Goal: Task Accomplishment & Management: Manage account settings

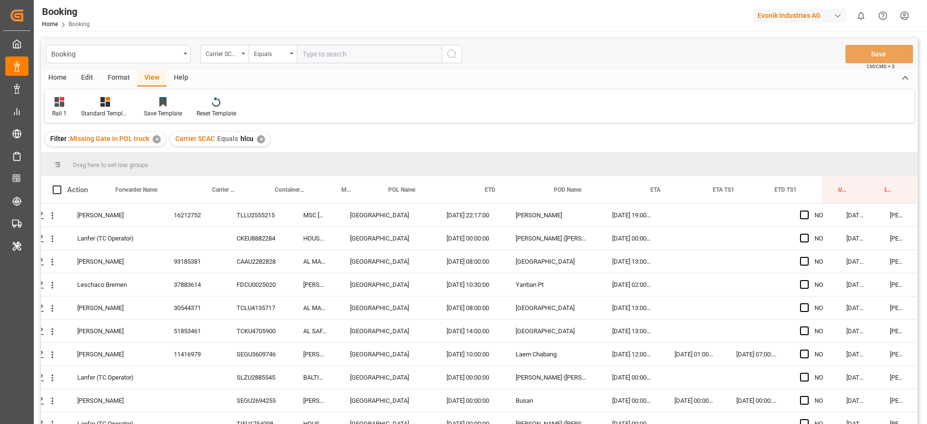
click at [261, 141] on div "✕" at bounding box center [261, 139] width 8 height 8
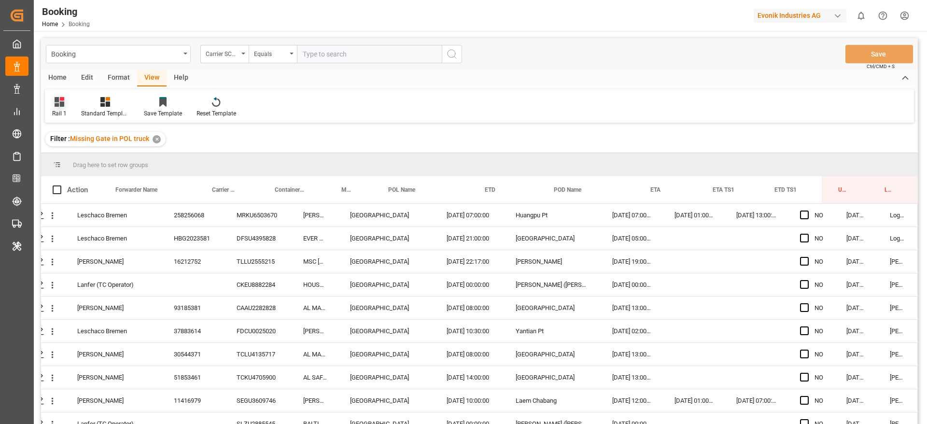
click at [58, 108] on div "Rail 1" at bounding box center [59, 107] width 29 height 21
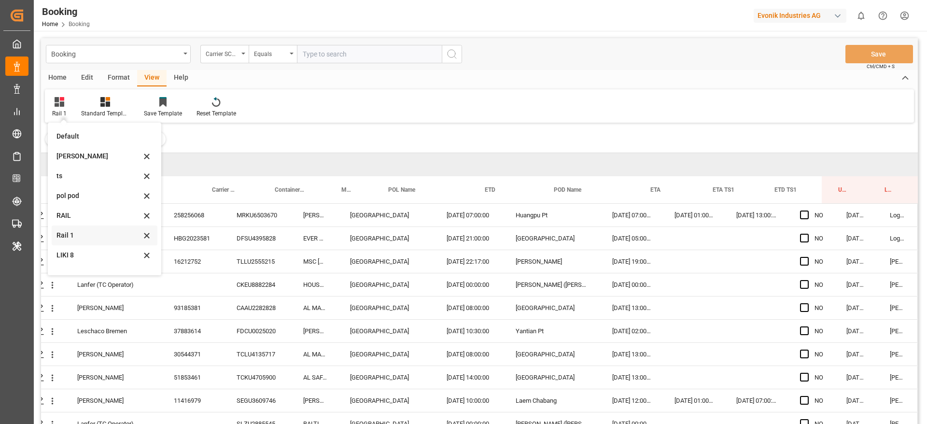
click at [69, 238] on div "Rail 1" at bounding box center [98, 235] width 85 height 10
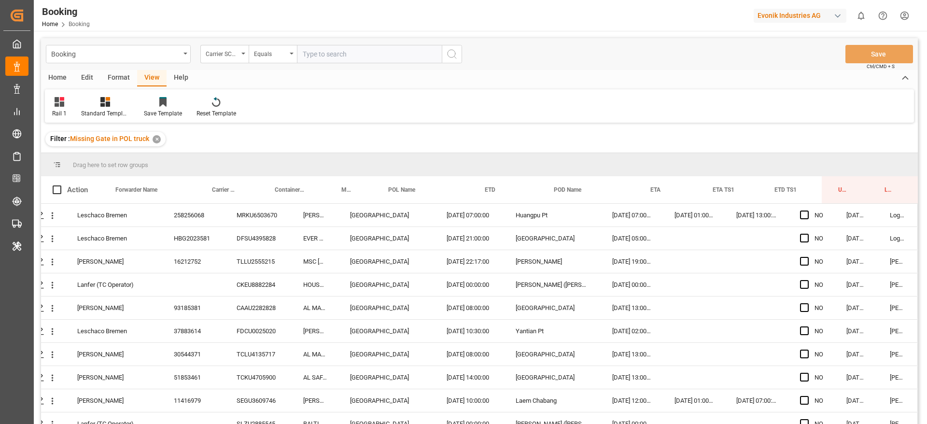
click at [340, 52] on input "text" at bounding box center [369, 54] width 145 height 18
type input "cmdu"
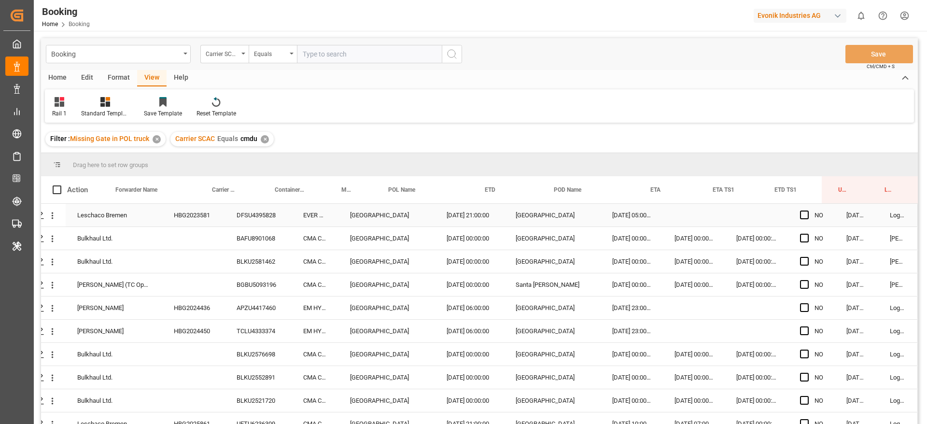
click at [191, 216] on div "HBG2023581" at bounding box center [193, 215] width 63 height 23
click at [246, 240] on div "BAFU8901068" at bounding box center [258, 238] width 67 height 23
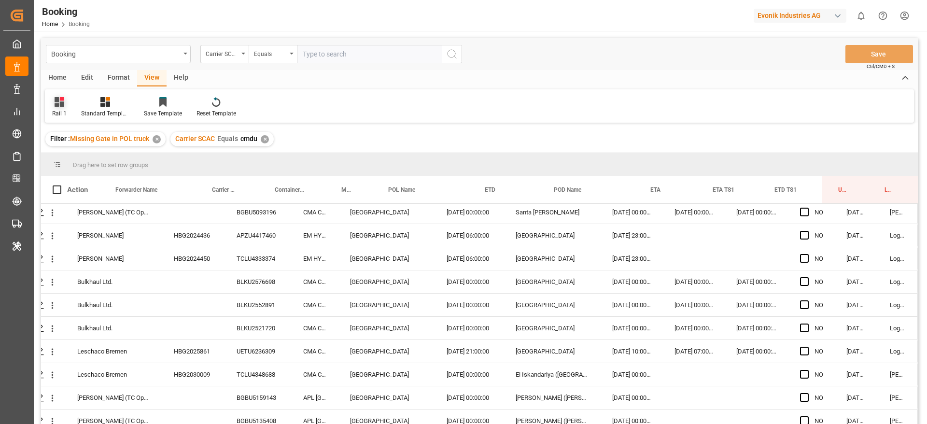
click at [60, 113] on div "Rail 1" at bounding box center [59, 113] width 14 height 9
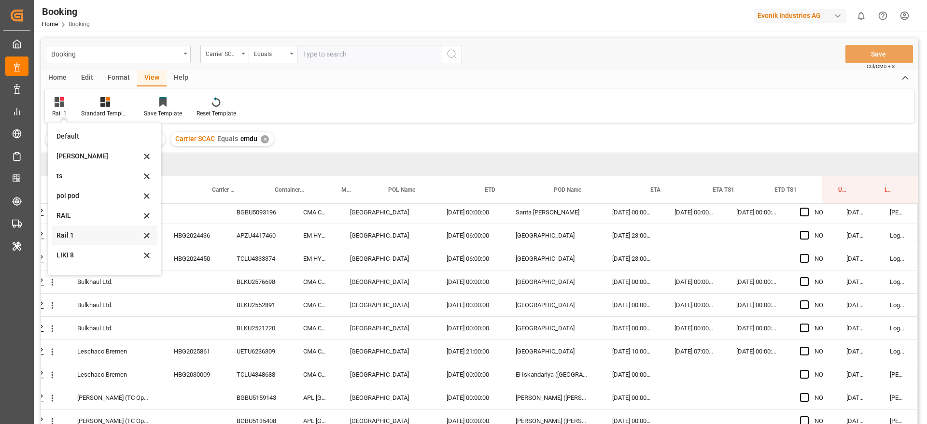
click at [81, 238] on div "Rail 1" at bounding box center [98, 235] width 85 height 10
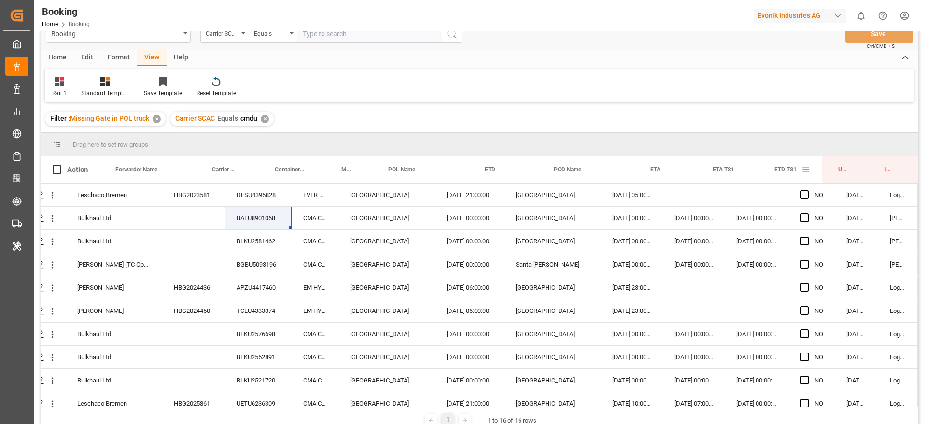
scroll to position [0, 0]
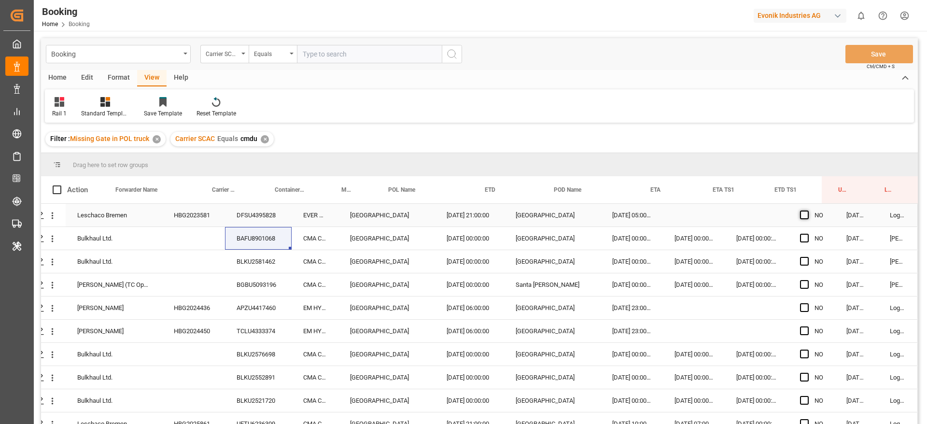
click at [803, 215] on span "Press SPACE to select this row." at bounding box center [804, 215] width 9 height 9
click at [807, 211] on input "Press SPACE to select this row." at bounding box center [807, 211] width 0 height 0
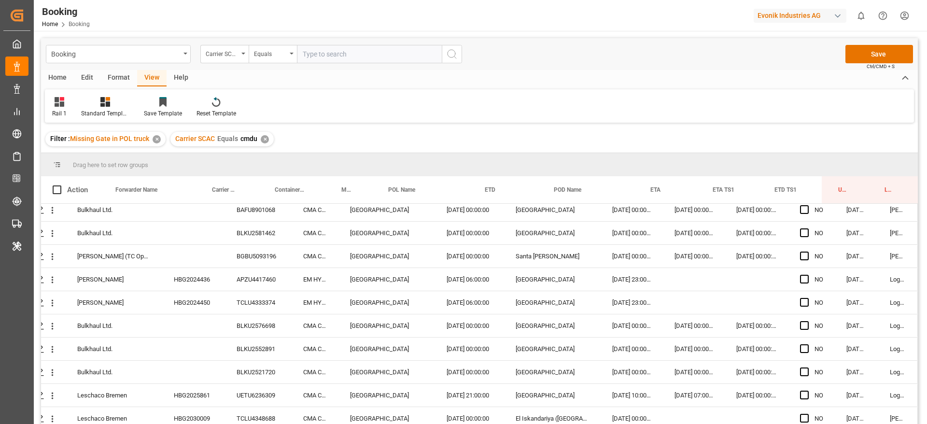
scroll to position [72, 37]
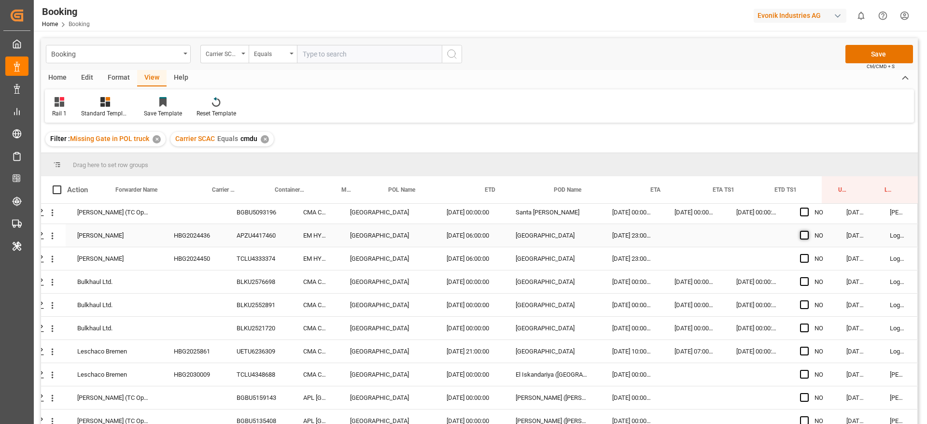
click at [800, 233] on span "Press SPACE to select this row." at bounding box center [804, 235] width 9 height 9
click at [807, 231] on input "Press SPACE to select this row." at bounding box center [807, 231] width 0 height 0
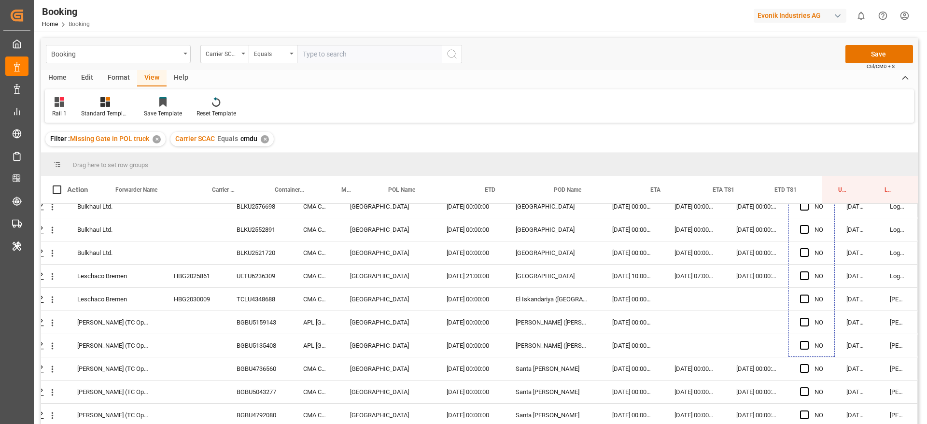
scroll to position [151, 37]
drag, startPoint x: 830, startPoint y: 245, endPoint x: 802, endPoint y: 407, distance: 164.6
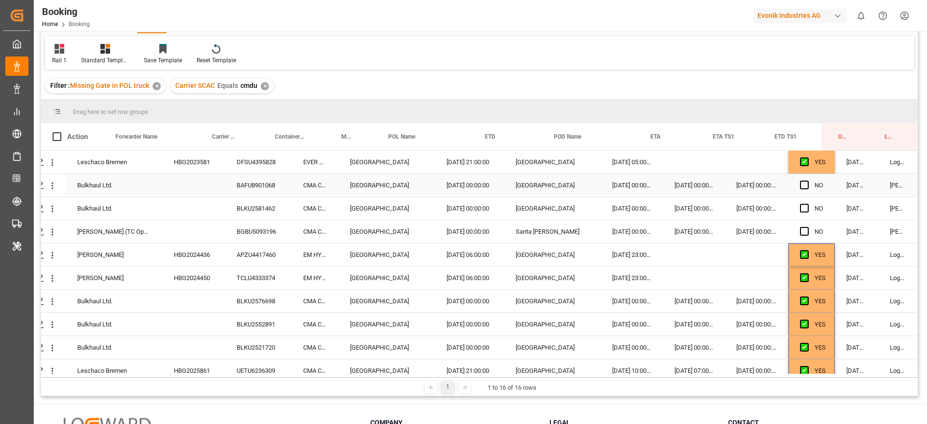
scroll to position [0, 0]
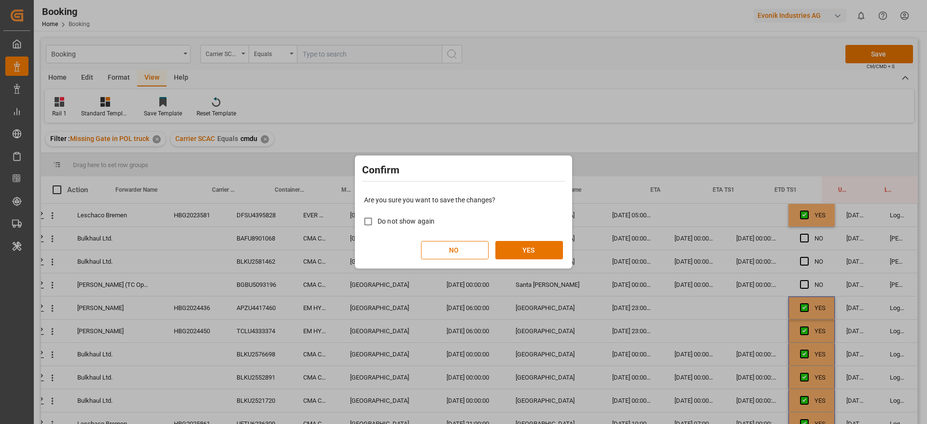
click at [512, 266] on div "Confirm Are you sure you want to save the changes? Do not show again NO YES" at bounding box center [463, 211] width 217 height 113
click at [542, 258] on button "YES" at bounding box center [529, 250] width 68 height 18
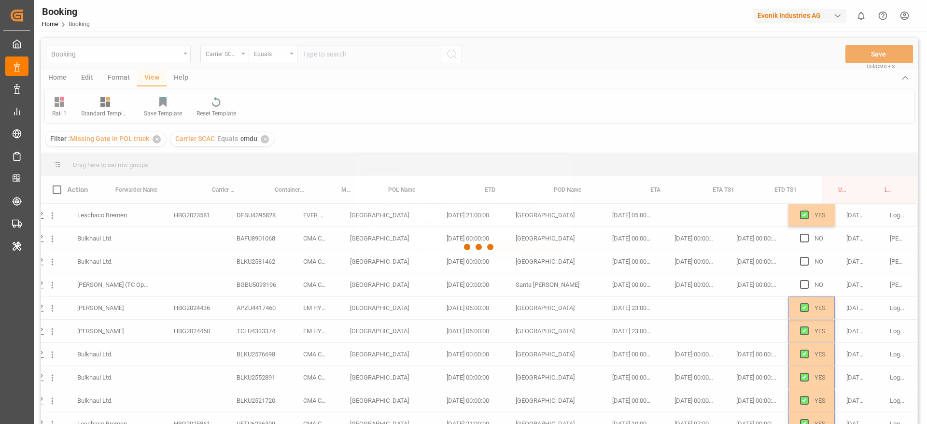
click at [544, 253] on button "YES" at bounding box center [529, 250] width 68 height 18
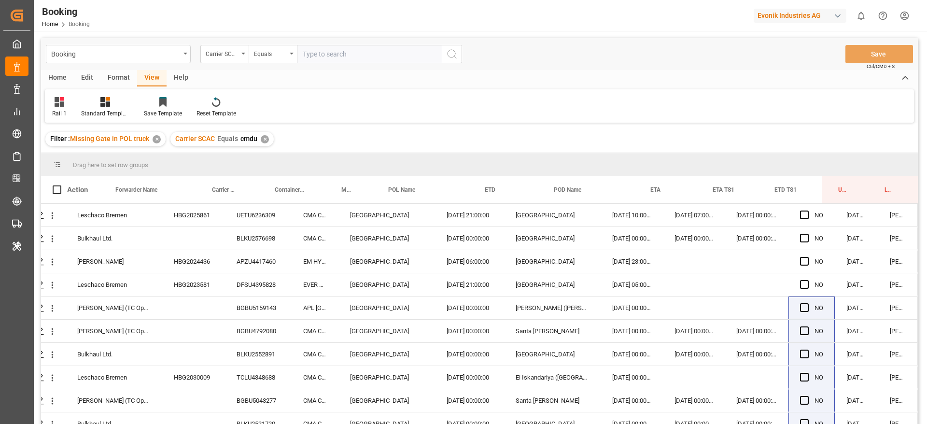
click at [256, 138] on span "cmdu" at bounding box center [248, 139] width 17 height 8
click at [264, 138] on div "✕" at bounding box center [265, 139] width 8 height 8
click at [332, 65] on div "Booking Carrier SCAC Equals Save Ctrl/CMD + S" at bounding box center [479, 54] width 877 height 32
click at [338, 49] on input "text" at bounding box center [369, 54] width 145 height 18
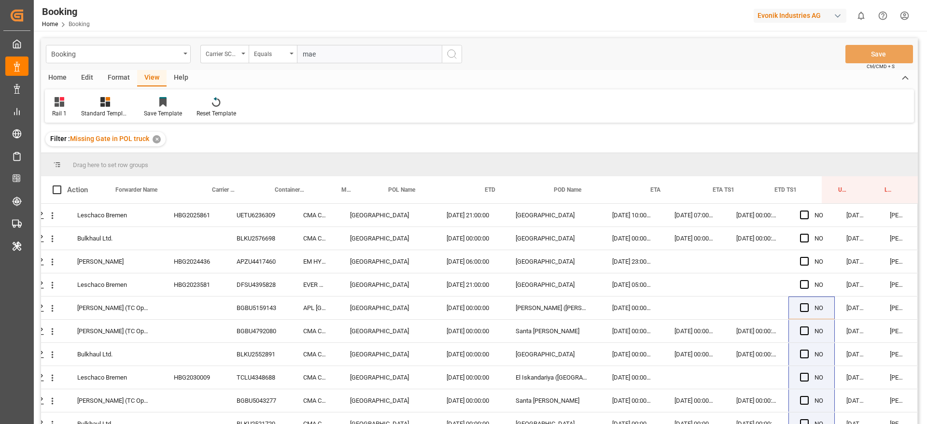
type input "maeu"
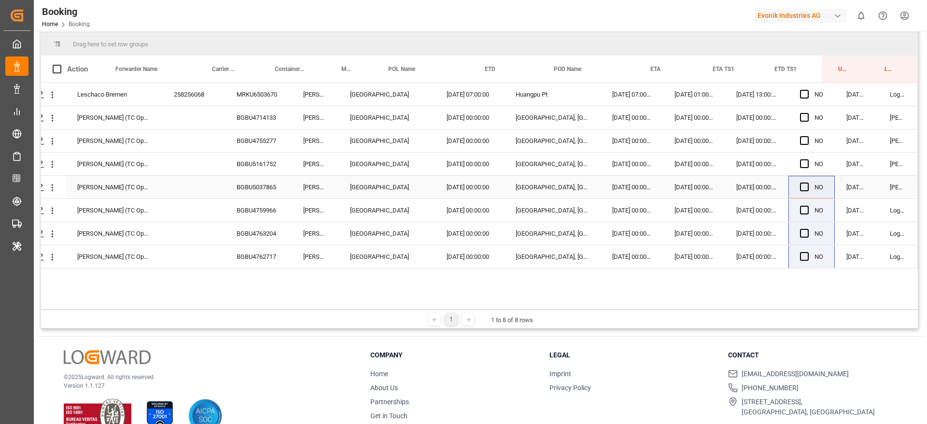
scroll to position [143, 0]
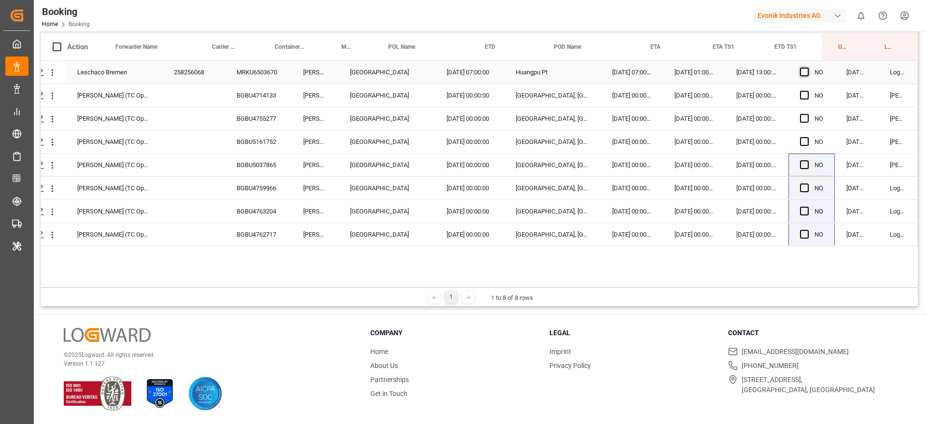
click at [803, 70] on span "Press SPACE to select this row." at bounding box center [804, 72] width 9 height 9
click at [807, 68] on input "Press SPACE to select this row." at bounding box center [807, 68] width 0 height 0
click at [802, 186] on span "Press SPACE to select this row." at bounding box center [804, 187] width 9 height 9
click at [807, 183] on input "Press SPACE to select this row." at bounding box center [807, 183] width 0 height 0
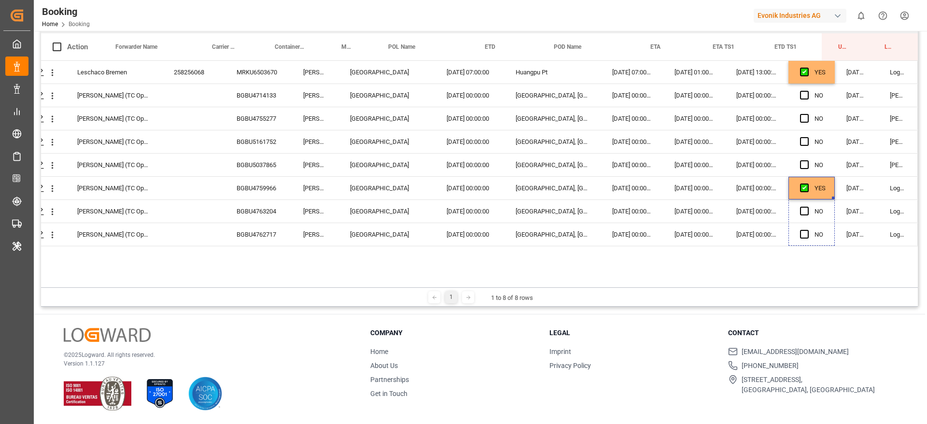
drag, startPoint x: 830, startPoint y: 197, endPoint x: 820, endPoint y: 259, distance: 62.5
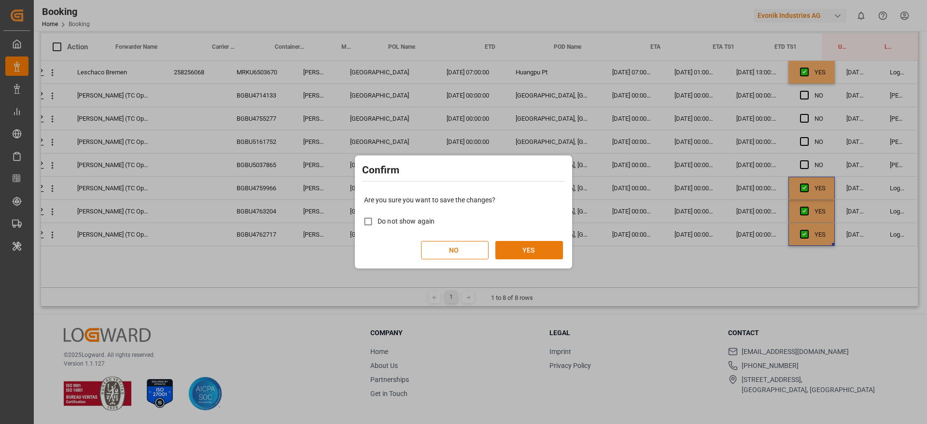
click at [524, 250] on button "YES" at bounding box center [529, 250] width 68 height 18
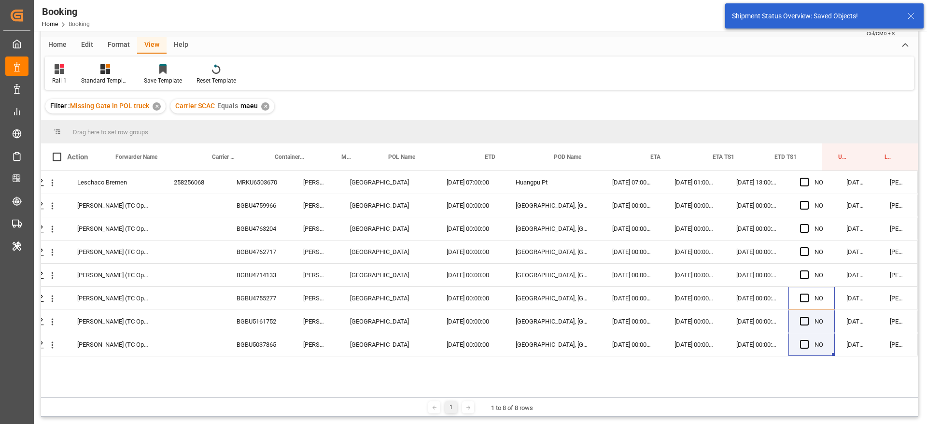
scroll to position [0, 0]
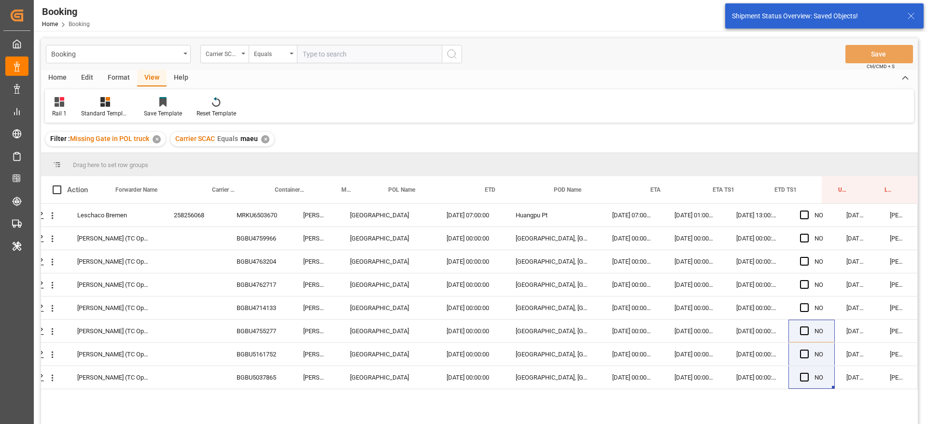
click at [265, 140] on div "✕" at bounding box center [265, 139] width 8 height 8
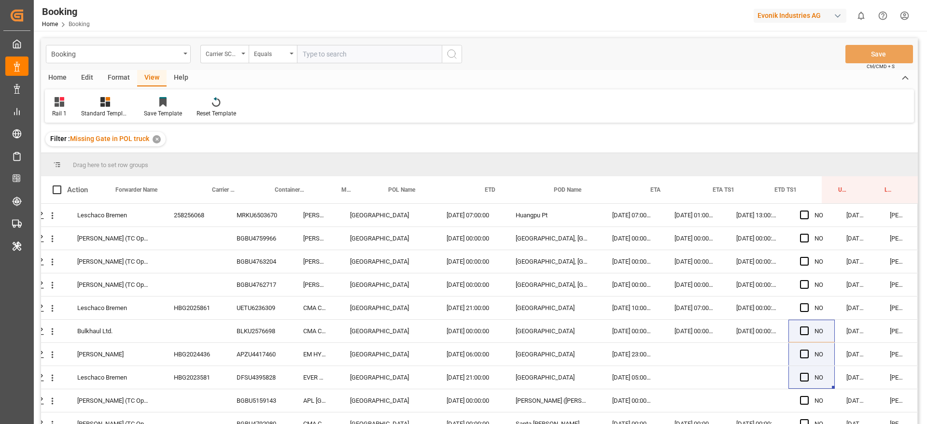
click at [340, 56] on input "text" at bounding box center [369, 54] width 145 height 18
type input "cosu"
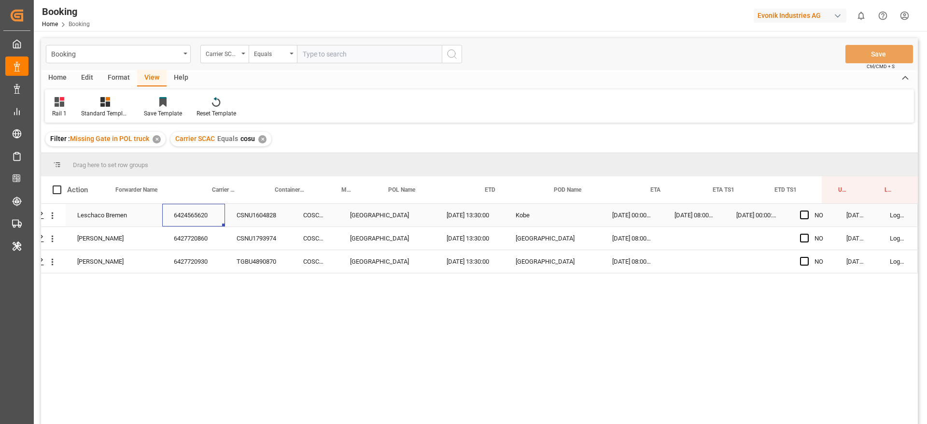
click at [200, 221] on div "6424565620" at bounding box center [193, 215] width 63 height 23
click at [189, 240] on div "6427720860" at bounding box center [193, 238] width 63 height 23
click at [197, 261] on div "6427720930" at bounding box center [193, 261] width 63 height 23
click at [803, 213] on span "Press SPACE to select this row." at bounding box center [804, 215] width 9 height 9
click at [807, 211] on input "Press SPACE to select this row." at bounding box center [807, 211] width 0 height 0
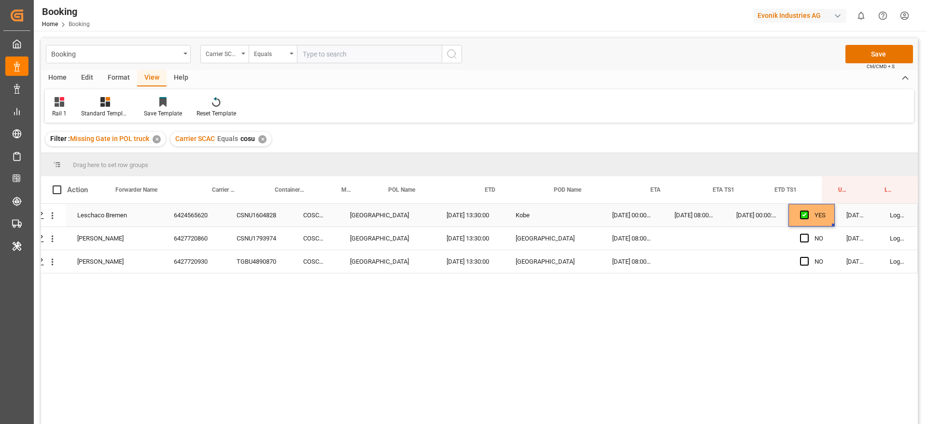
drag, startPoint x: 831, startPoint y: 223, endPoint x: 826, endPoint y: 303, distance: 79.8
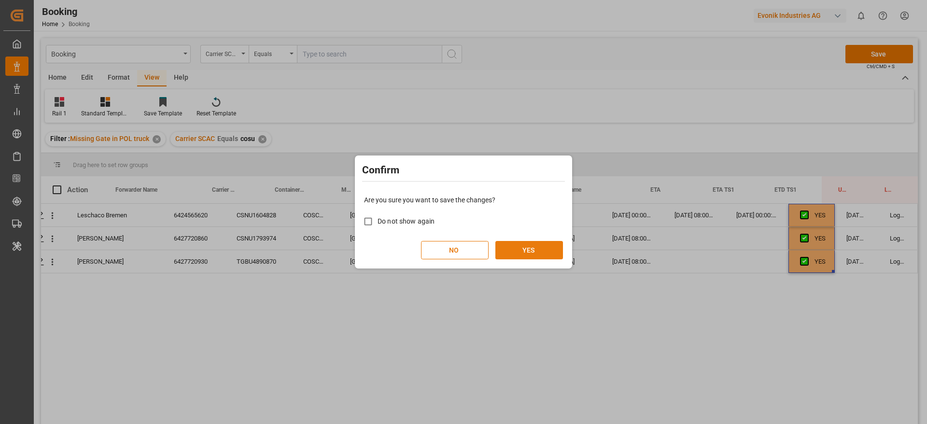
click at [499, 245] on button "YES" at bounding box center [529, 250] width 68 height 18
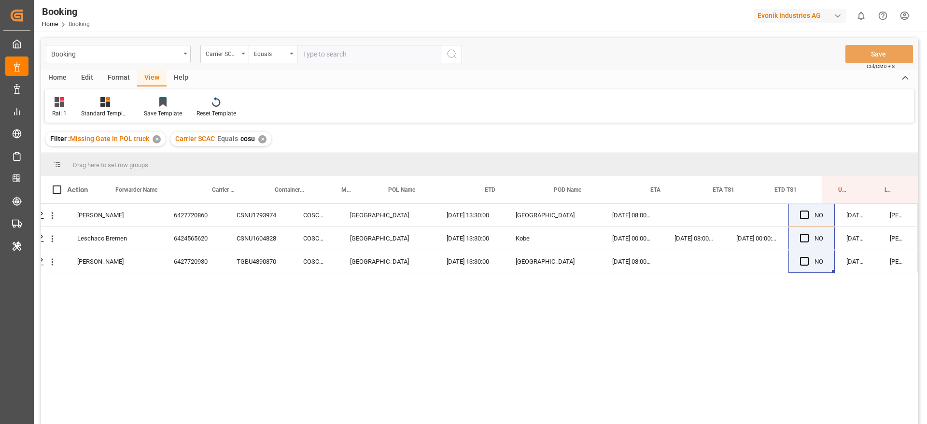
click at [261, 138] on div "✕" at bounding box center [262, 139] width 8 height 8
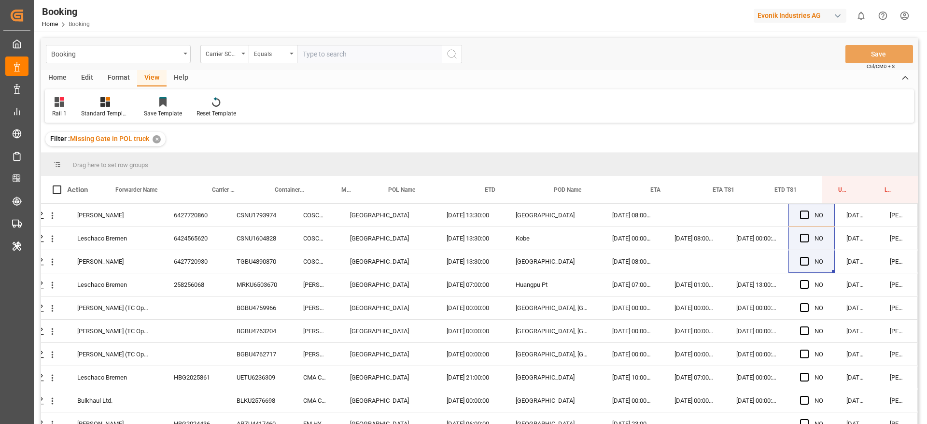
click at [332, 52] on input "text" at bounding box center [369, 54] width 145 height 18
type input "mscu"
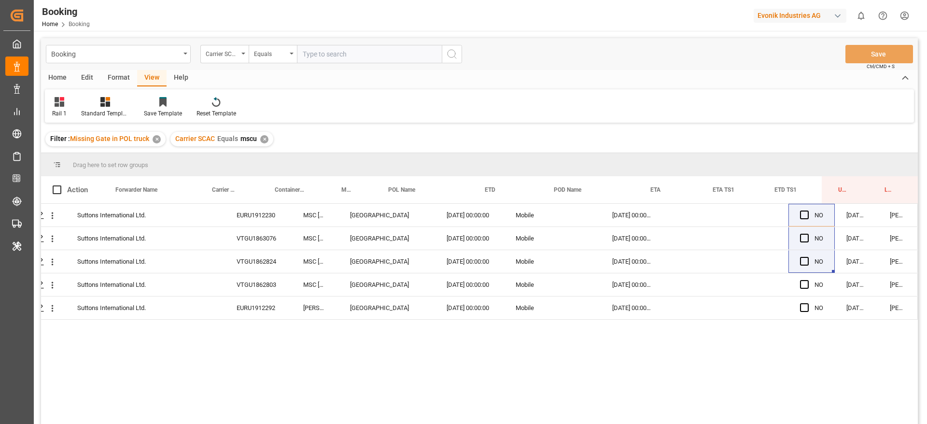
click at [264, 138] on div "✕" at bounding box center [264, 139] width 8 height 8
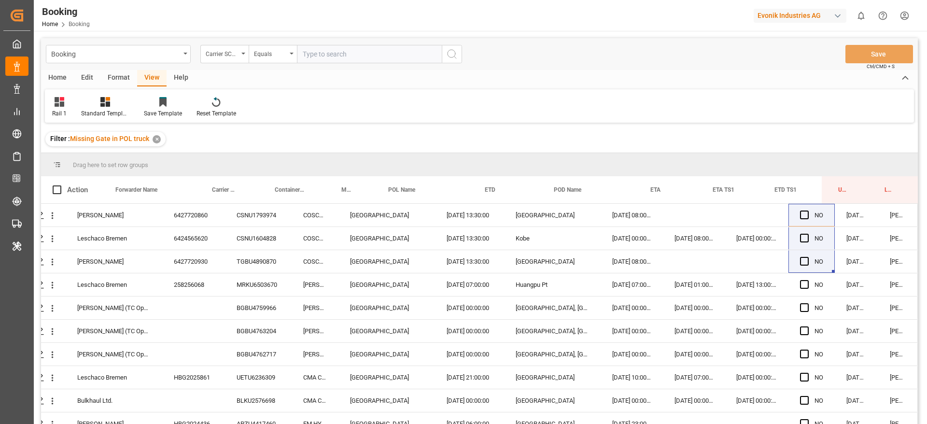
click at [326, 48] on input "text" at bounding box center [369, 54] width 145 height 18
type input "mscu"
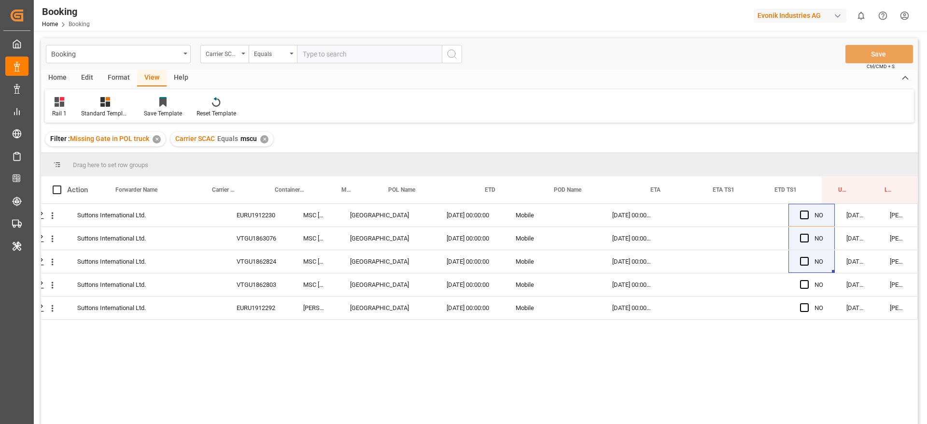
click at [266, 137] on div "✕" at bounding box center [264, 139] width 8 height 8
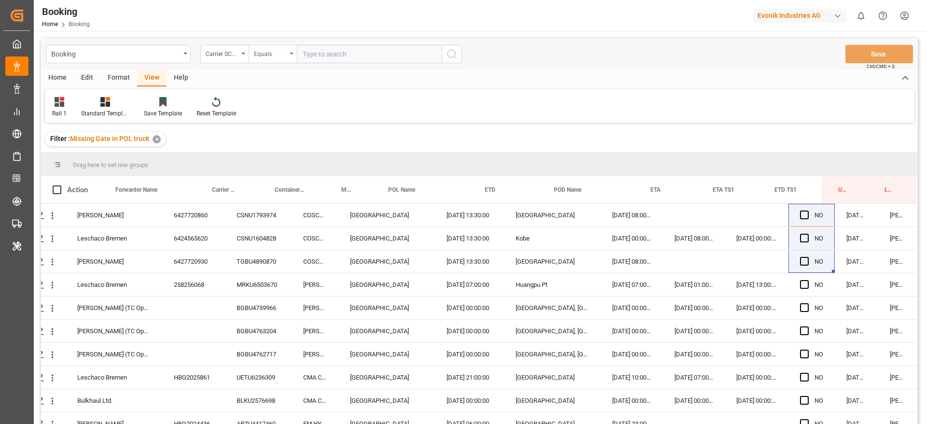
click at [296, 60] on div "Equals" at bounding box center [273, 54] width 48 height 18
click at [311, 57] on input "text" at bounding box center [369, 54] width 145 height 18
type input "oney"
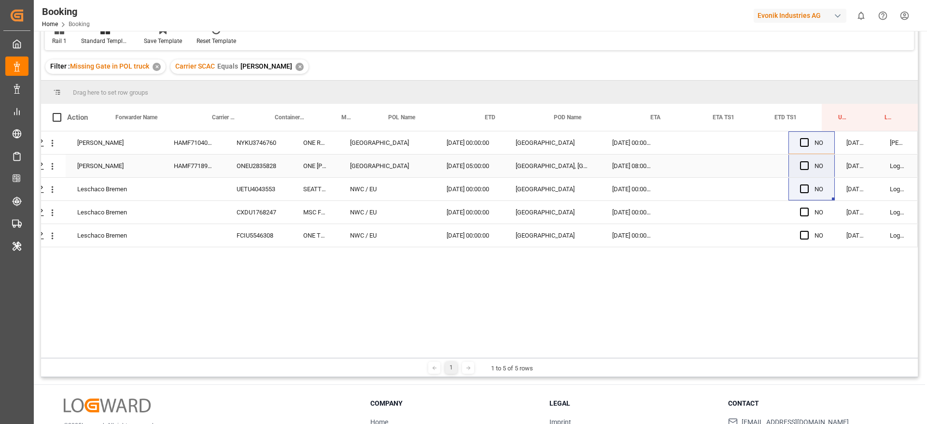
scroll to position [143, 0]
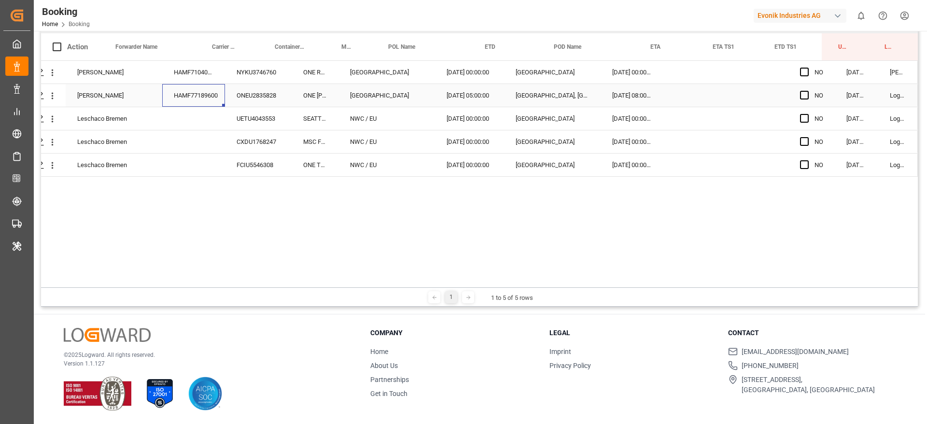
click at [188, 87] on div "HAMF77189600" at bounding box center [193, 95] width 63 height 23
click at [256, 107] on div "UETU4043553" at bounding box center [258, 118] width 67 height 23
click at [273, 146] on div "CXDU1768247" at bounding box center [258, 141] width 67 height 23
click at [227, 166] on div "FCIU5546308" at bounding box center [258, 165] width 67 height 23
click at [53, 142] on icon "open menu" at bounding box center [52, 142] width 10 height 10
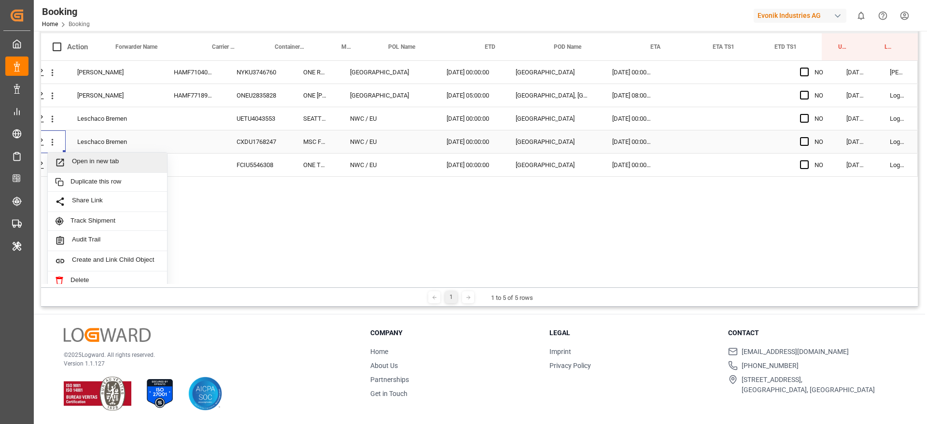
click at [96, 164] on span "Open in new tab" at bounding box center [116, 162] width 88 height 10
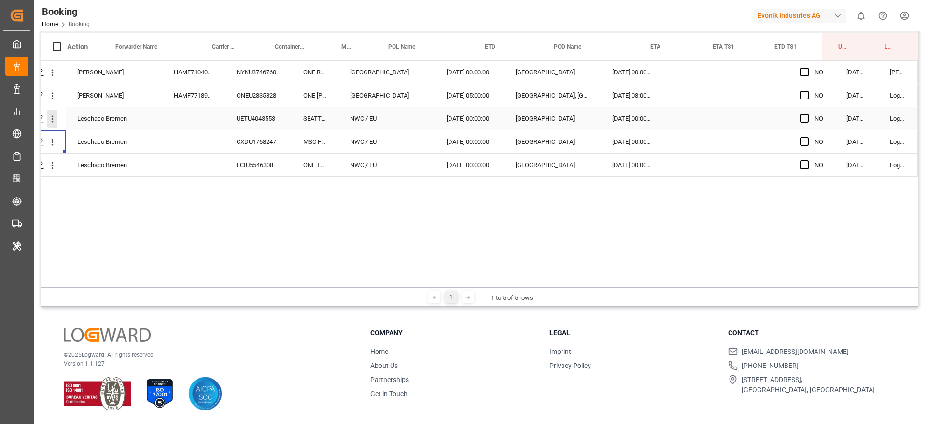
click at [50, 117] on icon "open menu" at bounding box center [52, 119] width 10 height 10
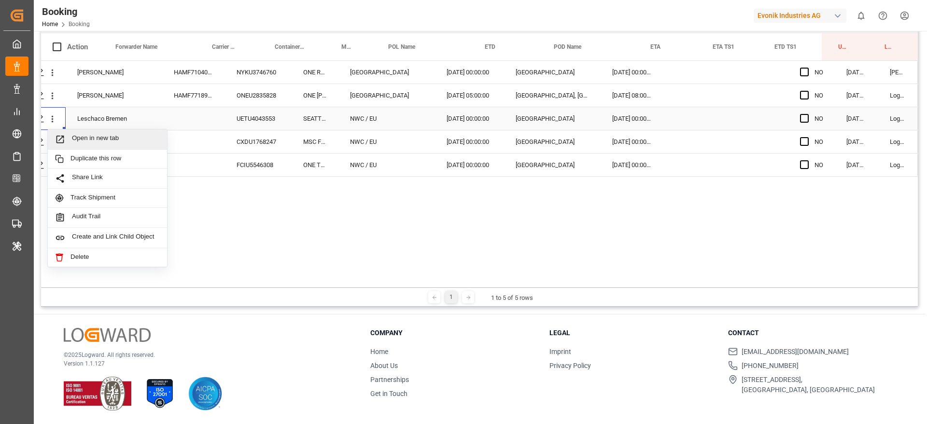
click at [75, 134] on span "Open in new tab" at bounding box center [116, 139] width 88 height 10
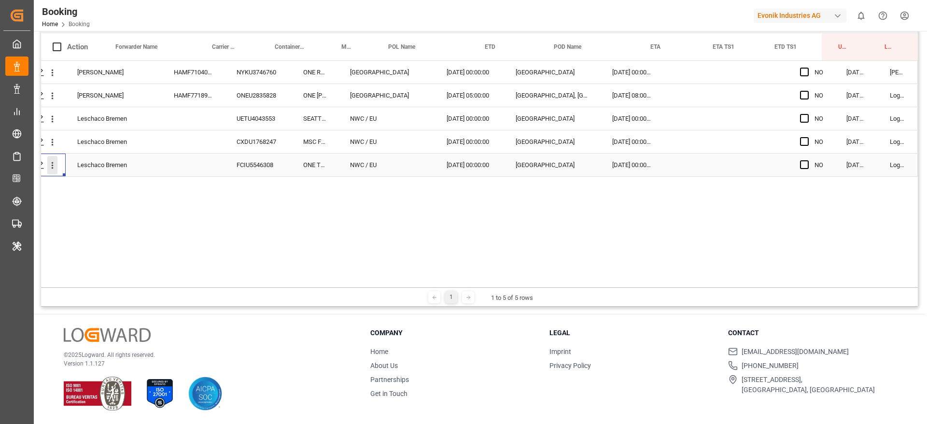
click at [50, 170] on icon "open menu" at bounding box center [52, 165] width 10 height 10
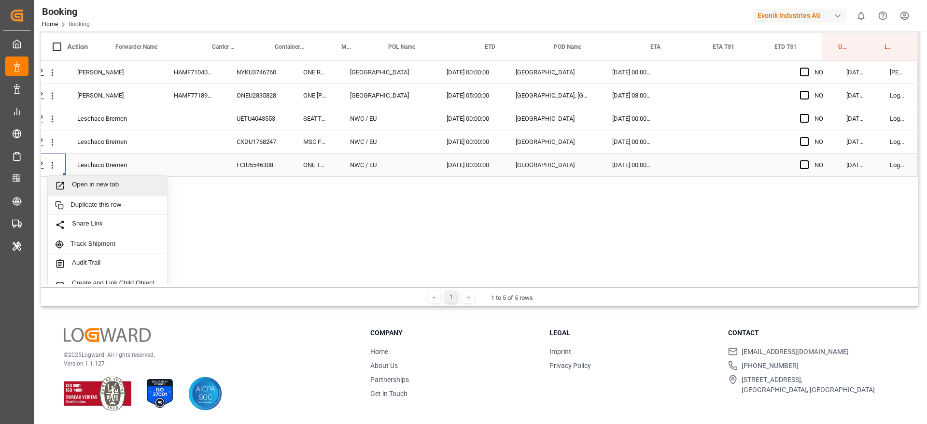
click at [78, 188] on span "Open in new tab" at bounding box center [116, 186] width 88 height 10
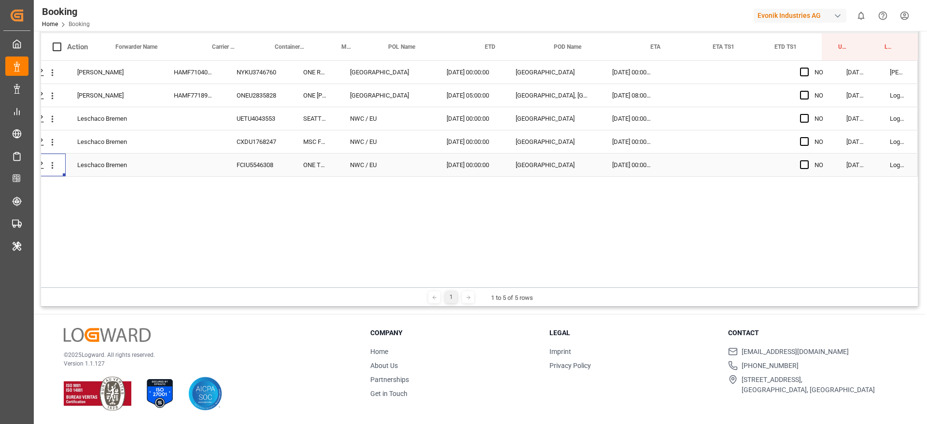
scroll to position [0, 0]
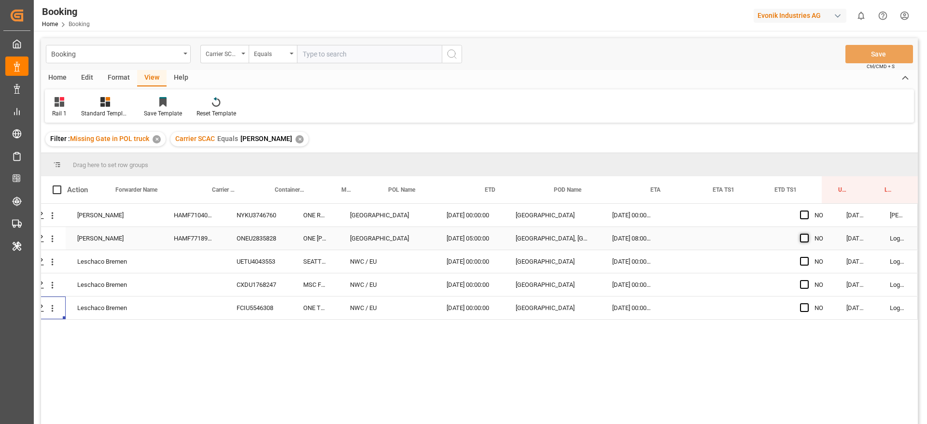
click at [800, 239] on span "Press SPACE to select this row." at bounding box center [804, 238] width 9 height 9
click at [807, 234] on input "Press SPACE to select this row." at bounding box center [807, 234] width 0 height 0
click at [199, 229] on div "HAMF77189600" at bounding box center [193, 238] width 63 height 23
click at [862, 46] on button "Save" at bounding box center [879, 54] width 68 height 18
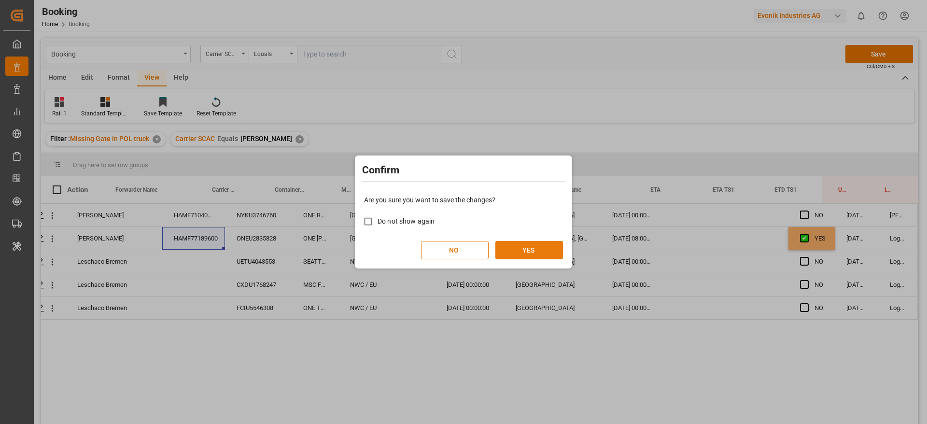
click at [508, 246] on button "YES" at bounding box center [529, 250] width 68 height 18
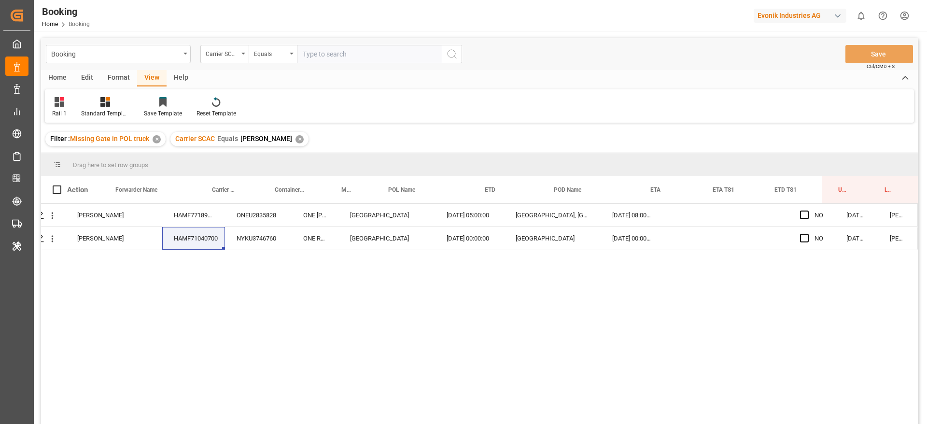
click at [260, 132] on div "Carrier SCAC Equals oney ✕" at bounding box center [239, 139] width 138 height 14
click at [296, 139] on div "✕" at bounding box center [300, 139] width 8 height 8
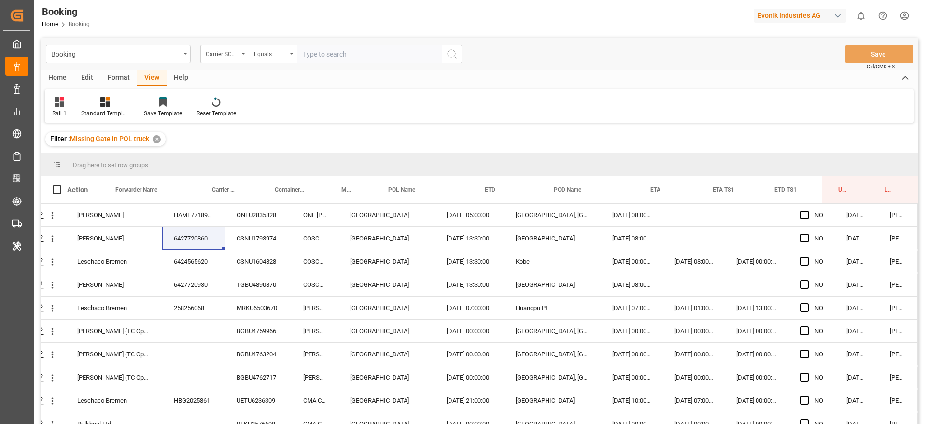
click at [260, 8] on div "Booking Home Booking Evonik Industries AG 0 Notifications Only show unread All …" at bounding box center [477, 15] width 900 height 31
click at [346, 56] on input "text" at bounding box center [369, 54] width 145 height 18
type input "oolu"
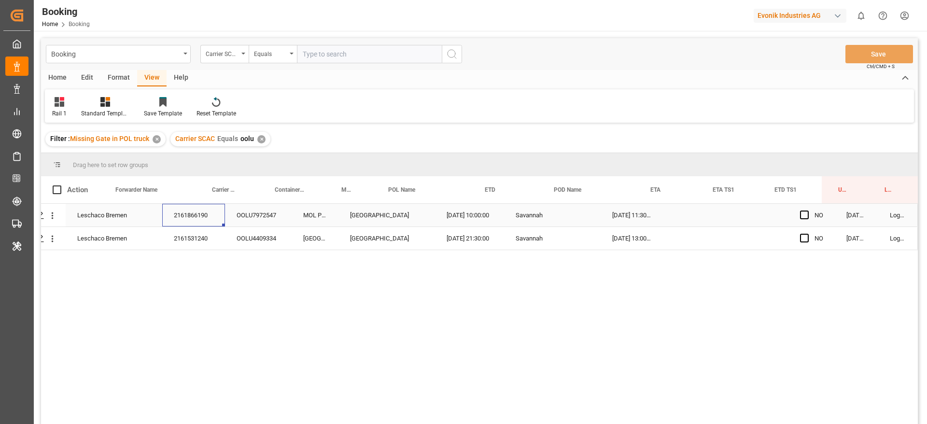
click at [166, 214] on div "2161866190" at bounding box center [193, 215] width 63 height 23
click at [206, 246] on div "2161531240" at bounding box center [193, 238] width 63 height 23
click at [800, 213] on span "Press SPACE to select this row." at bounding box center [804, 215] width 9 height 9
click at [807, 211] on input "Press SPACE to select this row." at bounding box center [807, 211] width 0 height 0
click at [800, 230] on div "Press SPACE to select this row." at bounding box center [807, 238] width 14 height 22
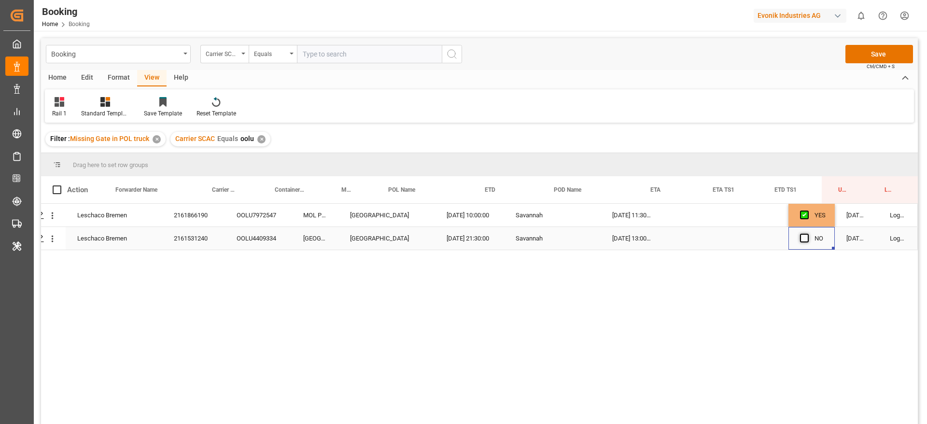
click at [800, 237] on span "Press SPACE to select this row." at bounding box center [804, 238] width 9 height 9
click at [807, 234] on input "Press SPACE to select this row." at bounding box center [807, 234] width 0 height 0
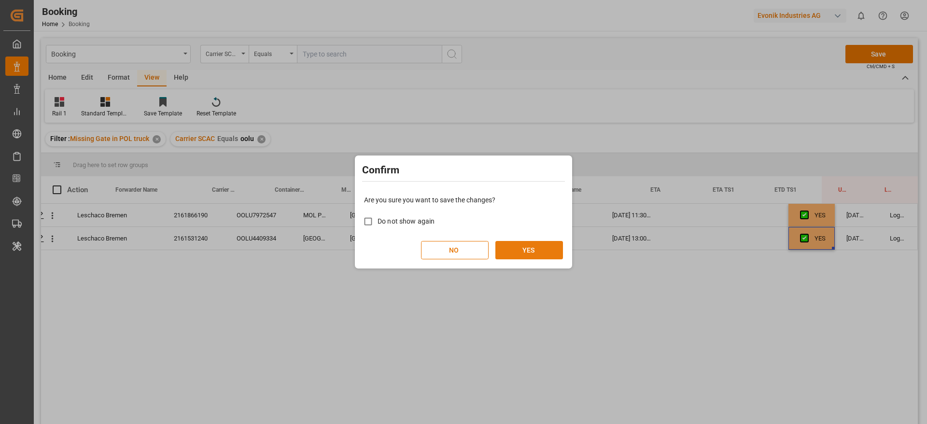
click at [513, 247] on button "YES" at bounding box center [529, 250] width 68 height 18
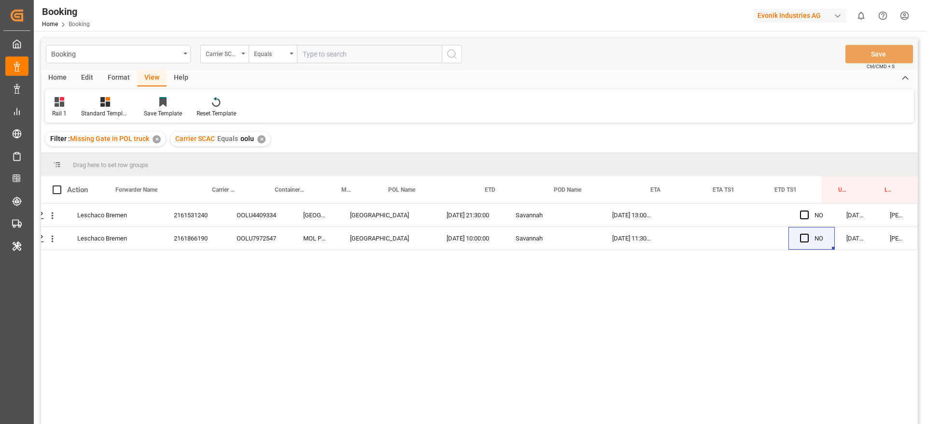
click at [256, 138] on div "Carrier SCAC Equals oolu ✕" at bounding box center [220, 139] width 100 height 14
click at [258, 139] on div "✕" at bounding box center [261, 139] width 8 height 8
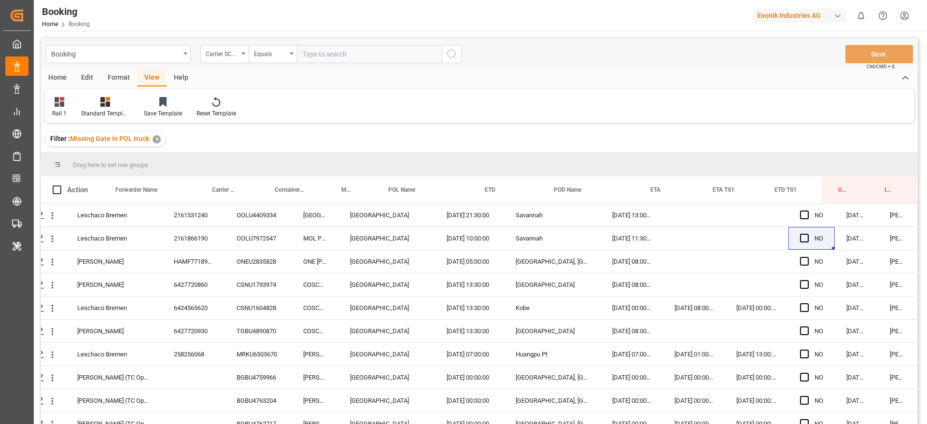
click at [318, 47] on input "text" at bounding box center [369, 54] width 145 height 18
type input "ymlu"
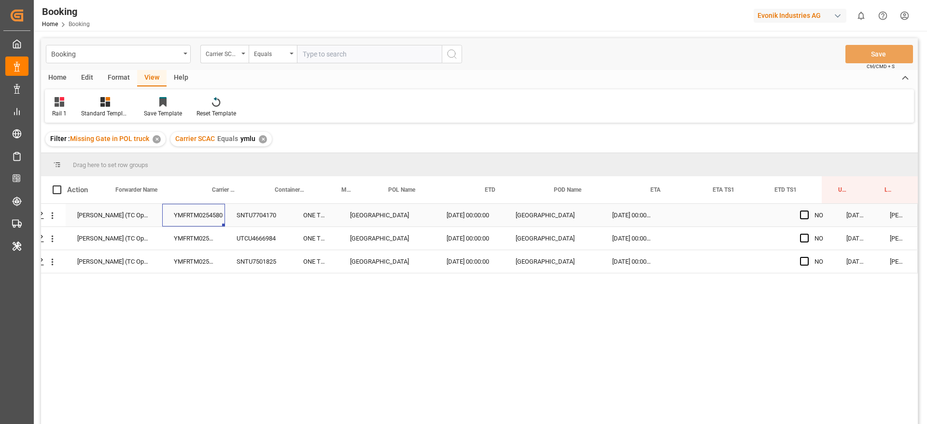
click at [192, 207] on div "YMFRTM0254580" at bounding box center [193, 215] width 63 height 23
click at [263, 140] on div "✕" at bounding box center [263, 139] width 8 height 8
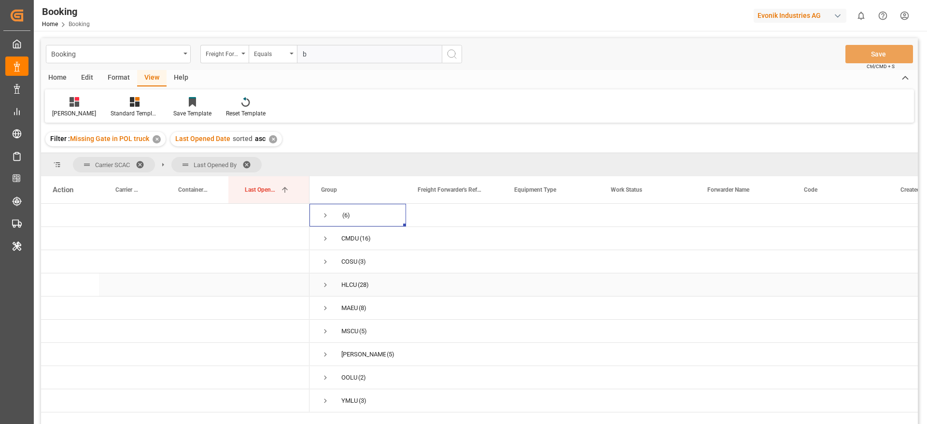
scroll to position [72, 0]
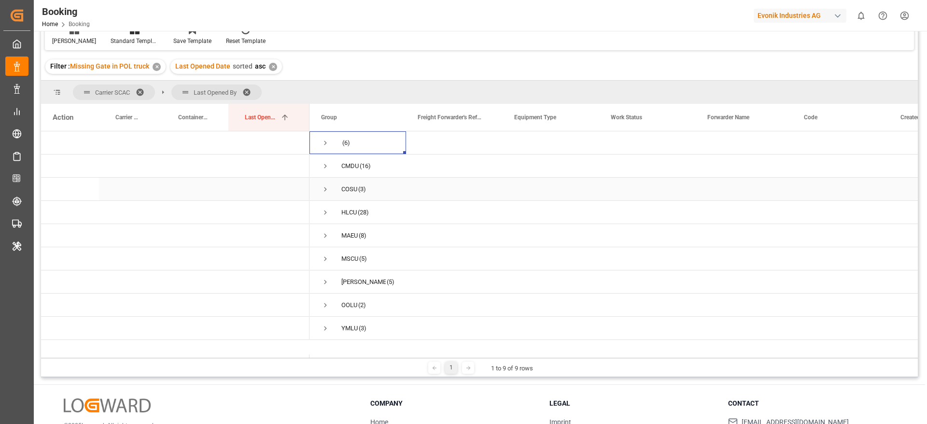
click at [357, 169] on div "CMDU" at bounding box center [349, 166] width 17 height 22
click at [327, 237] on span "Press SPACE to select this row." at bounding box center [325, 235] width 9 height 9
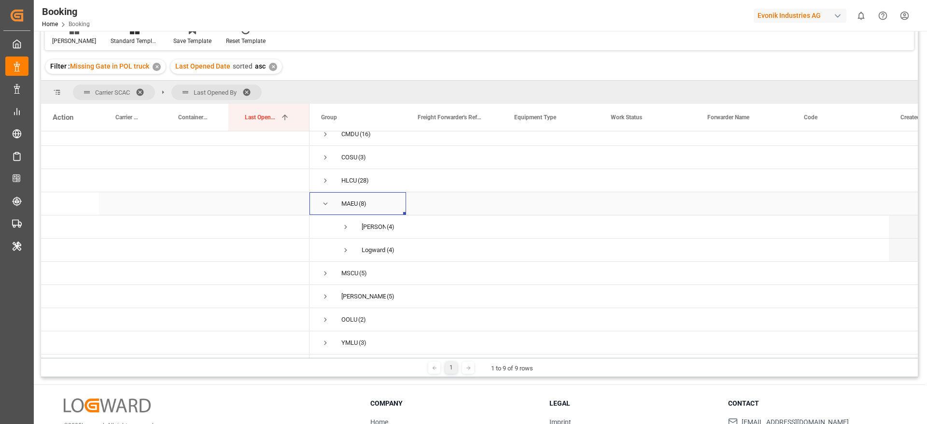
scroll to position [143, 0]
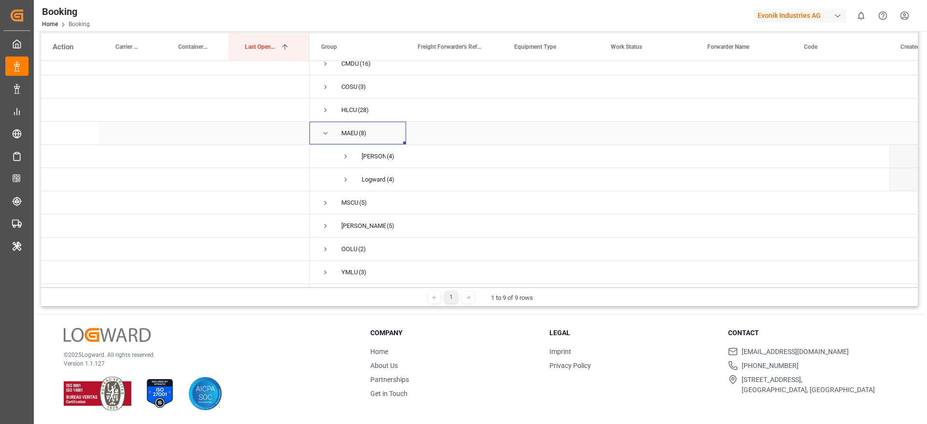
click at [321, 129] on div "MAEU (8)" at bounding box center [358, 133] width 97 height 23
click at [326, 130] on span "Press SPACE to select this row." at bounding box center [325, 133] width 9 height 9
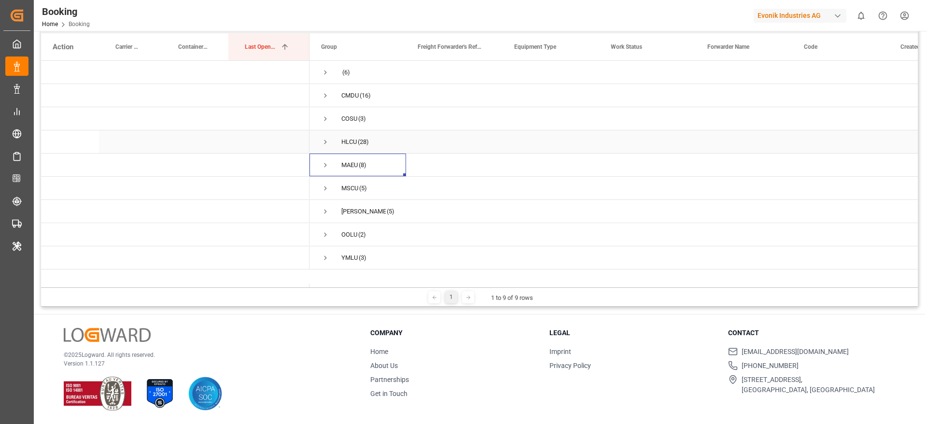
scroll to position [0, 0]
click at [324, 117] on span "Press SPACE to select this row." at bounding box center [325, 118] width 9 height 9
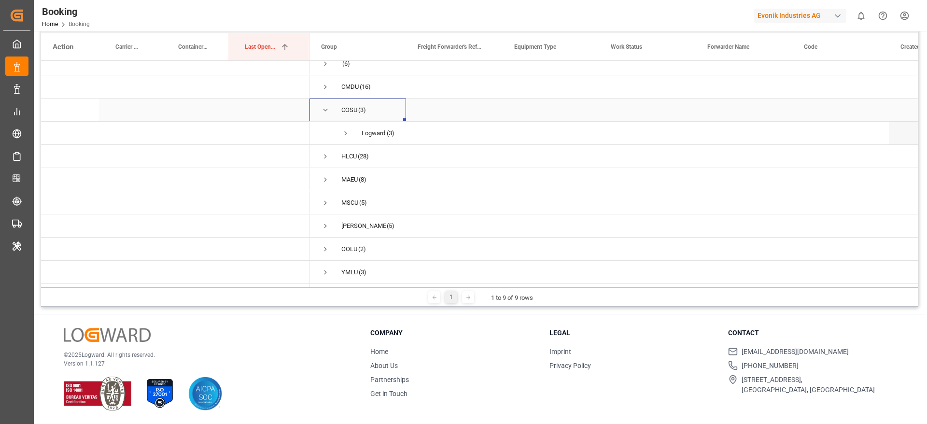
click at [326, 110] on span "Press SPACE to select this row." at bounding box center [325, 110] width 9 height 9
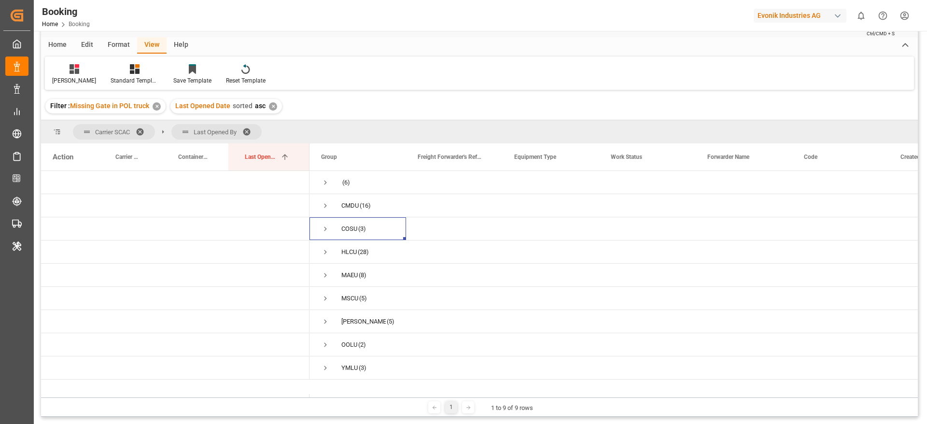
scroll to position [0, 0]
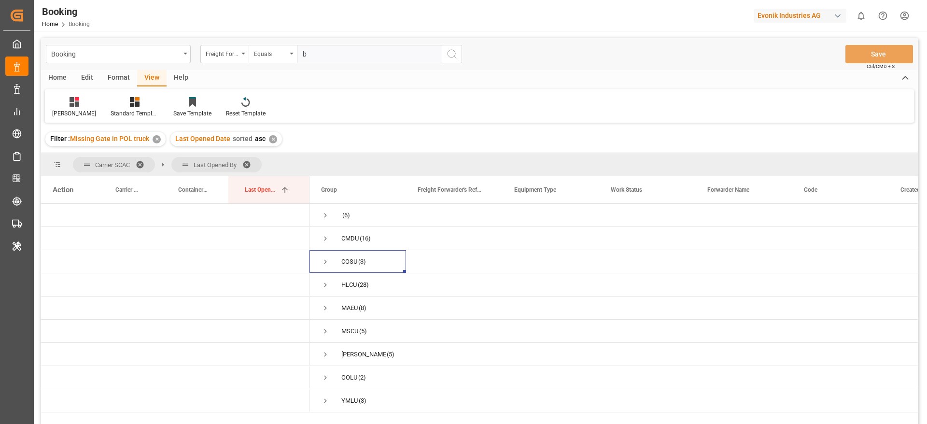
click at [253, 160] on span at bounding box center [249, 164] width 15 height 9
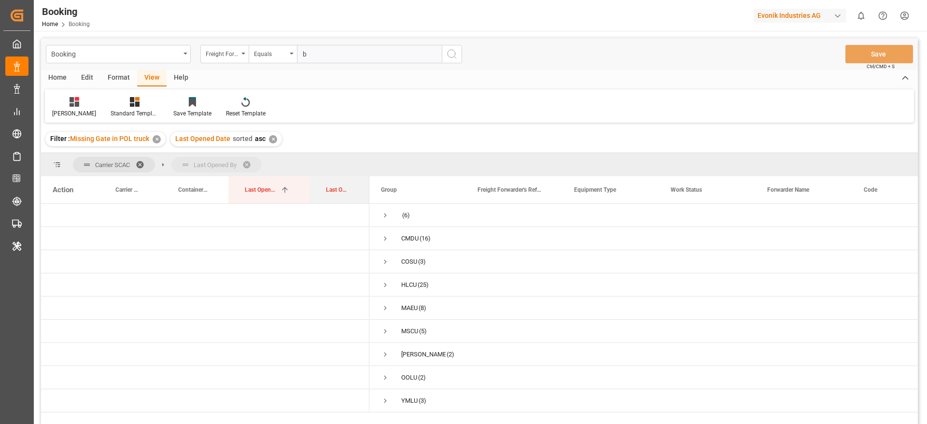
drag, startPoint x: 339, startPoint y: 195, endPoint x: 349, endPoint y: 172, distance: 24.5
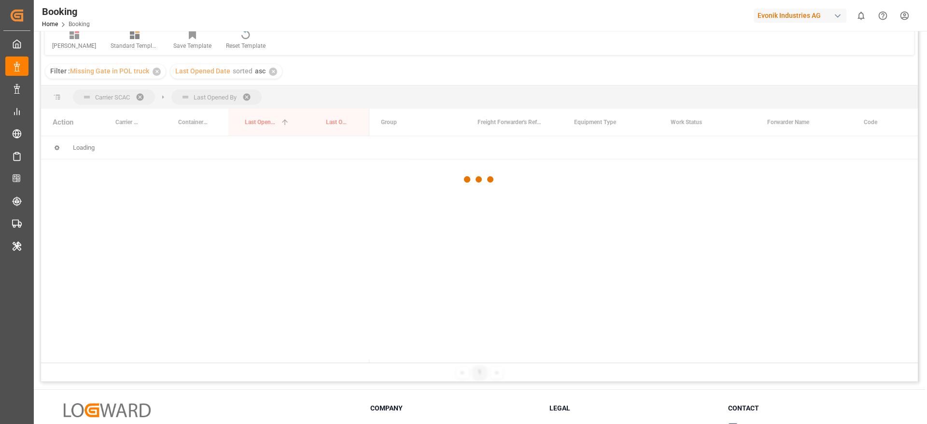
scroll to position [72, 0]
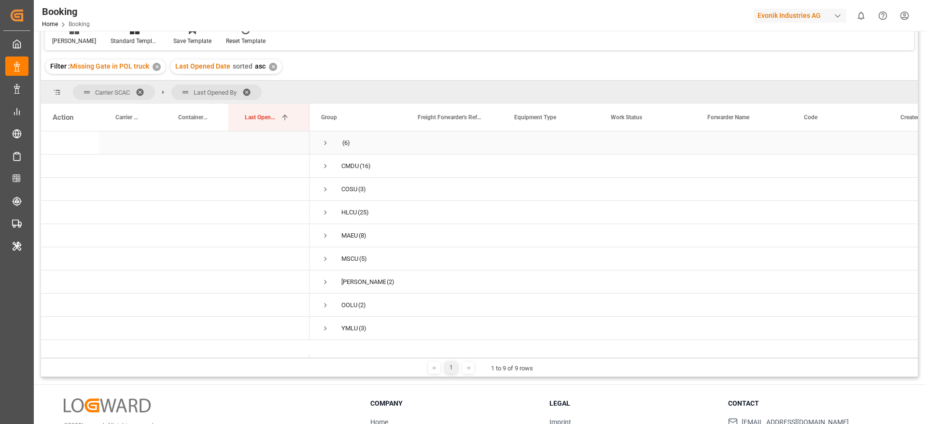
click at [328, 145] on span "Press SPACE to select this row." at bounding box center [325, 143] width 9 height 9
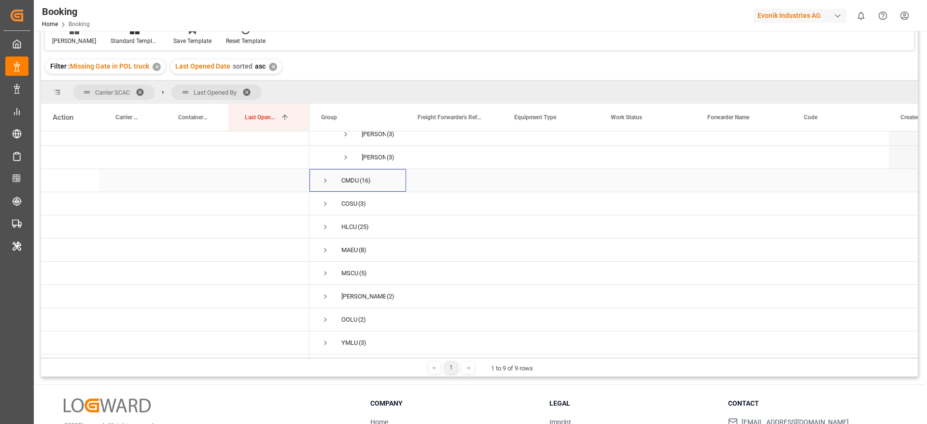
click at [331, 174] on span "CMDU (16)" at bounding box center [357, 180] width 73 height 22
click at [326, 176] on span "Press SPACE to select this row." at bounding box center [325, 180] width 9 height 9
click at [328, 201] on span "Press SPACE to select this row." at bounding box center [325, 203] width 9 height 9
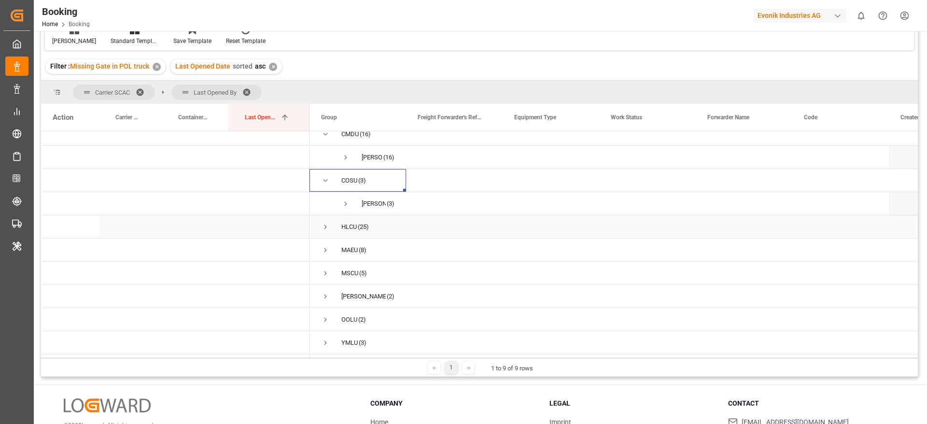
click at [322, 225] on span "Press SPACE to select this row." at bounding box center [325, 227] width 9 height 9
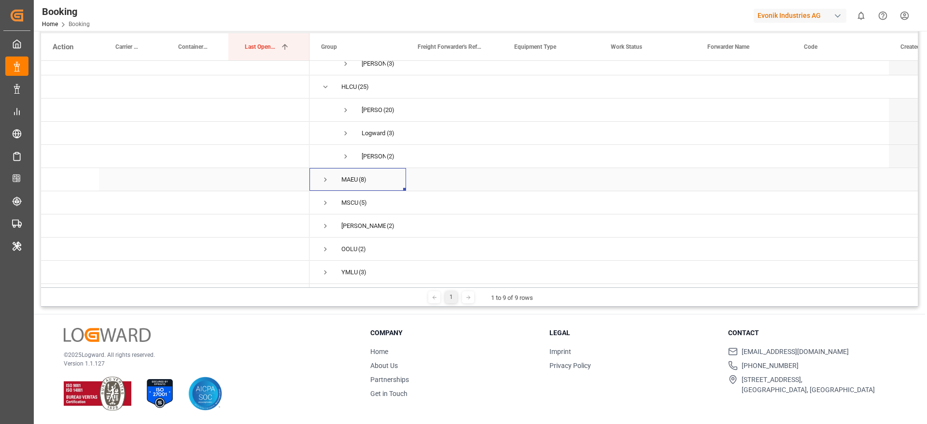
click at [321, 182] on div "MAEU (8)" at bounding box center [358, 179] width 97 height 23
click at [325, 183] on span "Press SPACE to select this row." at bounding box center [325, 180] width 9 height 22
click at [330, 226] on span "MSCU (5)" at bounding box center [357, 222] width 73 height 22
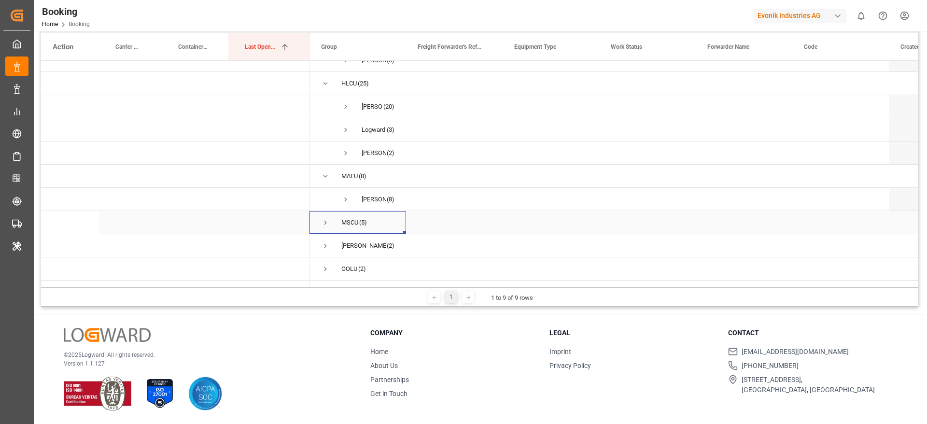
click at [325, 226] on span "Press SPACE to select this row." at bounding box center [325, 222] width 9 height 9
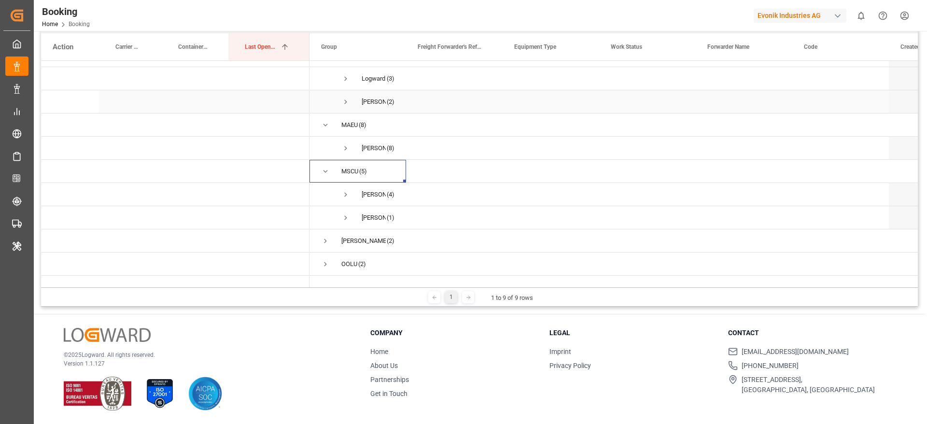
scroll to position [221, 0]
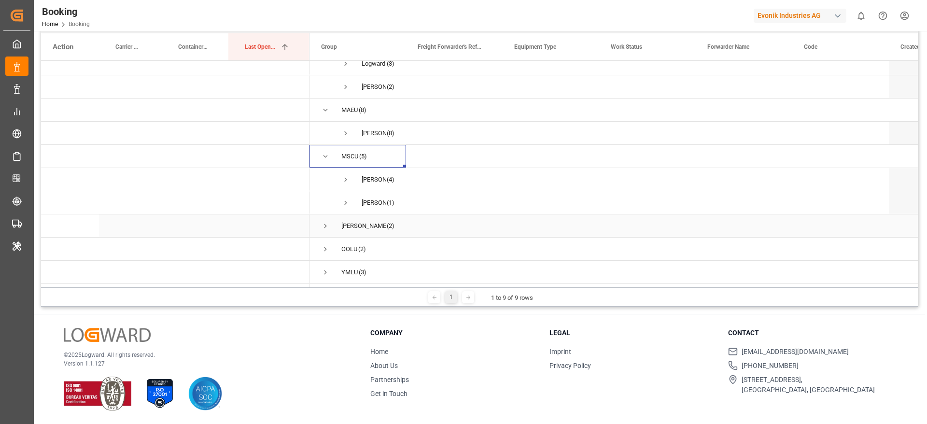
click at [332, 225] on span "ONEY (2)" at bounding box center [357, 226] width 73 height 22
click at [325, 225] on span "Press SPACE to select this row." at bounding box center [325, 226] width 9 height 9
click at [327, 245] on span "Press SPACE to select this row." at bounding box center [325, 249] width 9 height 9
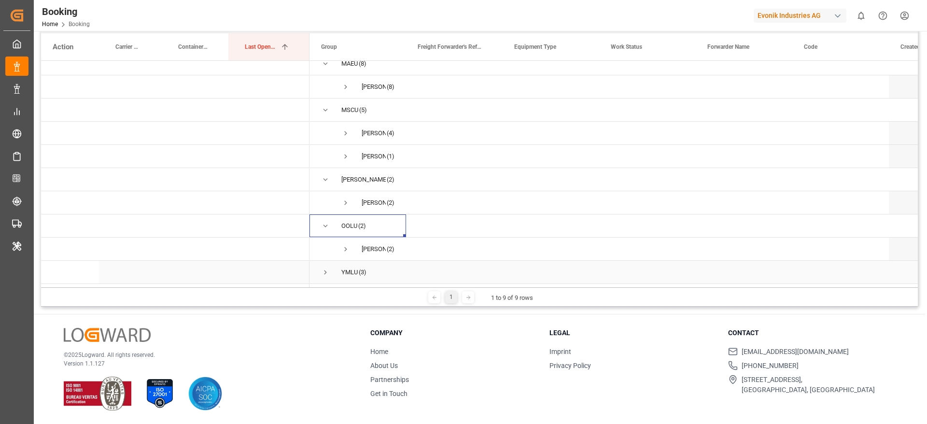
click at [322, 268] on span "Press SPACE to select this row." at bounding box center [325, 272] width 9 height 9
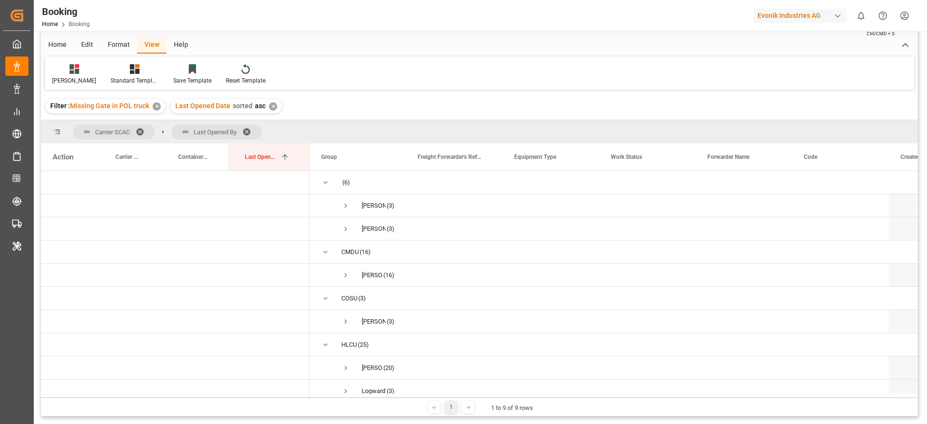
scroll to position [0, 0]
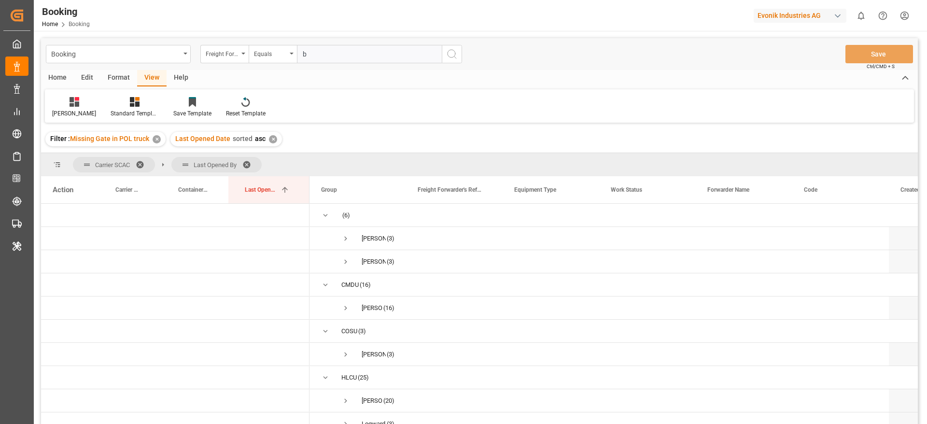
click at [252, 162] on span at bounding box center [249, 164] width 15 height 9
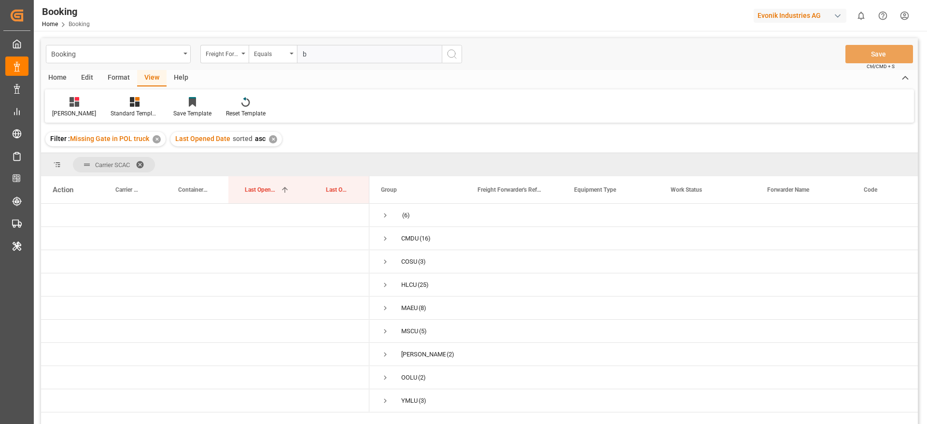
click at [144, 165] on span at bounding box center [143, 164] width 15 height 9
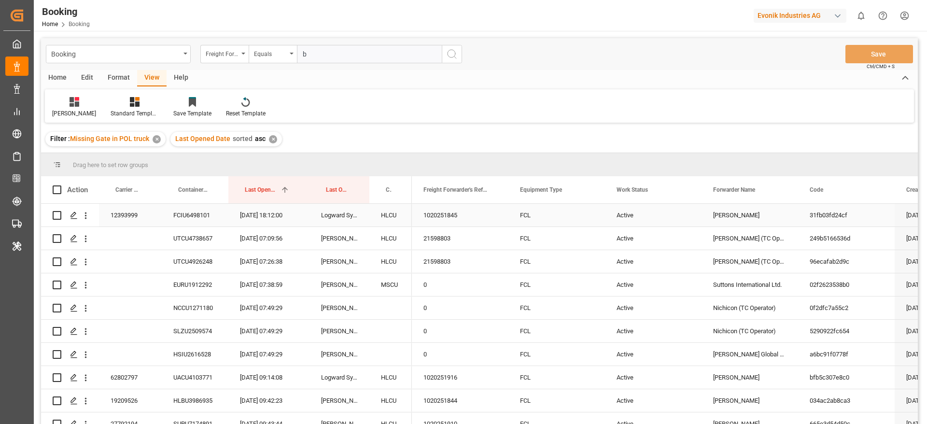
click at [175, 215] on div "FCIU6498101" at bounding box center [195, 215] width 67 height 23
click at [87, 217] on icon "open menu" at bounding box center [86, 216] width 10 height 10
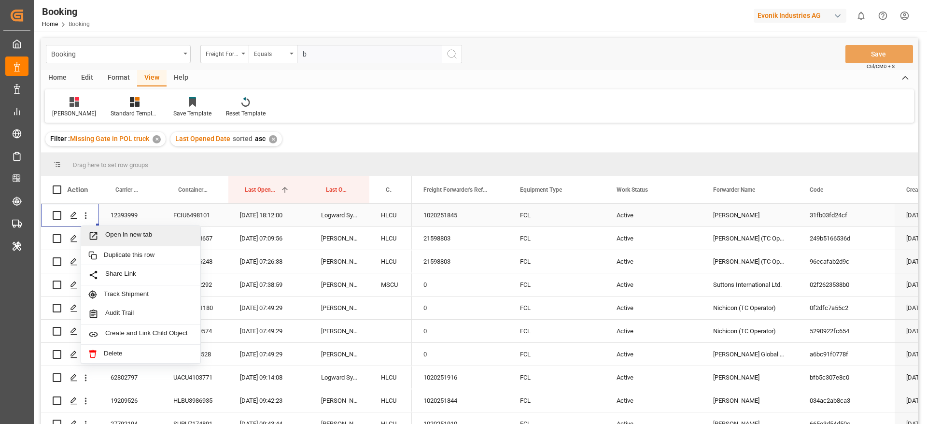
click at [104, 231] on span "Press SPACE to select this row." at bounding box center [96, 236] width 17 height 10
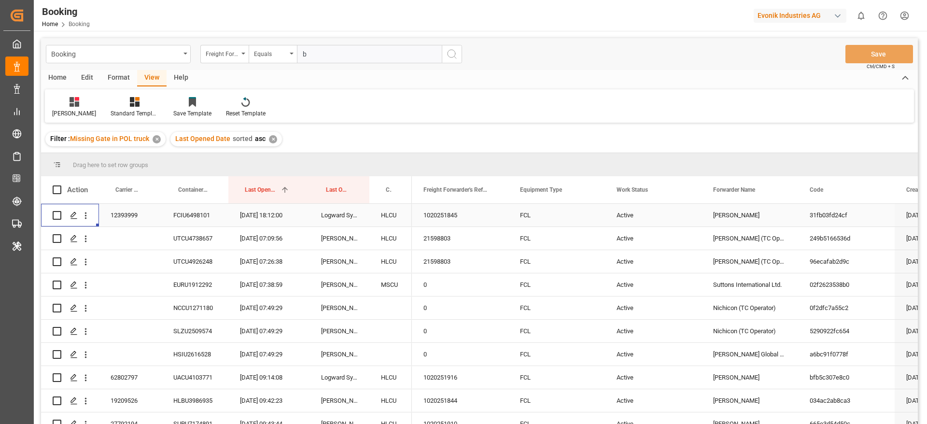
click at [136, 211] on div "12393999" at bounding box center [130, 215] width 63 height 23
click at [108, 83] on div "Format" at bounding box center [118, 78] width 37 height 16
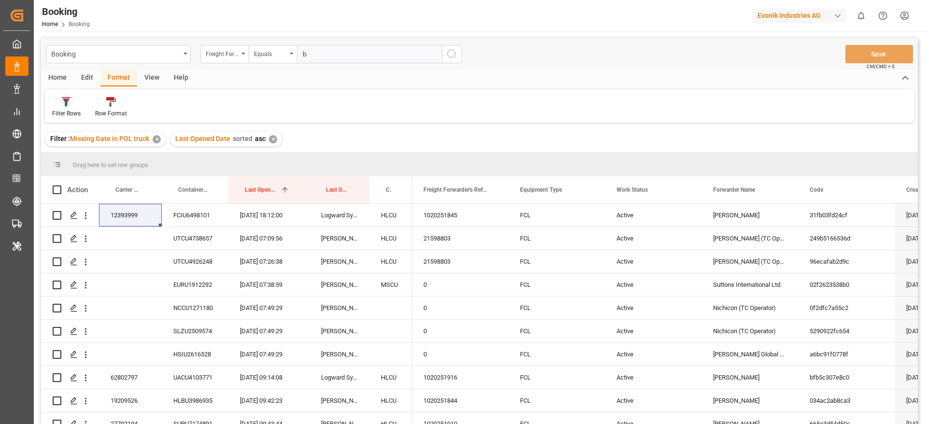
click at [70, 100] on icon at bounding box center [66, 102] width 9 height 10
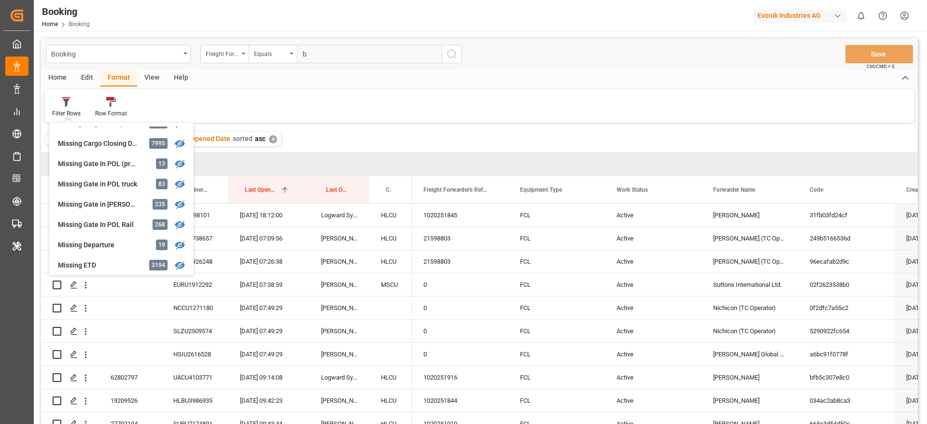
scroll to position [147, 0]
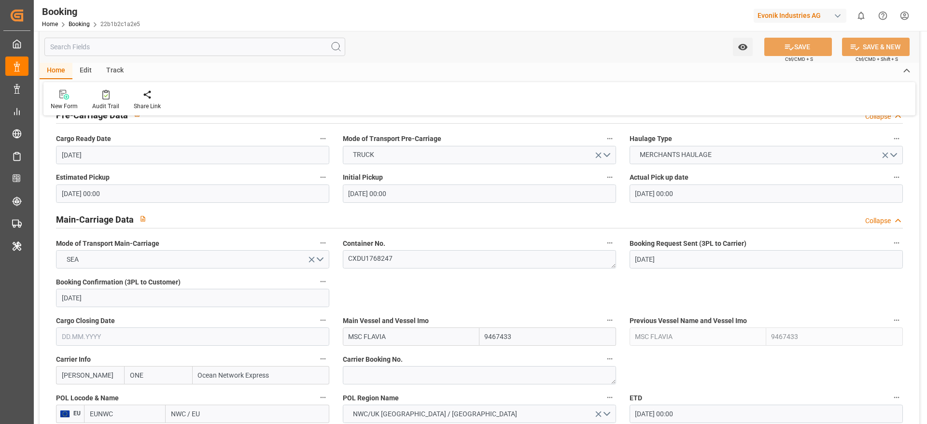
scroll to position [290, 0]
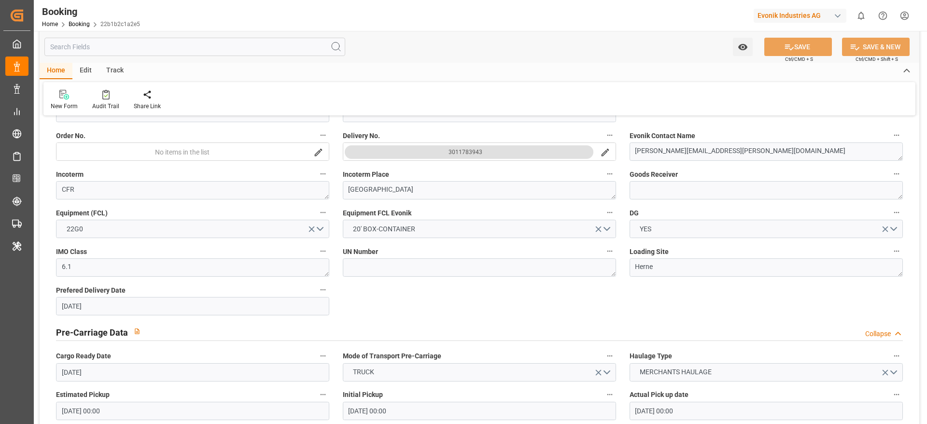
click at [182, 171] on label "Incoterm" at bounding box center [192, 175] width 273 height 14
click at [317, 171] on button "Incoterm" at bounding box center [323, 174] width 13 height 13
click at [138, 190] on div "Description Audits" at bounding box center [463, 212] width 927 height 424
click at [173, 185] on textarea "CFR" at bounding box center [192, 190] width 273 height 18
click at [176, 185] on textarea "CFR" at bounding box center [192, 190] width 273 height 18
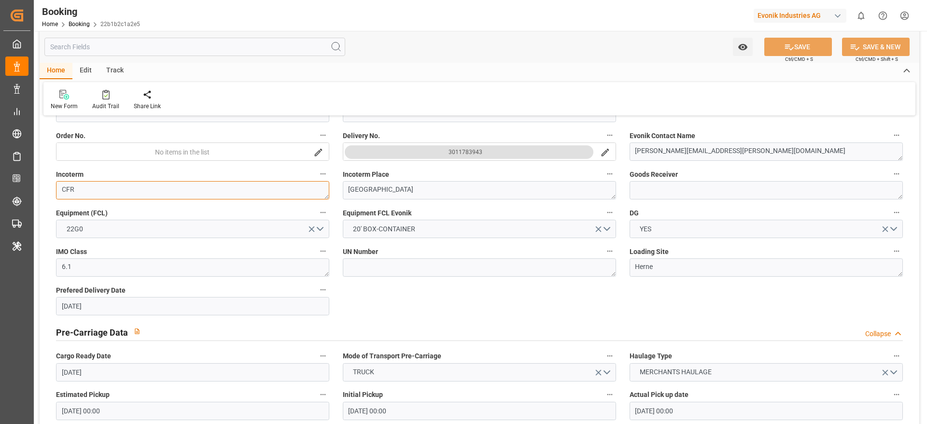
click at [176, 185] on textarea "CFR" at bounding box center [192, 190] width 273 height 18
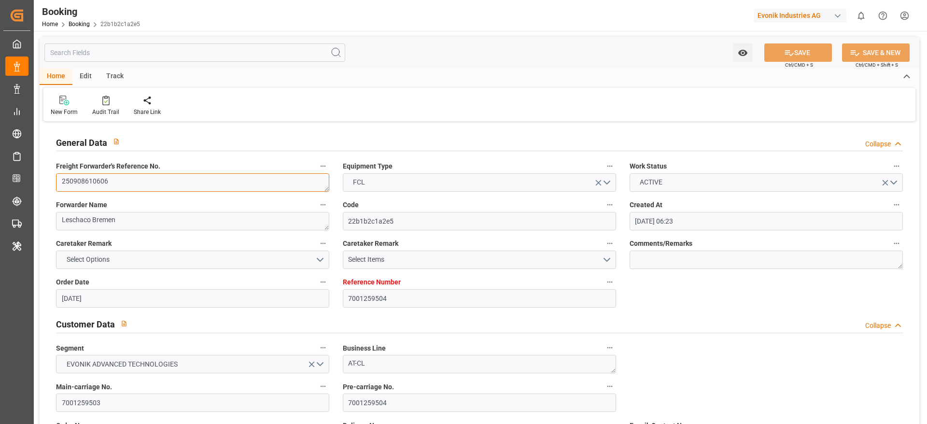
click at [173, 188] on textarea "250908610606" at bounding box center [192, 182] width 273 height 18
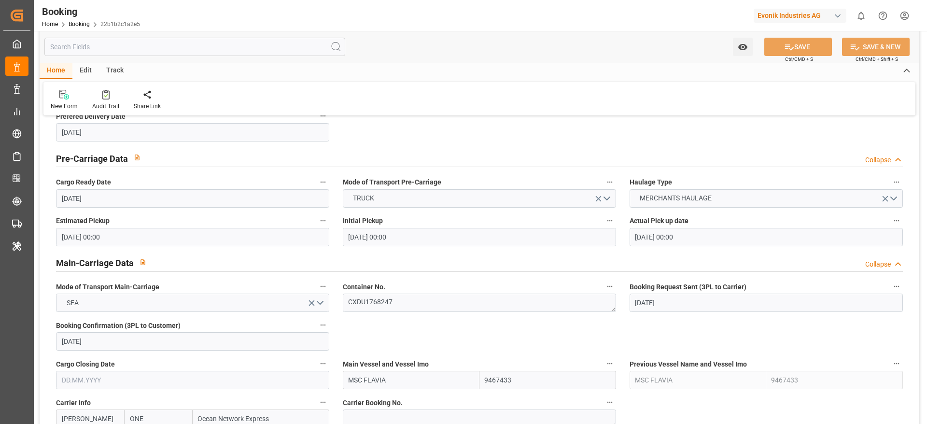
scroll to position [579, 0]
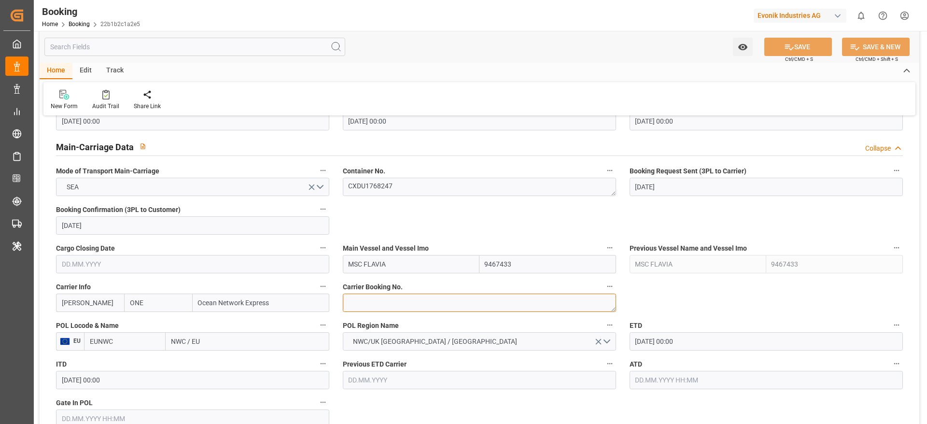
click at [387, 282] on div "Carrier Booking No." at bounding box center [479, 296] width 287 height 39
paste textarea "HAMF77230700"
type textarea "HAMF77230700"
click at [406, 282] on textarea "HAMF77230700" at bounding box center [479, 303] width 273 height 18
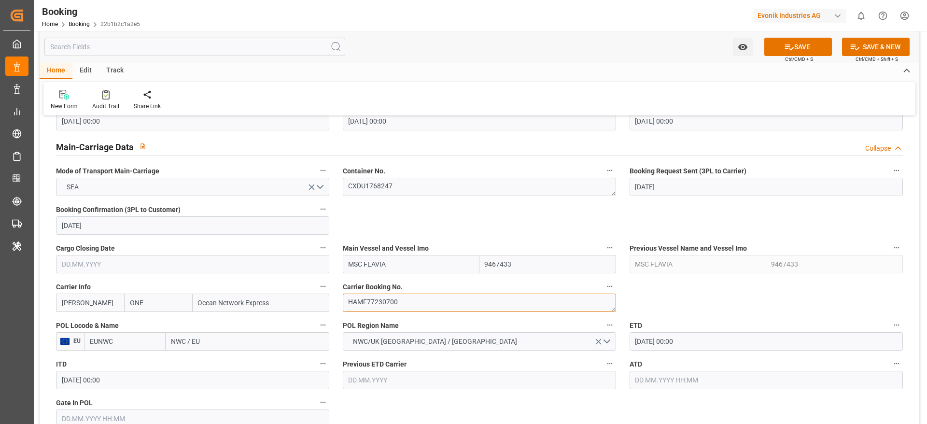
scroll to position [724, 0]
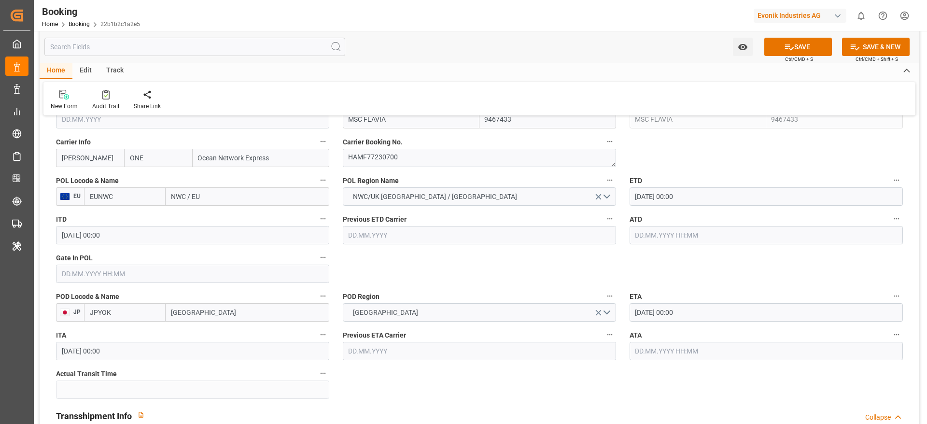
click at [249, 201] on input "NWC / EU" at bounding box center [248, 196] width 164 height 18
paste input "[GEOGRAPHIC_DATA]"
type input "[GEOGRAPHIC_DATA]"
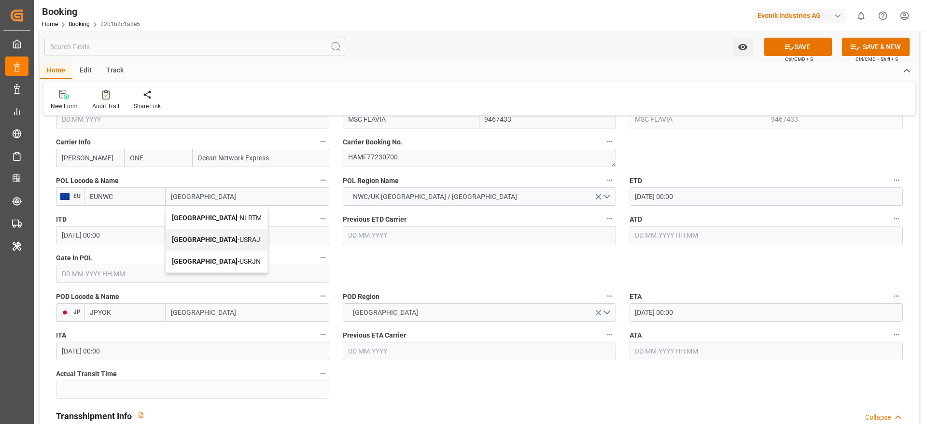
click at [226, 215] on span "[GEOGRAPHIC_DATA] - NLRTM" at bounding box center [217, 218] width 90 height 8
type input "NLRTM"
type input "[GEOGRAPHIC_DATA]"
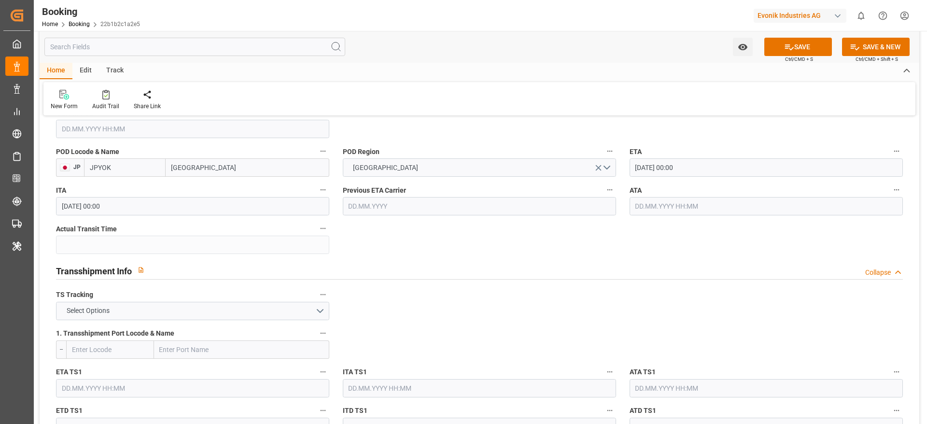
click at [209, 282] on input "text" at bounding box center [241, 349] width 175 height 18
paste input "[GEOGRAPHIC_DATA]"
click at [209, 282] on input "text" at bounding box center [241, 349] width 175 height 18
type input "[GEOGRAPHIC_DATA]"
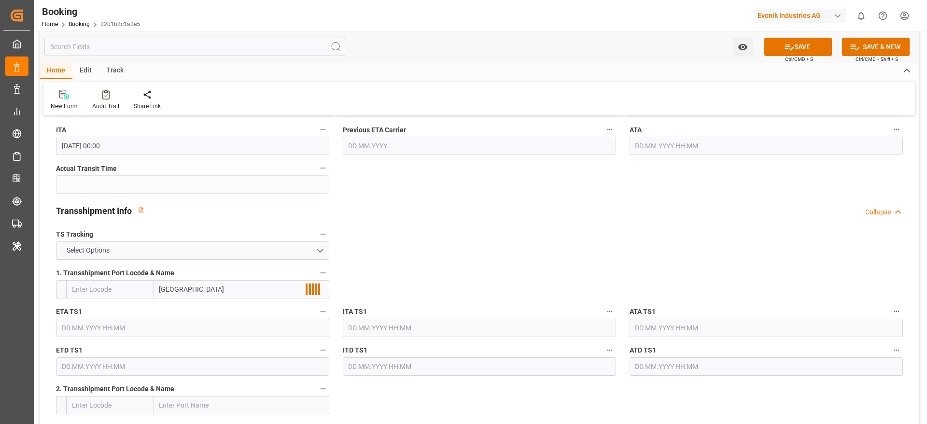
scroll to position [1014, 0]
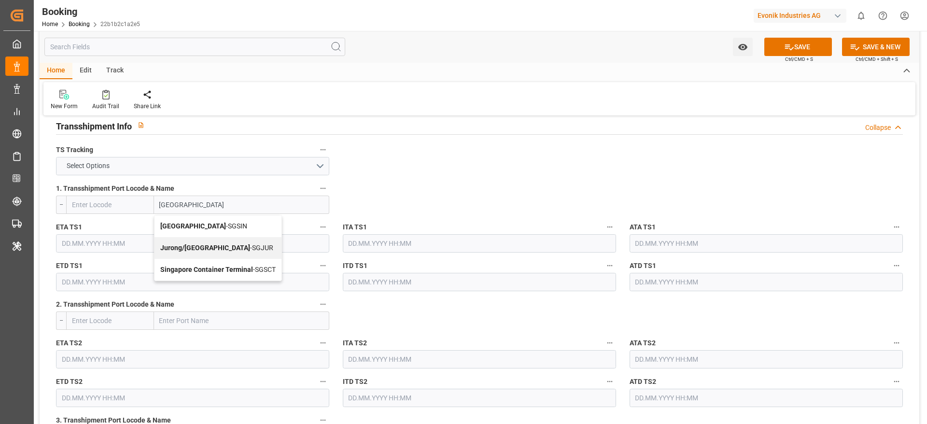
click at [229, 222] on div "Singapore - SGSIN" at bounding box center [218, 226] width 127 height 22
type input "SGSIN"
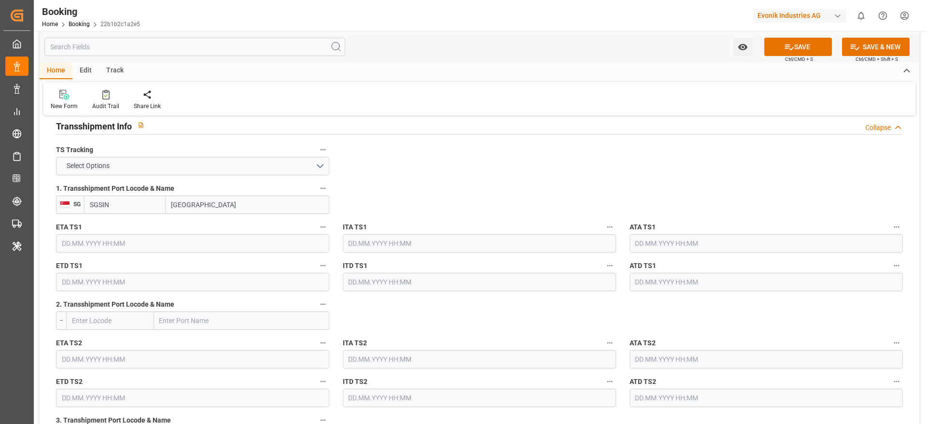
type input "[GEOGRAPHIC_DATA]"
click at [284, 7] on div "Booking Home Booking 22b1b2c1a2e5 Evonik Industries AG 0 Notifications Only sho…" at bounding box center [477, 15] width 900 height 31
click at [166, 238] on input "text" at bounding box center [192, 243] width 273 height 18
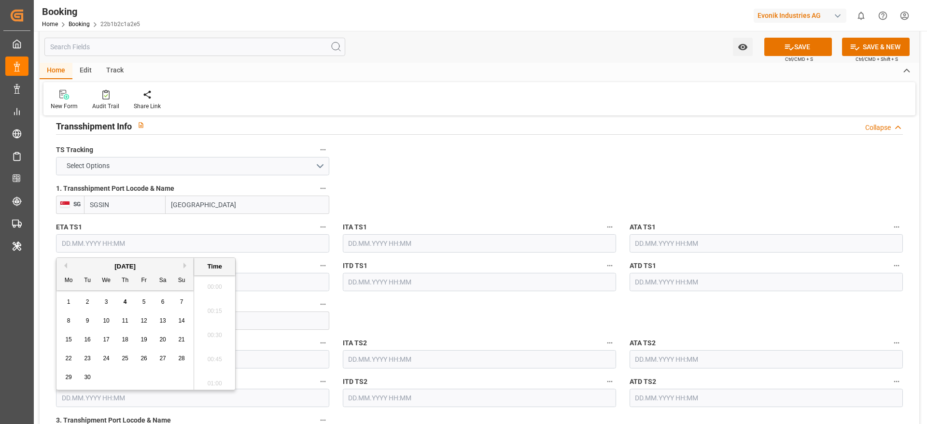
scroll to position [1669, 0]
click at [183, 265] on button "Next Month" at bounding box center [186, 266] width 6 height 6
click at [63, 282] on div "27" at bounding box center [69, 378] width 12 height 12
type input "27.10.2025 00:00"
click at [257, 278] on input "text" at bounding box center [192, 282] width 273 height 18
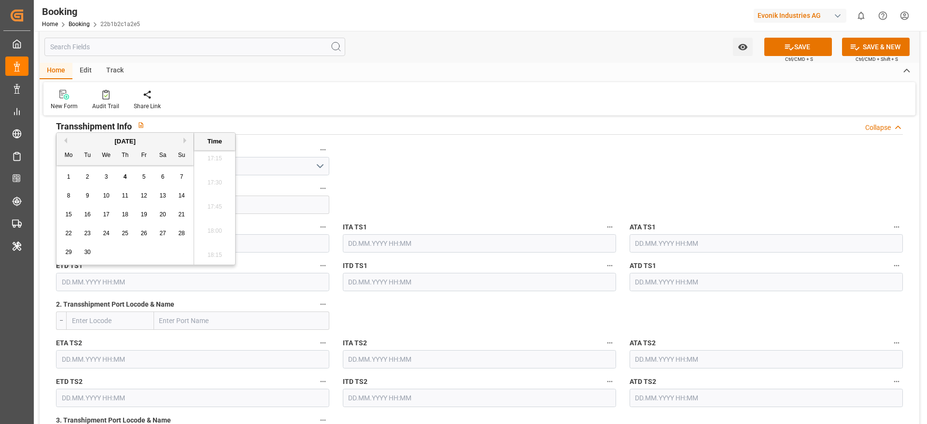
click at [187, 140] on button "Next Month" at bounding box center [186, 141] width 6 height 6
click at [126, 254] on span "30" at bounding box center [125, 252] width 6 height 7
type input "30.10.2025 00:00"
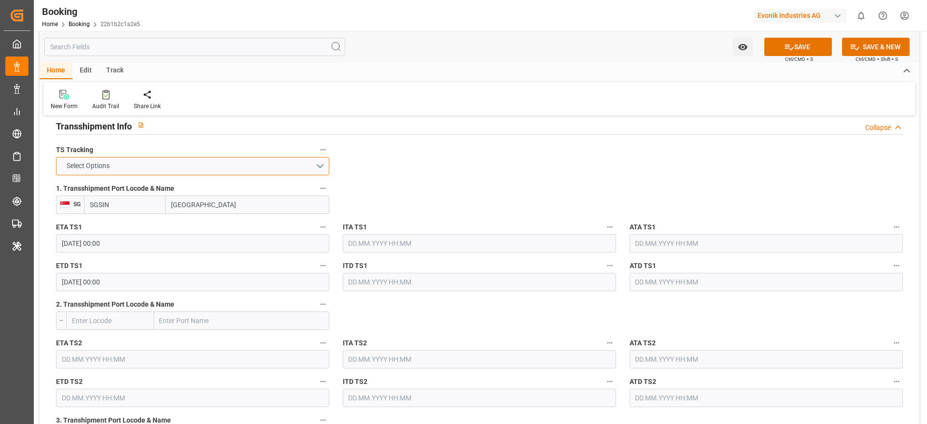
click at [295, 169] on button "Select Options" at bounding box center [192, 166] width 273 height 18
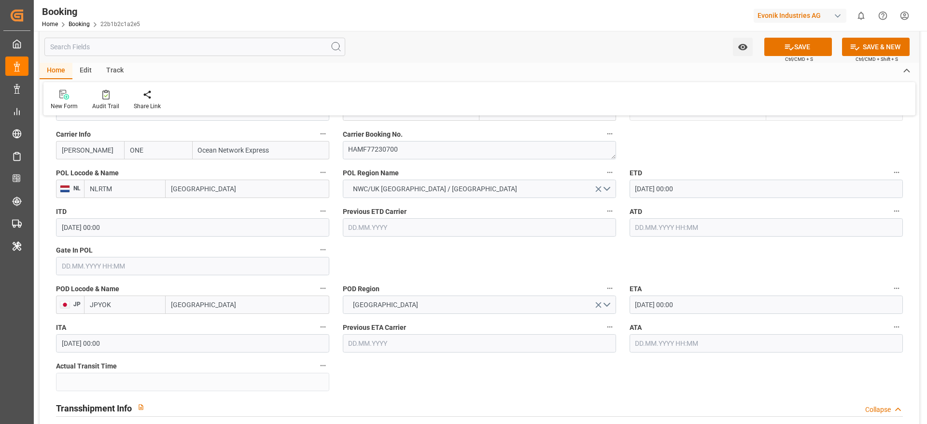
scroll to position [724, 0]
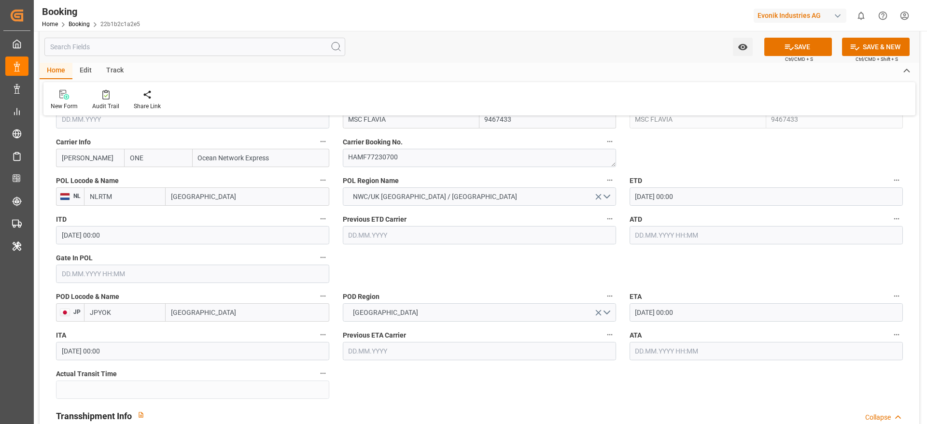
click at [178, 269] on input "text" at bounding box center [192, 274] width 273 height 18
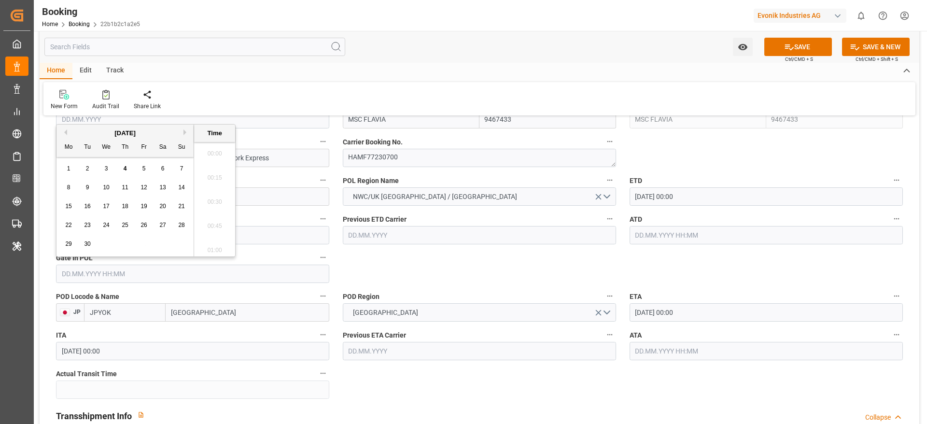
scroll to position [1669, 0]
click at [92, 168] on div "2" at bounding box center [88, 169] width 12 height 12
type input "[DATE] 00:00"
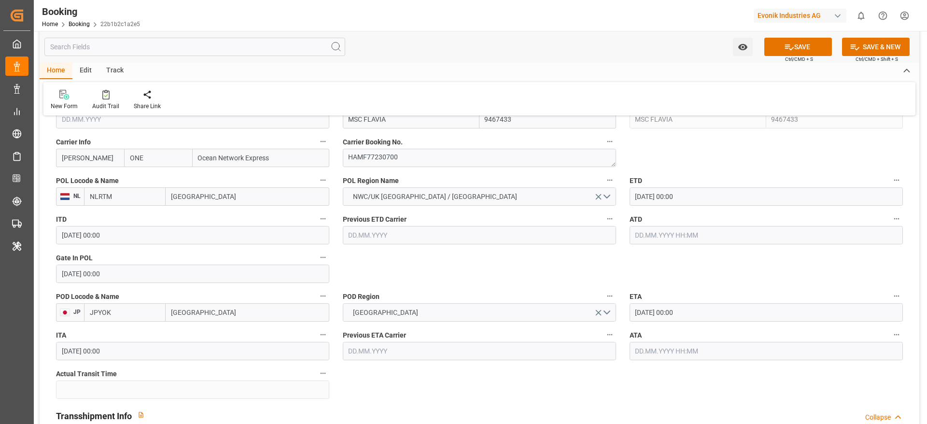
click at [618, 195] on input "08.09.2025 00:00" at bounding box center [766, 196] width 273 height 18
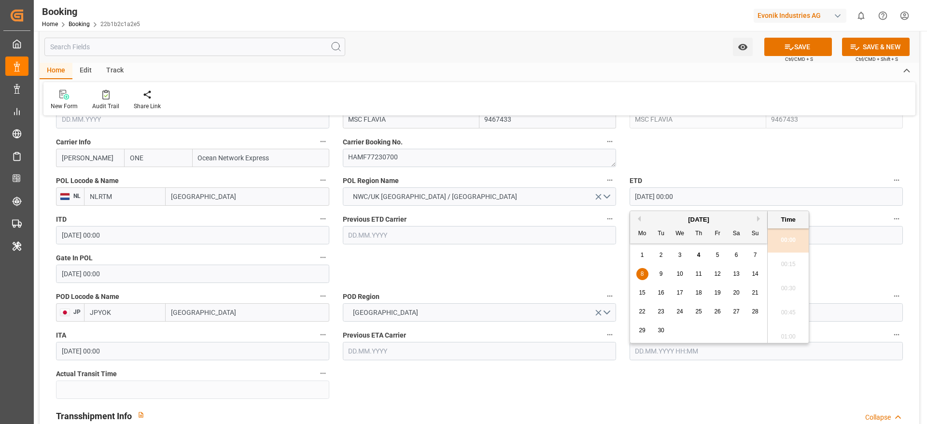
click at [618, 273] on span "9" at bounding box center [661, 273] width 3 height 7
type input "09.09.2025 00:00"
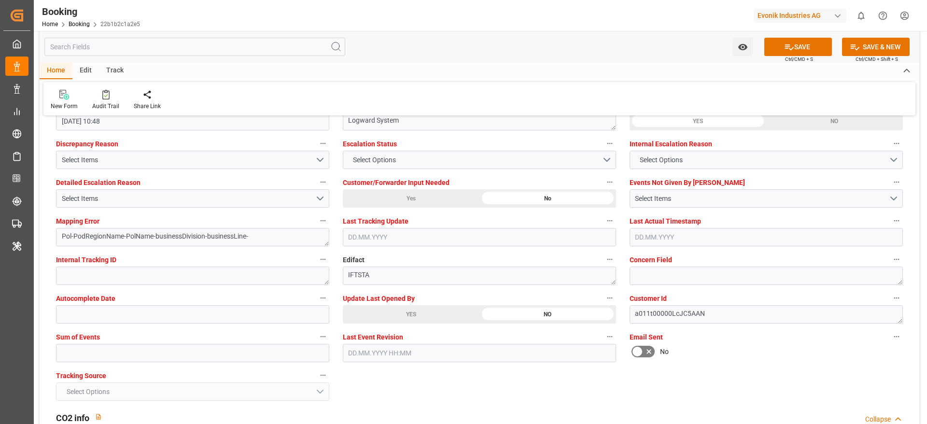
scroll to position [1883, 0]
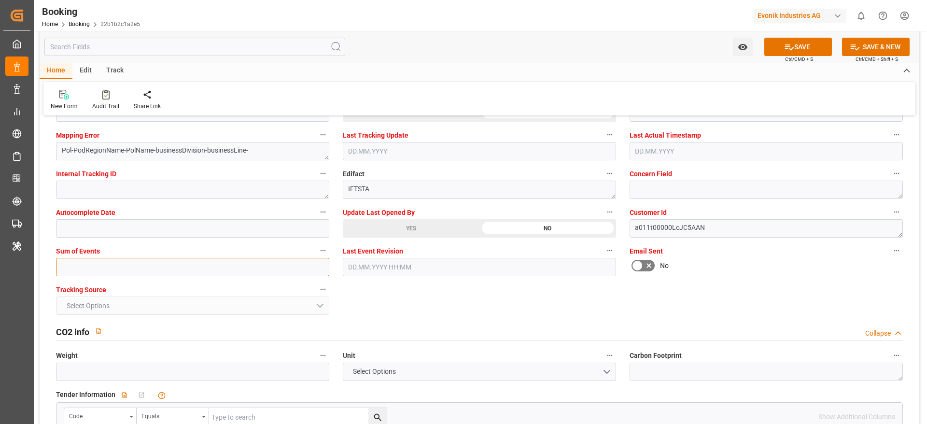
click at [148, 274] on input "text" at bounding box center [192, 267] width 273 height 18
type input "0"
click at [618, 51] on button "SAVE" at bounding box center [798, 47] width 68 height 18
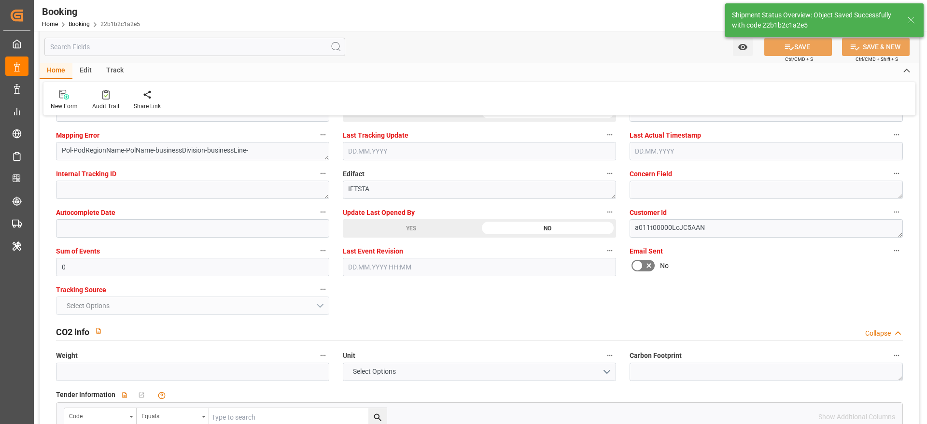
type textarea "[PERSON_NAME]"
type textarea "businessDivision-businessLine-"
type textarea "Yes"
type input "27.10.2025 00:00"
type input "30.10.2025 00:00"
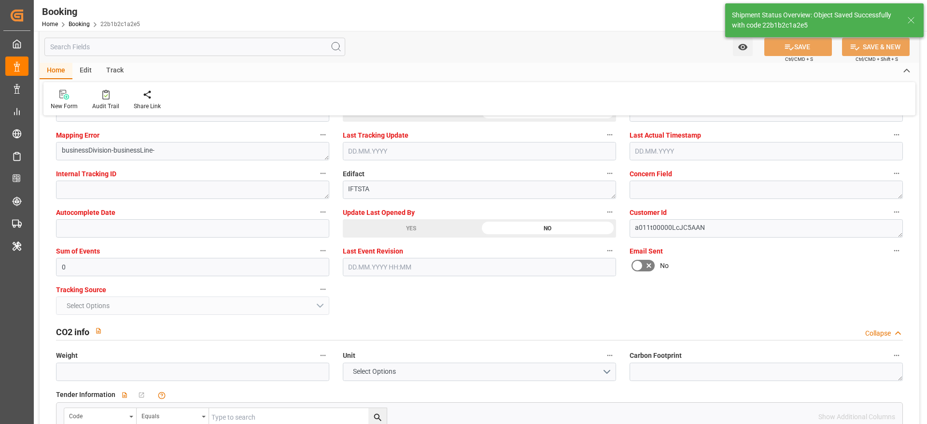
type input "04.09.2025 12:24"
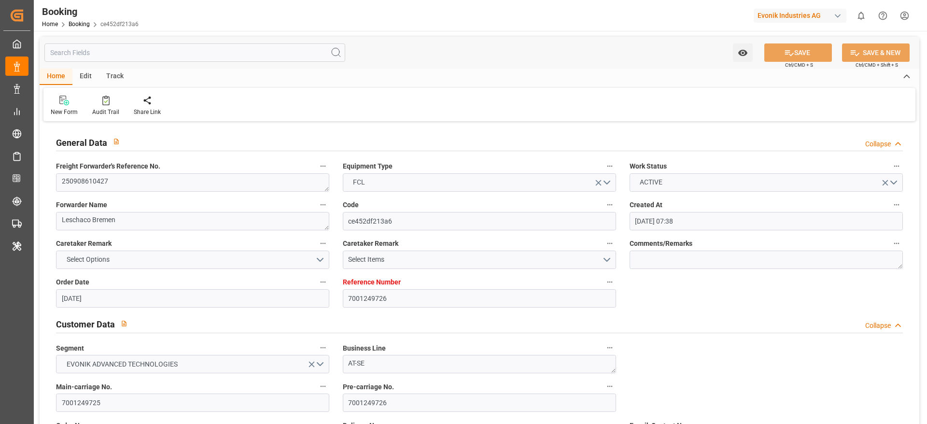
type input "[DATE] 07:38"
type input "[DATE]"
type input "[DATE] 00:00"
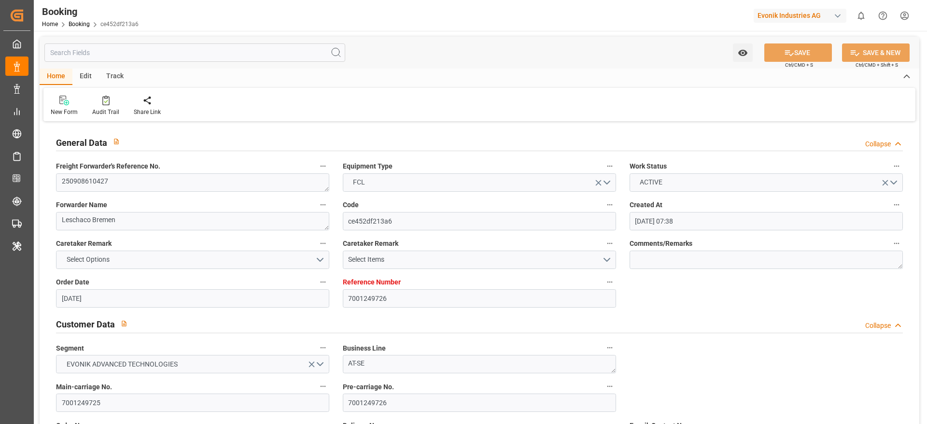
type input "[DATE]"
type input "[DATE] 00:00"
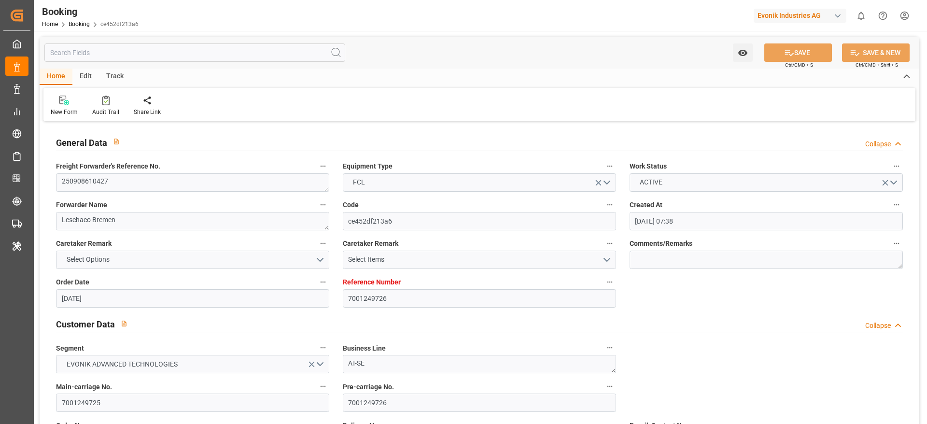
type input "[DATE] 00:00"
type input "[DATE]"
type input "[DATE] 12:50"
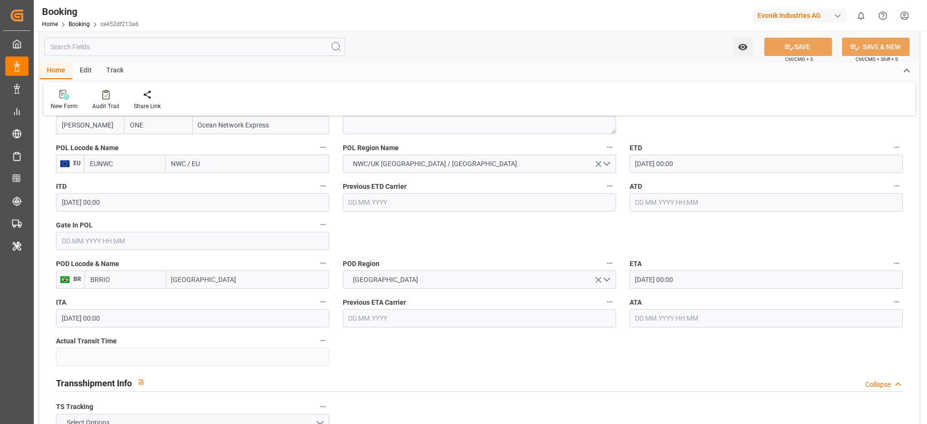
scroll to position [724, 0]
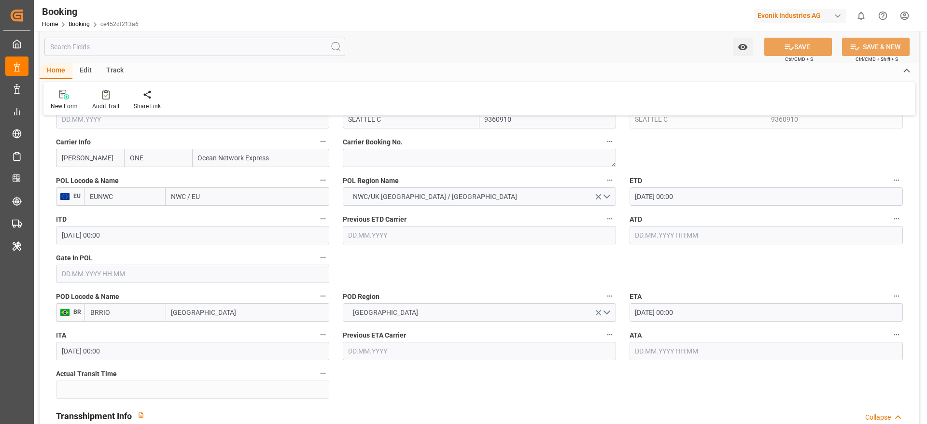
click at [133, 265] on input "text" at bounding box center [192, 274] width 273 height 18
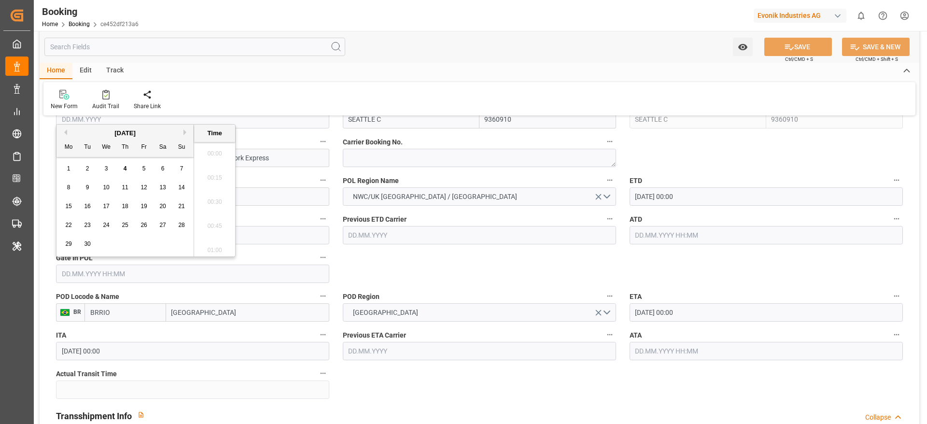
scroll to position [1669, 0]
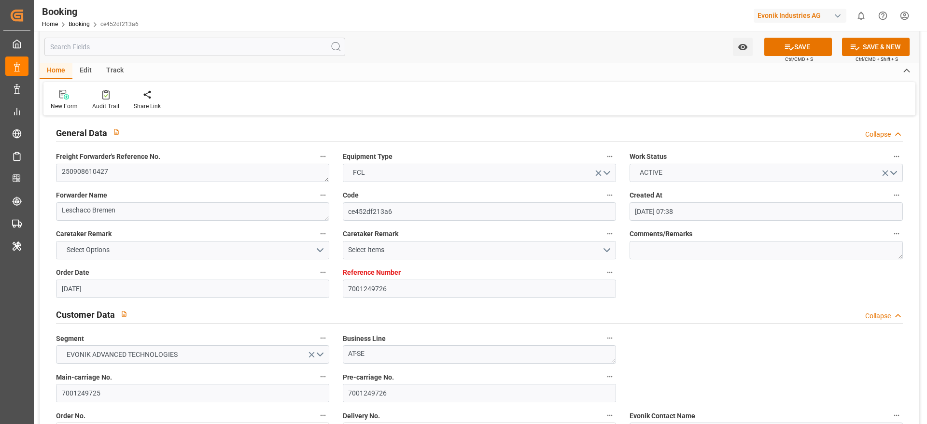
scroll to position [0, 0]
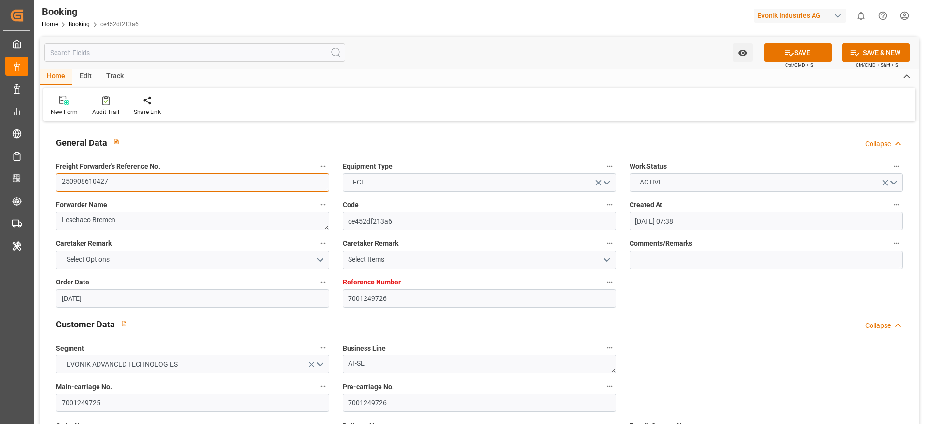
click at [163, 184] on textarea "250908610427" at bounding box center [192, 182] width 273 height 18
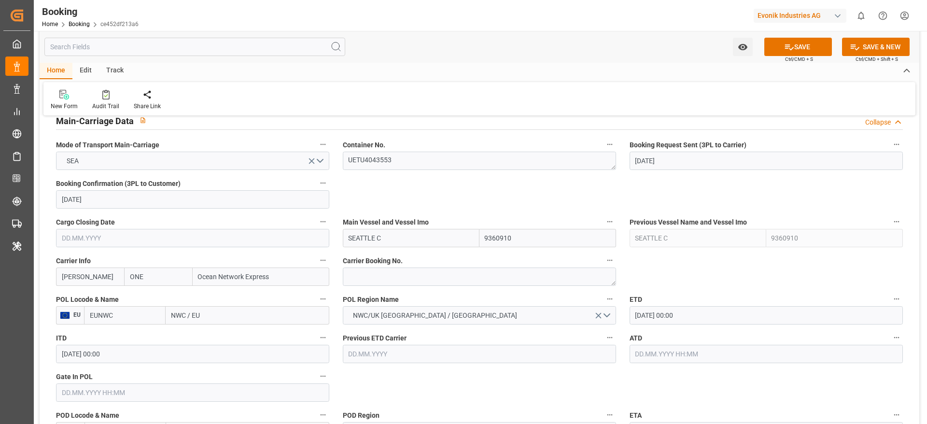
scroll to position [652, 0]
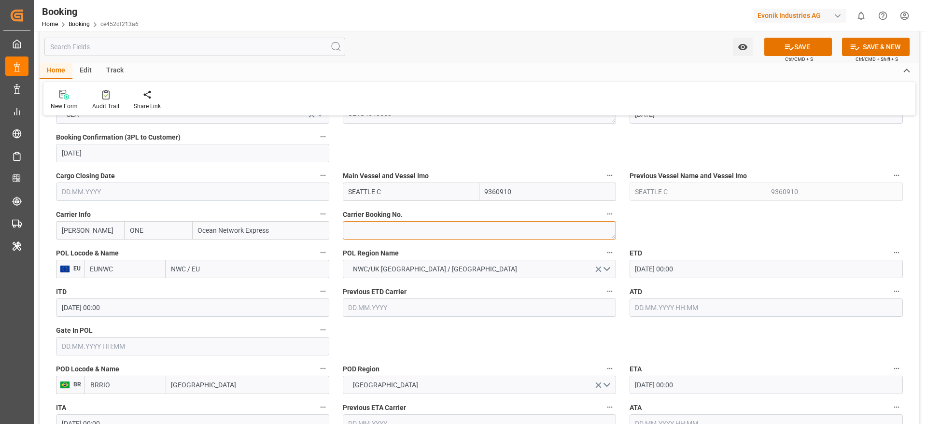
click at [368, 225] on textarea at bounding box center [479, 230] width 273 height 18
paste textarea "HAMF73721800"
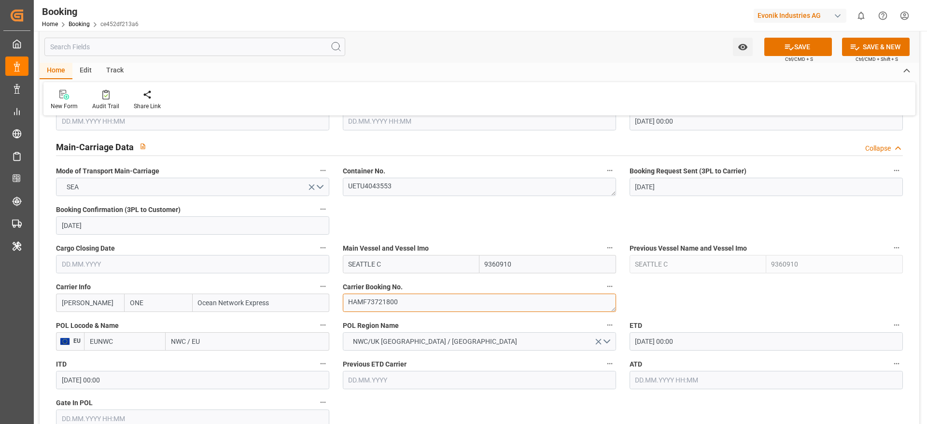
type textarea "HAMF73721800"
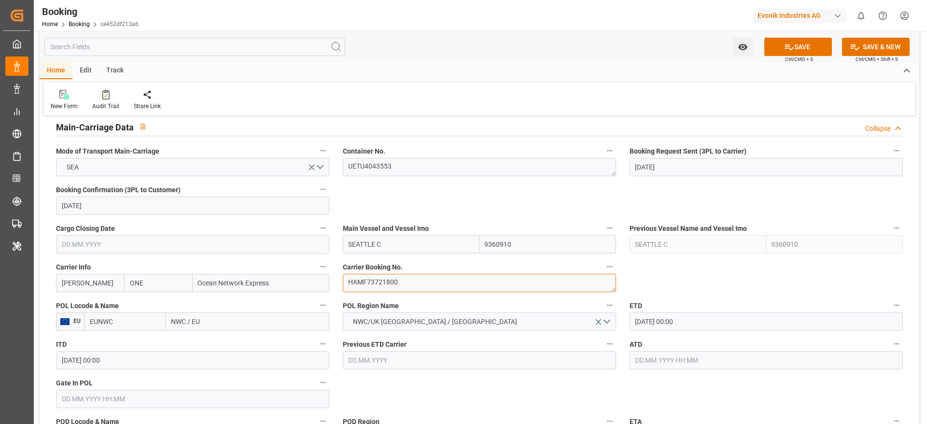
scroll to position [652, 0]
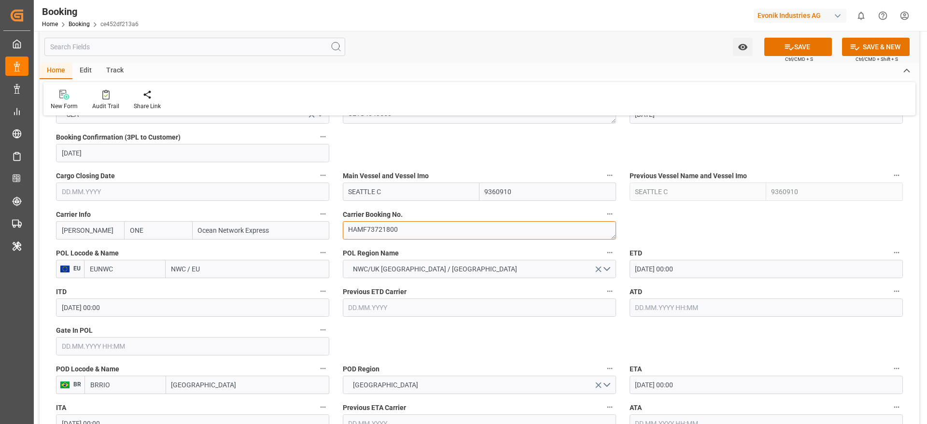
click at [401, 232] on textarea "HAMF73721800" at bounding box center [479, 230] width 273 height 18
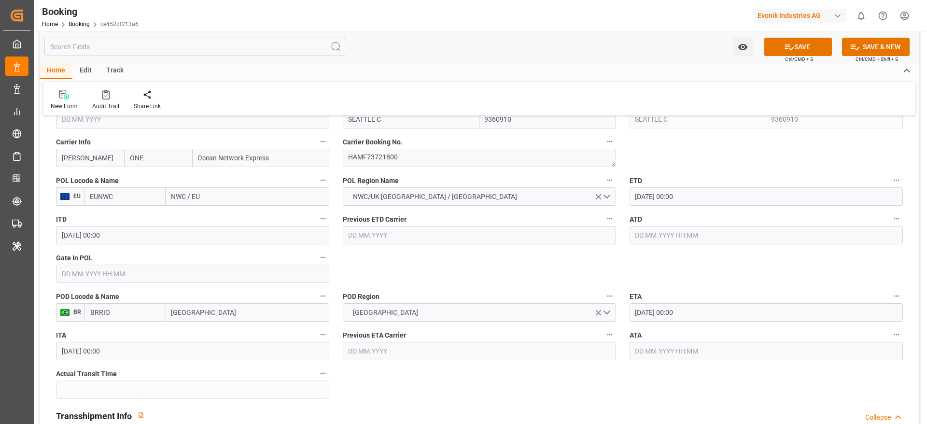
click at [217, 185] on label "POL Locode & Name" at bounding box center [192, 181] width 273 height 14
click at [317, 185] on button "POL Locode & Name" at bounding box center [323, 180] width 13 height 13
click at [217, 185] on div "Description Audits" at bounding box center [463, 212] width 927 height 424
click at [211, 189] on body "Created by potrace 1.15, written by Peter Selinger 2001-2017 Created by potrace…" at bounding box center [463, 212] width 927 height 424
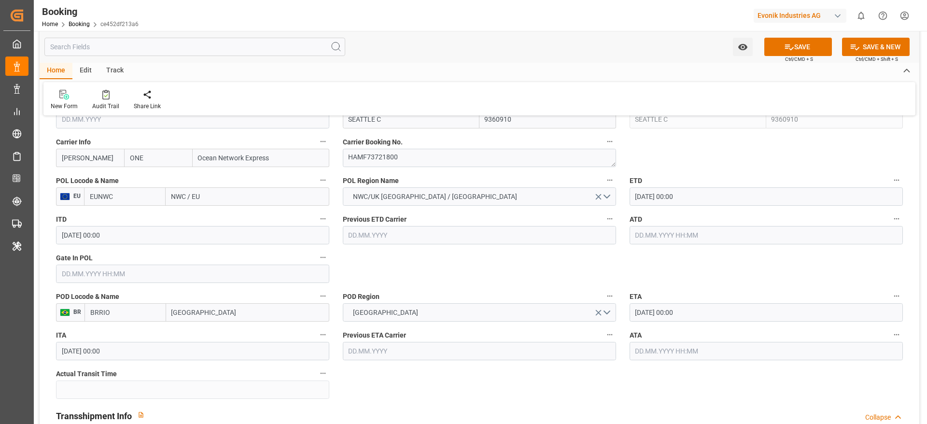
click at [212, 190] on input "NWC / EU" at bounding box center [248, 196] width 164 height 18
click at [215, 192] on input "NWC / EU" at bounding box center [248, 196] width 164 height 18
paste input "ROTTERDAM"
click at [215, 192] on input "NWC / EU" at bounding box center [248, 196] width 164 height 18
click at [215, 192] on input "NWC / ROTTERDAM" at bounding box center [248, 196] width 164 height 18
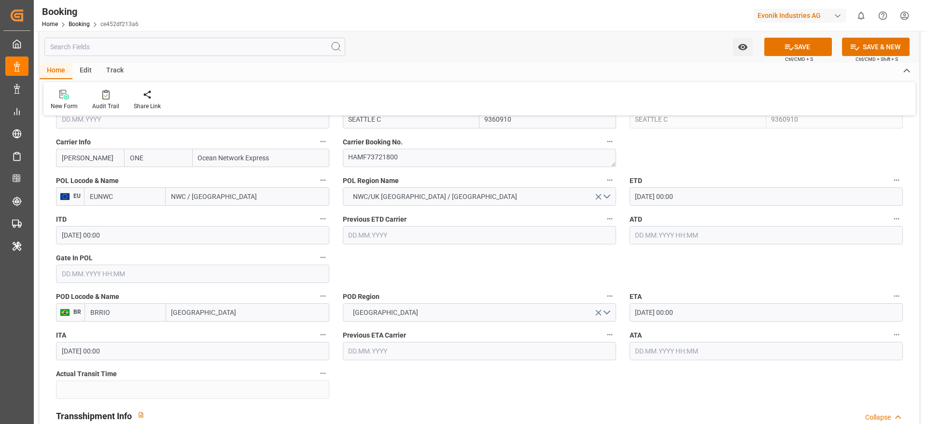
paste input "text"
click at [215, 192] on input "NWC / ROTTERDAM" at bounding box center [248, 196] width 164 height 18
type input "ROTTERDAM"
click at [221, 196] on input "ROTTERDAM" at bounding box center [248, 196] width 164 height 18
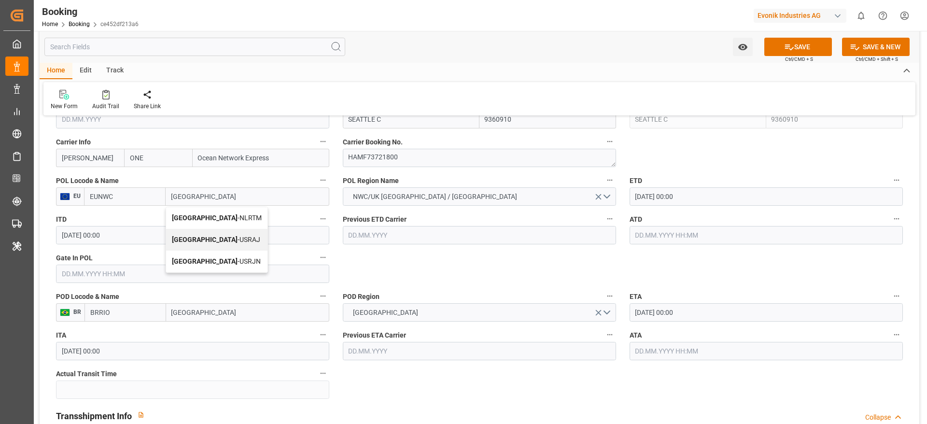
click at [219, 218] on span "Rotterdam - NLRTM" at bounding box center [217, 218] width 90 height 8
type input "NLRTM"
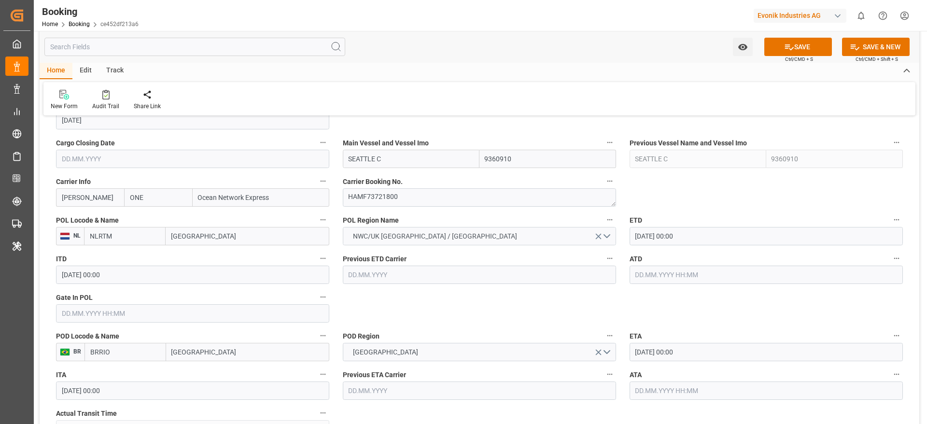
scroll to position [652, 0]
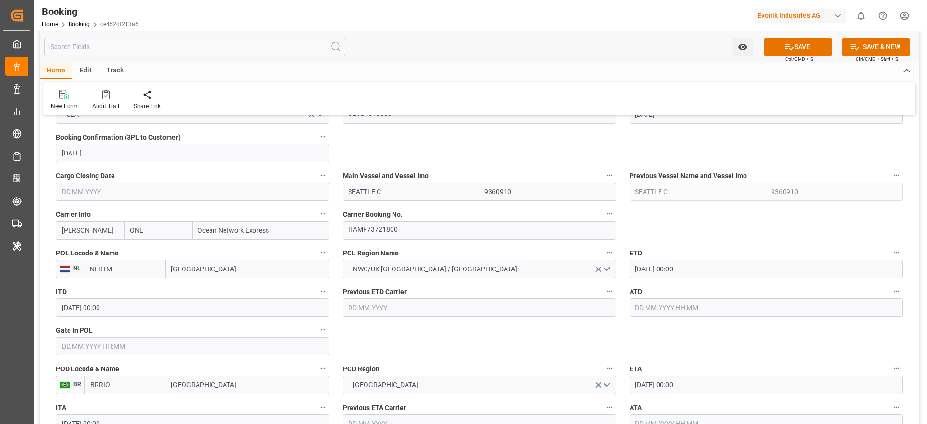
type input "Rotterdam"
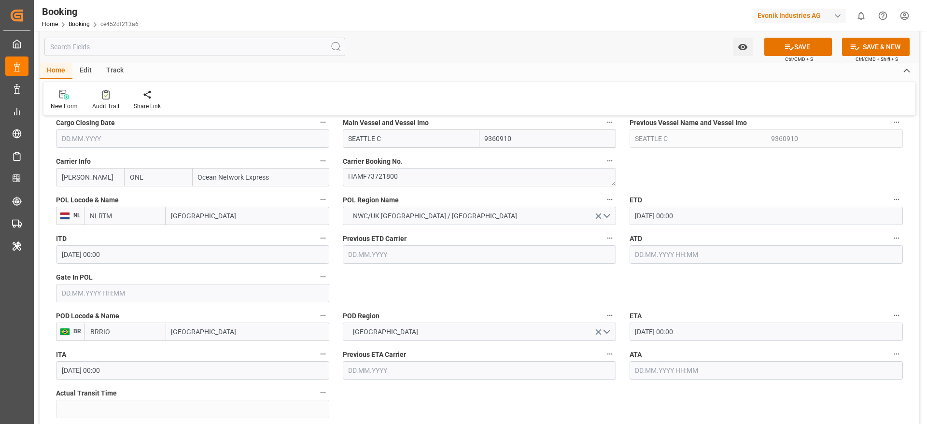
scroll to position [724, 0]
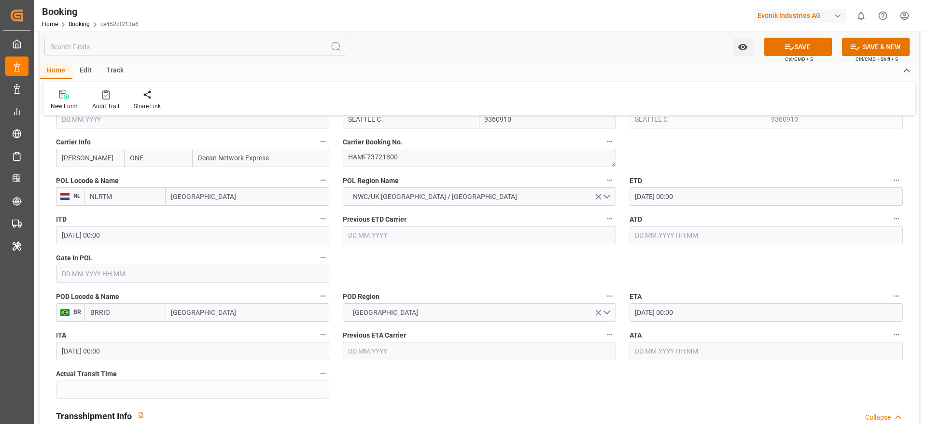
click at [651, 192] on input "08.09.2025 00:00" at bounding box center [766, 196] width 273 height 18
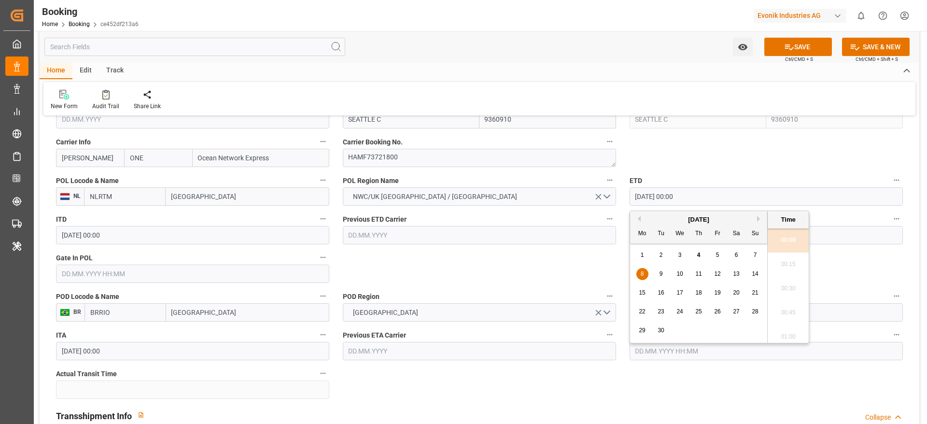
click at [678, 274] on span "10" at bounding box center [679, 273] width 6 height 7
type input "10.09.2025 00:00"
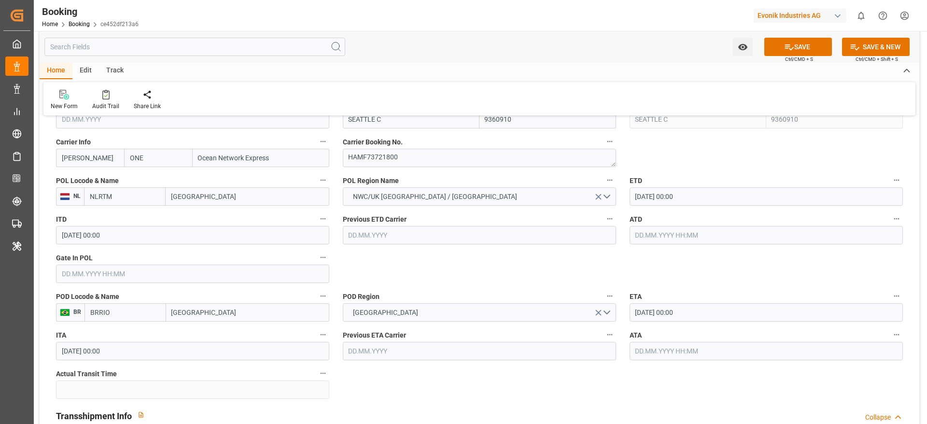
click at [143, 272] on input "text" at bounding box center [192, 274] width 273 height 18
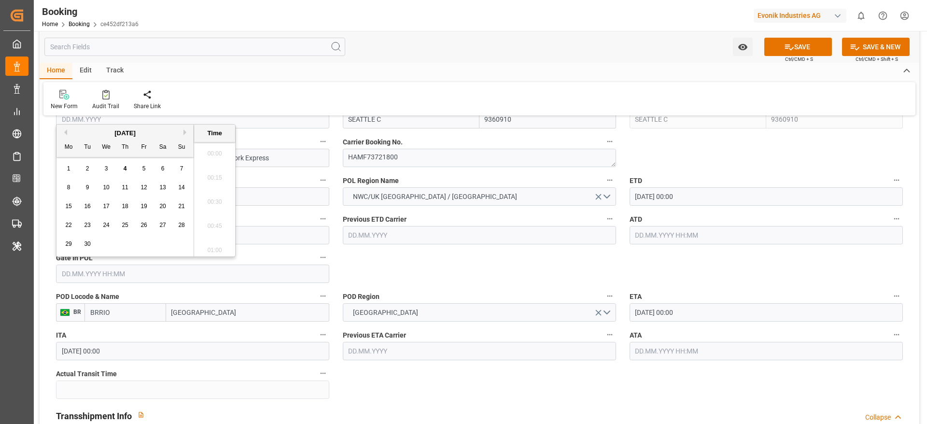
scroll to position [1669, 0]
click at [90, 168] on div "2" at bounding box center [88, 169] width 12 height 12
type input "02.09.2025 00:00"
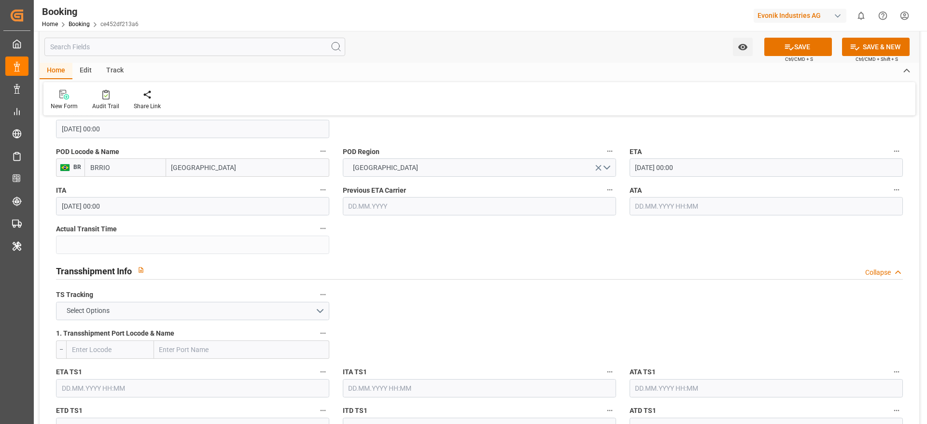
scroll to position [942, 0]
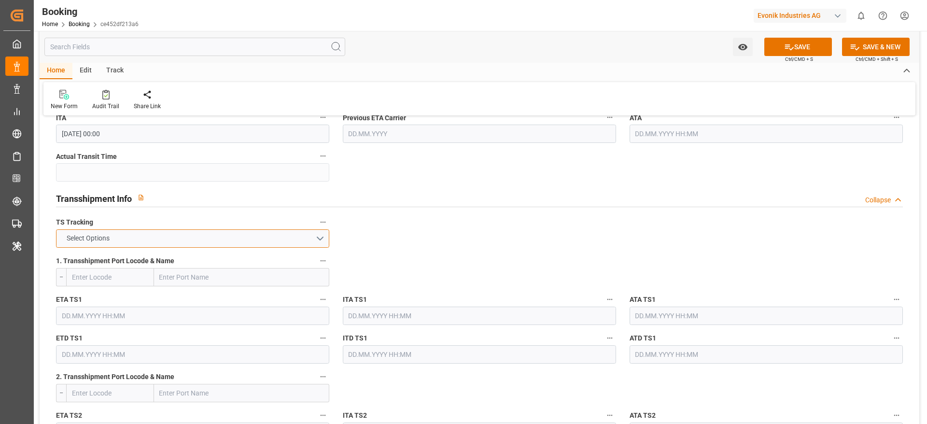
click at [192, 240] on button "Select Options" at bounding box center [192, 238] width 273 height 18
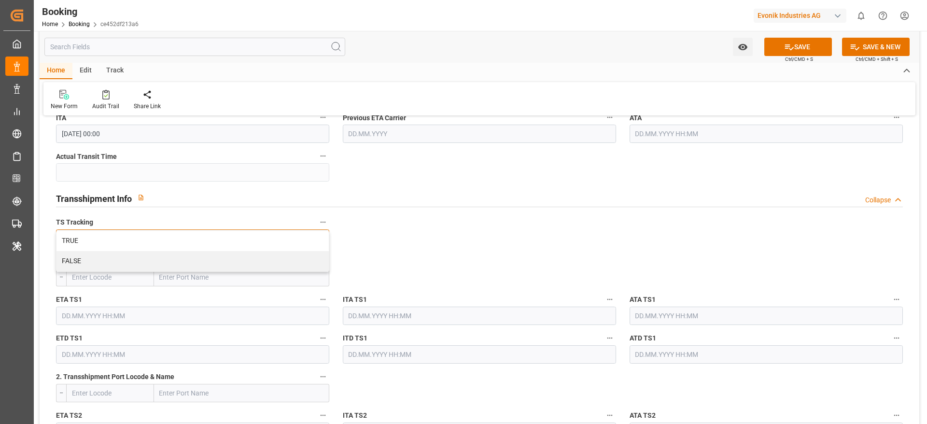
click at [187, 255] on div "FALSE" at bounding box center [192, 261] width 272 height 20
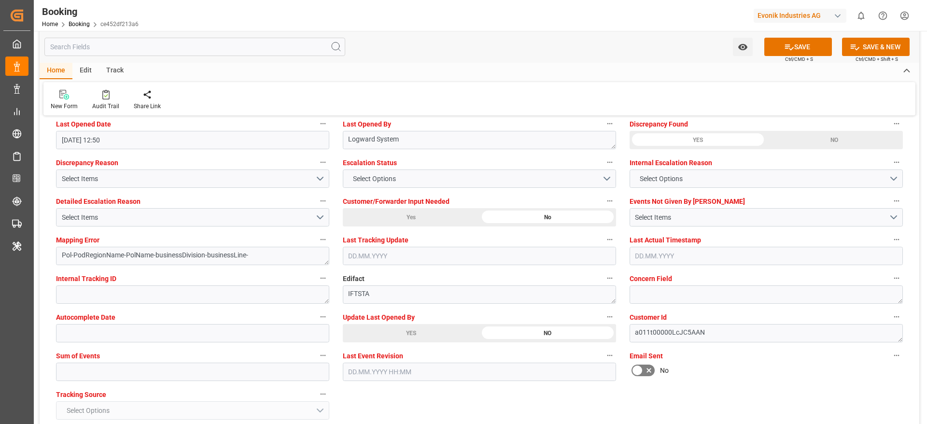
scroll to position [1811, 0]
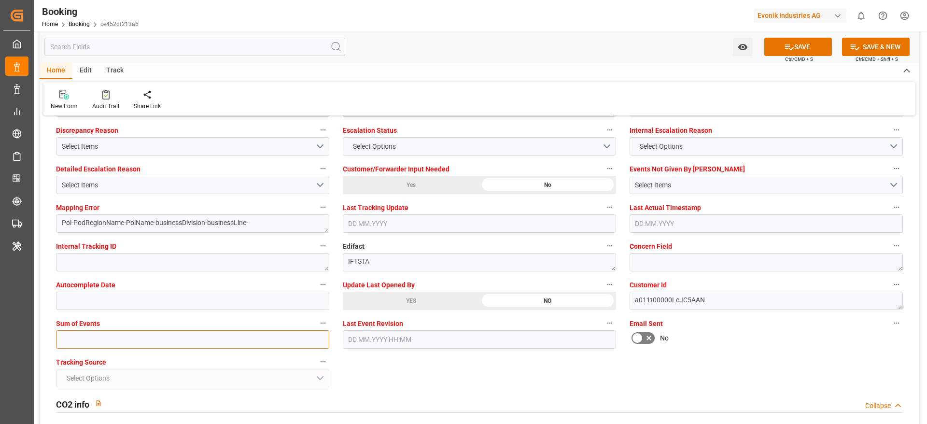
click at [157, 339] on input "text" at bounding box center [192, 339] width 273 height 18
type input "0"
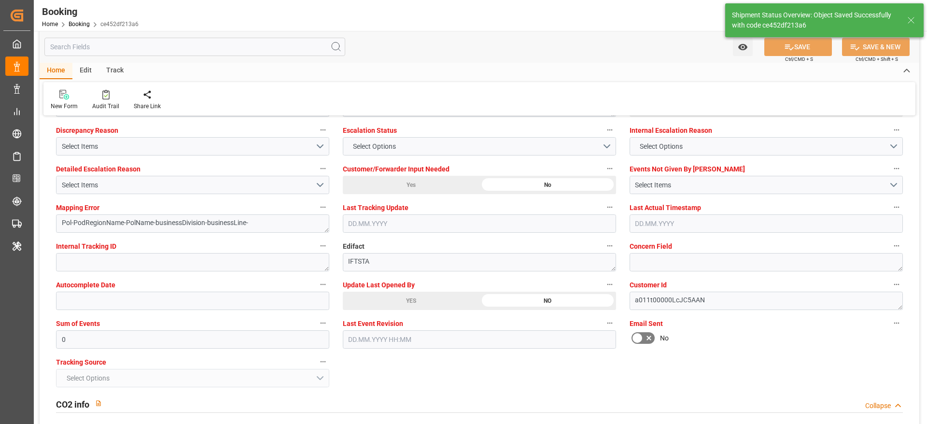
type textarea "[PERSON_NAME]"
type textarea "businessDivision-businessLine-"
type input "04.09.2025 12:25"
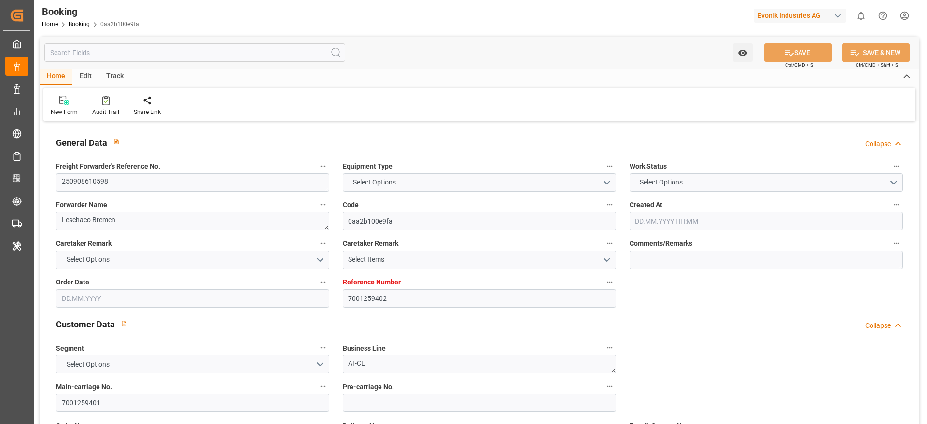
type input "7001259402"
type input "9769271"
type input "ONE"
type input "Ocean Network Express"
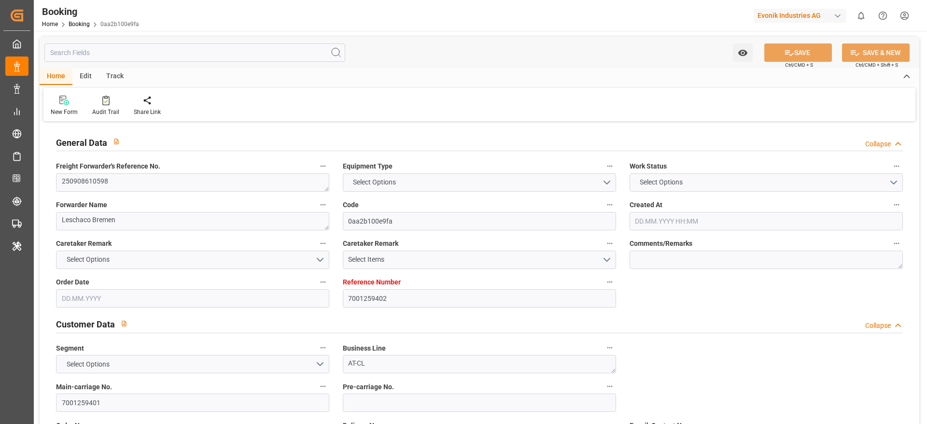
type input "EUNWC"
type input "JPYOK"
click at [120, 191] on textarea "250908610598" at bounding box center [192, 182] width 273 height 18
type input "[DATE] 06:23"
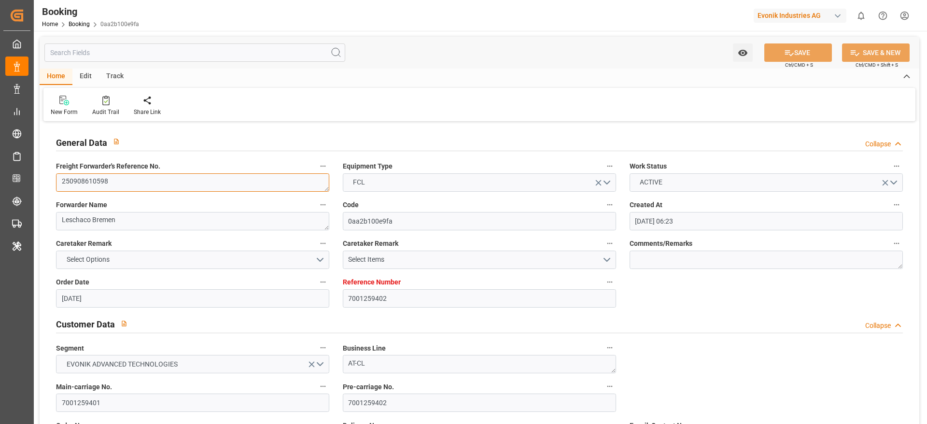
type input "[DATE]"
type input "[DATE] 00:00"
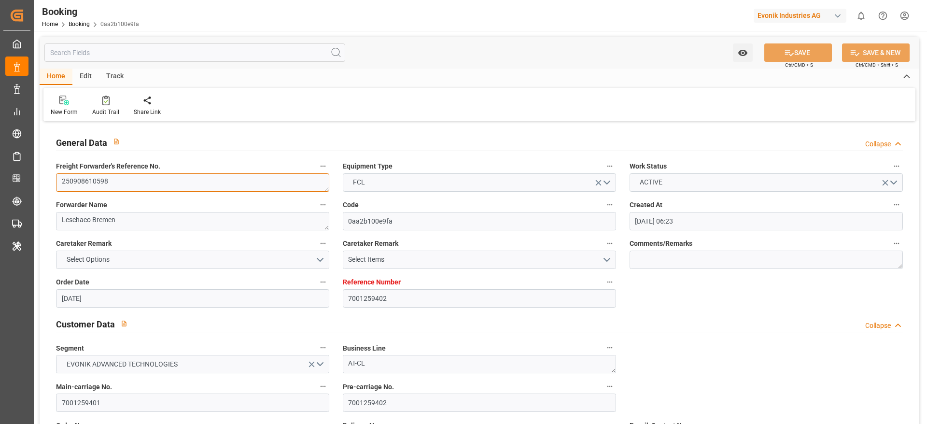
type input "[DATE] 00:00"
type input "[DATE]"
type input "[DATE] 00:00"
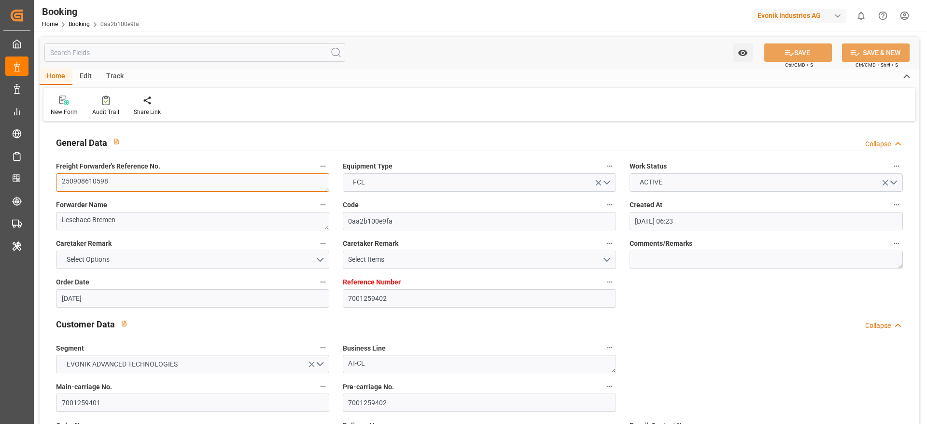
type input "[DATE] 00:00"
type input "[DATE] 09:45"
click at [125, 189] on textarea "250908610598" at bounding box center [192, 182] width 273 height 18
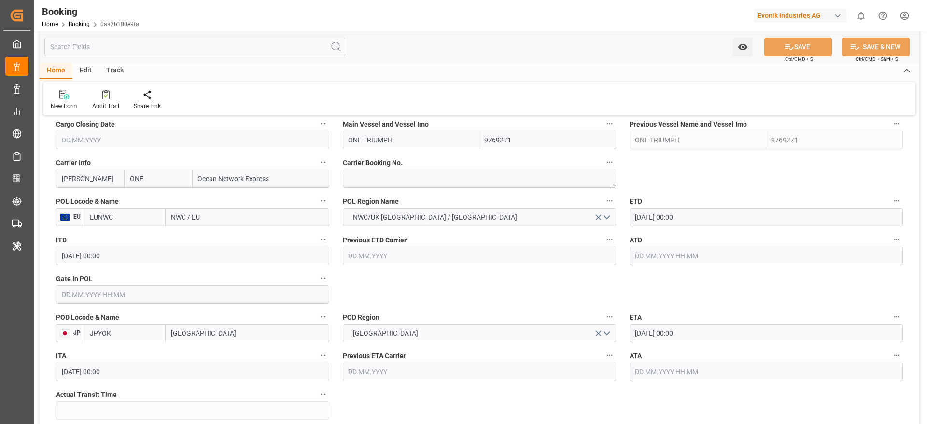
scroll to position [652, 0]
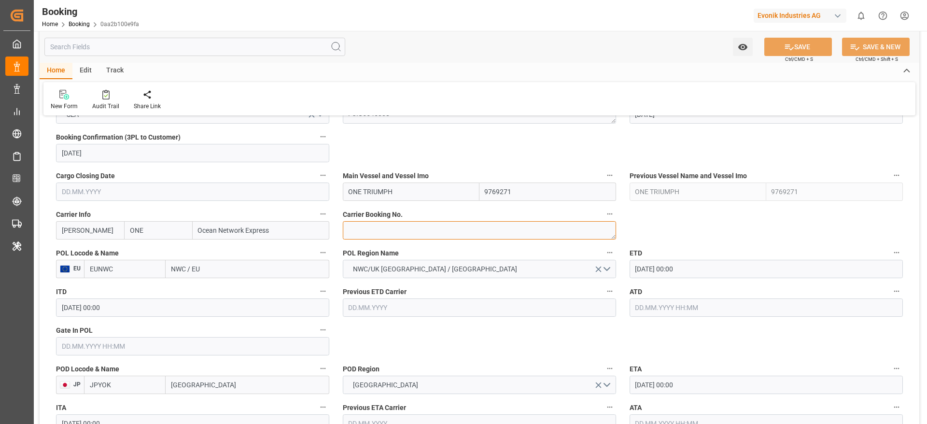
click at [385, 232] on textarea at bounding box center [479, 230] width 273 height 18
paste textarea "HAMF77209600"
type textarea "HAMF77209600"
click at [416, 228] on textarea "HAMF77209600" at bounding box center [479, 230] width 273 height 18
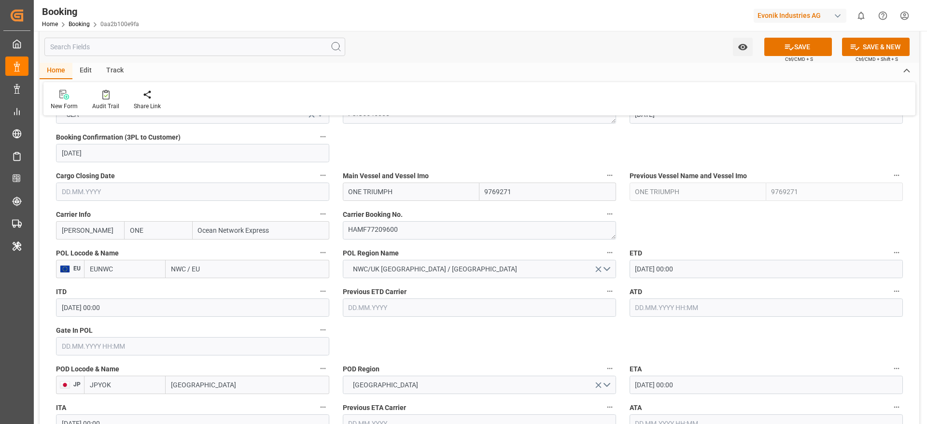
click at [218, 251] on label "POL Locode & Name" at bounding box center [192, 253] width 273 height 14
click at [317, 251] on button "POL Locode & Name" at bounding box center [323, 252] width 13 height 13
click at [209, 268] on div at bounding box center [463, 212] width 927 height 424
drag, startPoint x: 218, startPoint y: 251, endPoint x: 217, endPoint y: 268, distance: 17.4
click at [210, 268] on div "Description Audits" at bounding box center [463, 212] width 927 height 424
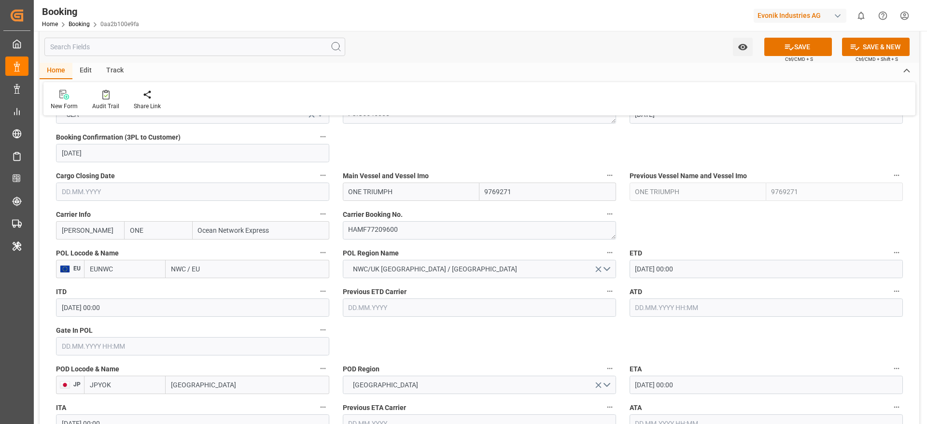
click at [219, 268] on body "Created by potrace 1.15, written by [PERSON_NAME] [DATE]-[DATE] Created by potr…" at bounding box center [463, 212] width 927 height 424
click at [222, 268] on input "NWC / EU" at bounding box center [248, 269] width 164 height 18
paste input "[GEOGRAPHIC_DATA]"
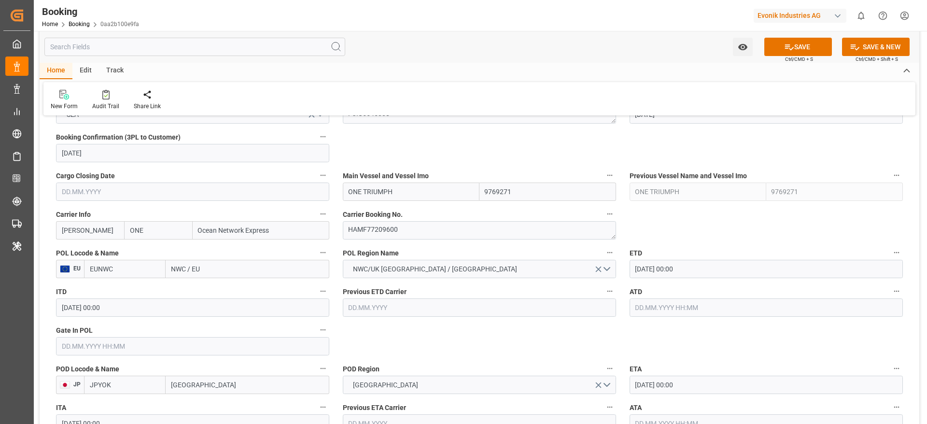
type input "[GEOGRAPHIC_DATA]"
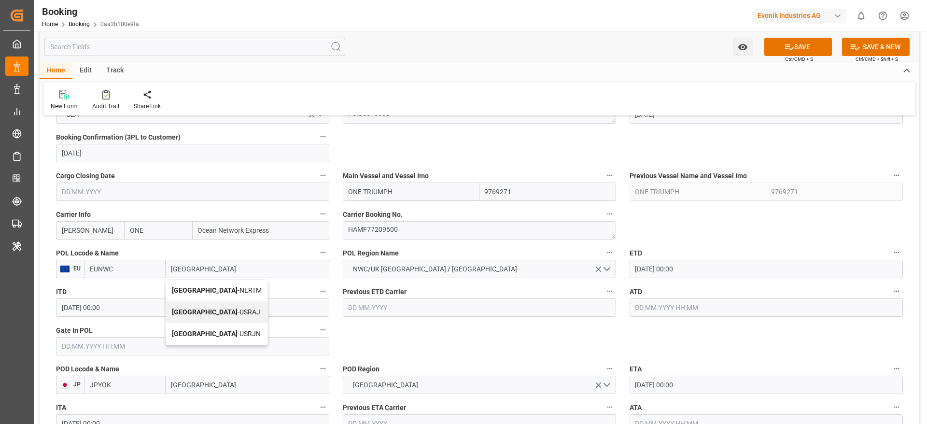
click at [207, 287] on span "Rotterdam - NLRTM" at bounding box center [217, 290] width 90 height 8
type input "NLRTM"
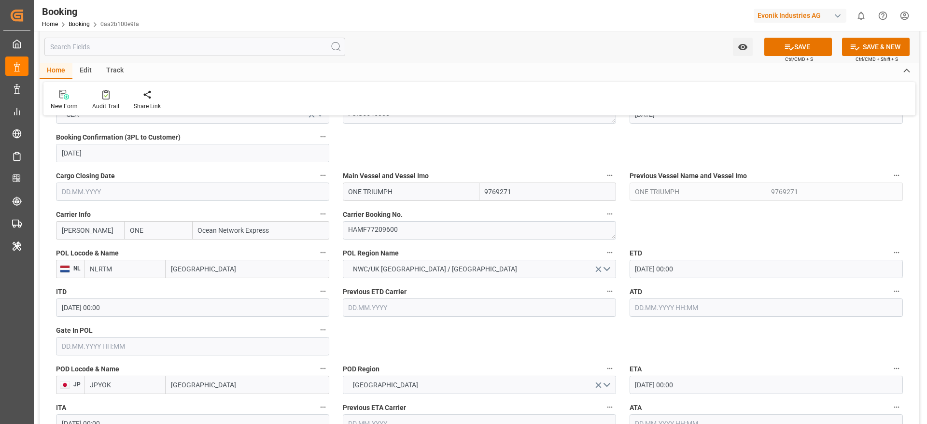
type input "[GEOGRAPHIC_DATA]"
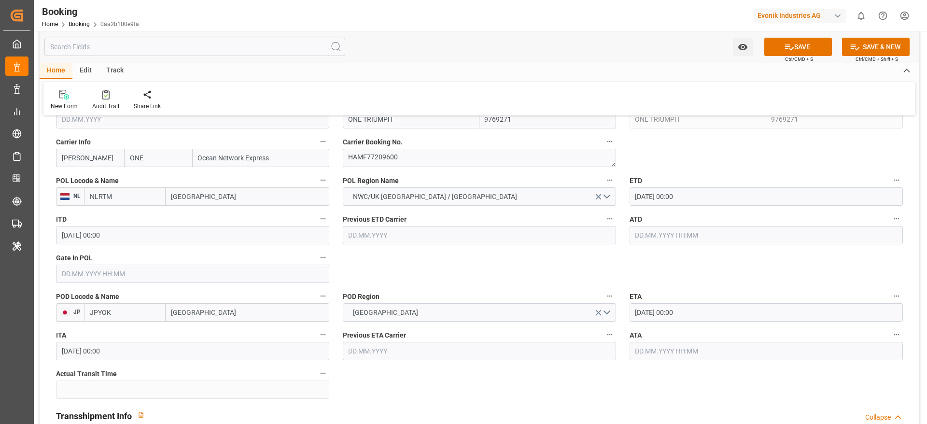
click at [653, 197] on input "11.09.2025 00:00" at bounding box center [766, 196] width 273 height 18
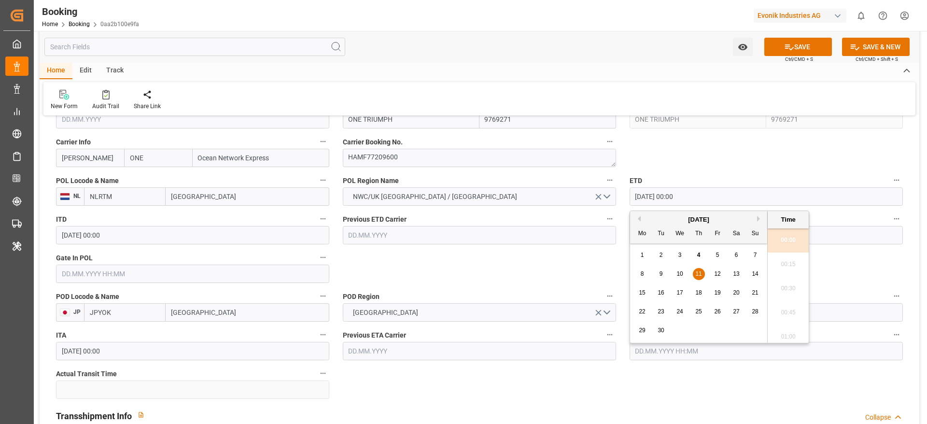
click at [713, 276] on div "12" at bounding box center [718, 274] width 12 height 12
type input "12.09.2025 00:00"
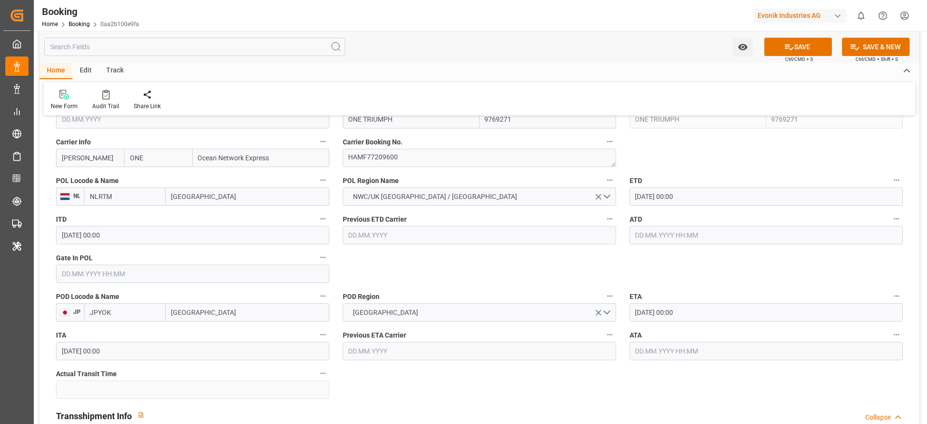
click at [123, 279] on input "text" at bounding box center [192, 274] width 273 height 18
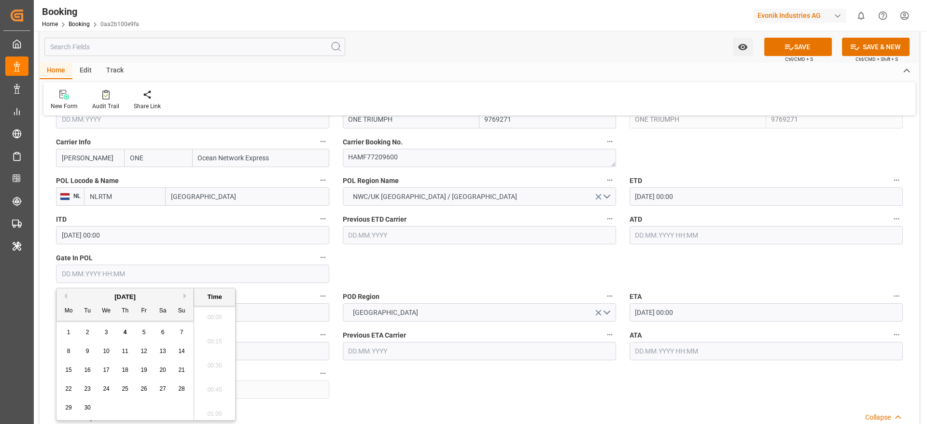
click at [133, 268] on input "text" at bounding box center [192, 274] width 273 height 18
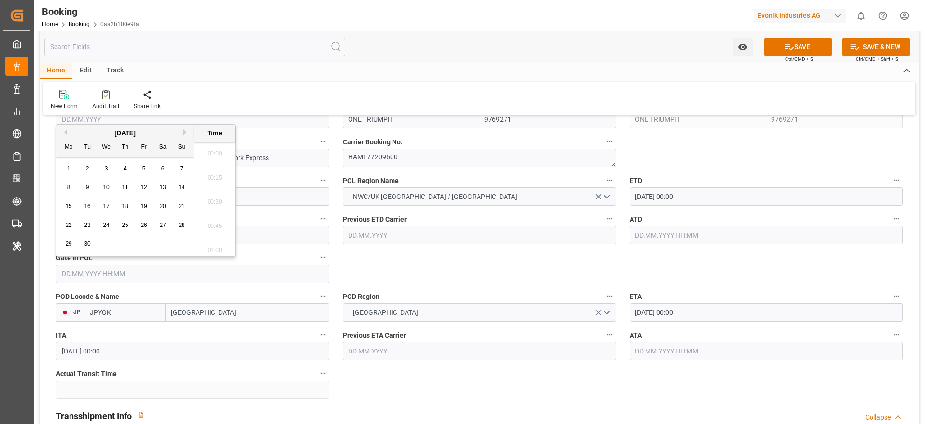
scroll to position [1669, 0]
click at [91, 171] on div "2" at bounding box center [88, 169] width 12 height 12
type input "02.09.2025 00:00"
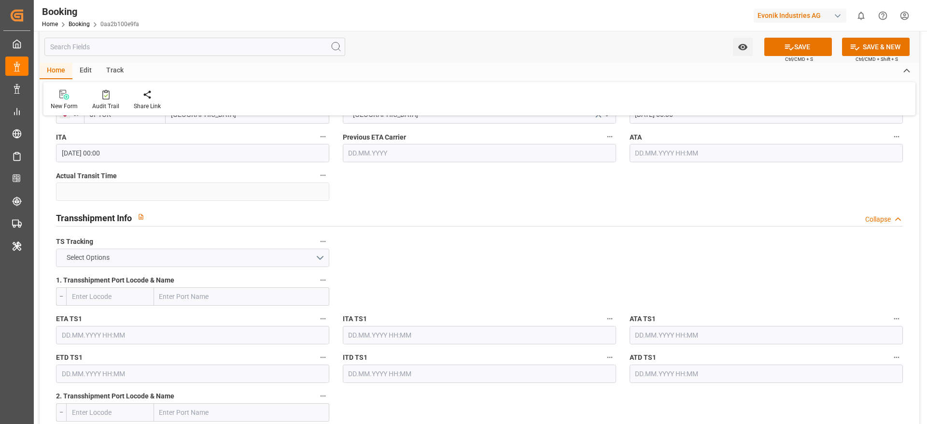
scroll to position [942, 0]
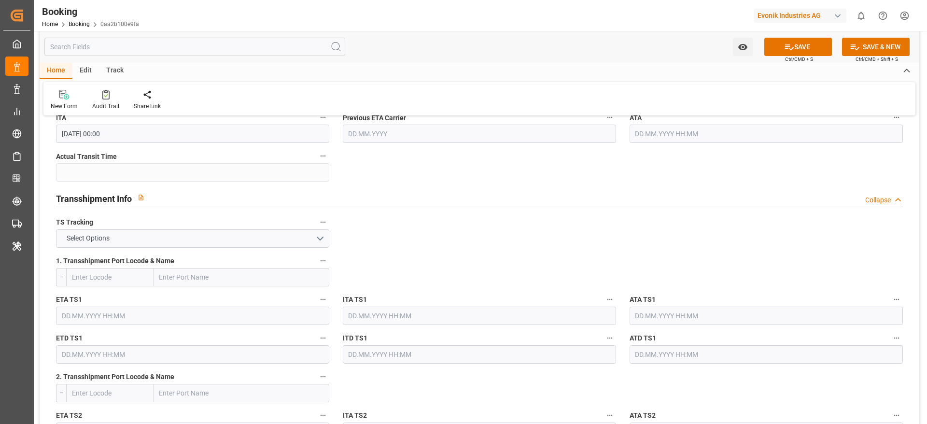
click at [182, 277] on input "text" at bounding box center [241, 277] width 175 height 18
paste input "SINGAPORE"
type input "SINGAPORE"
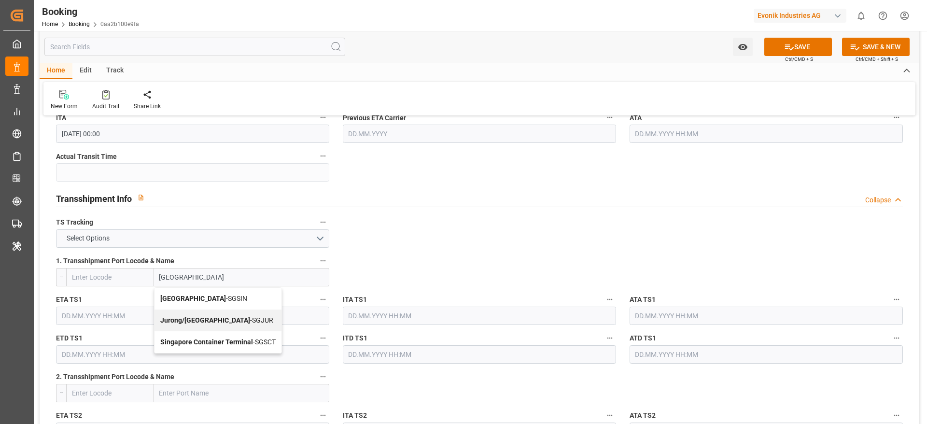
click at [192, 300] on span "Singapore - SGSIN" at bounding box center [203, 299] width 87 height 8
type input "SGSIN"
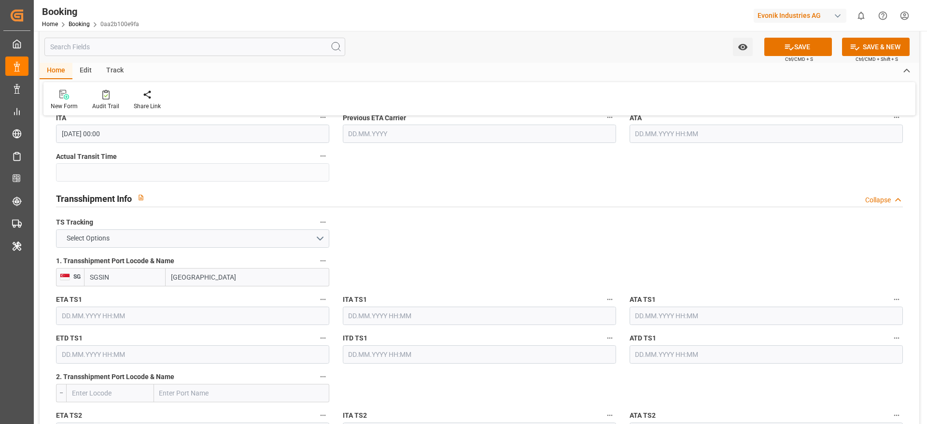
type input "Singapore"
click at [112, 304] on label "ETA TS1" at bounding box center [192, 300] width 273 height 14
click at [317, 304] on button "ETA TS1" at bounding box center [323, 299] width 13 height 13
click at [131, 313] on div "Description Audits Tracking Details" at bounding box center [463, 212] width 927 height 424
click at [114, 310] on input "text" at bounding box center [192, 316] width 273 height 18
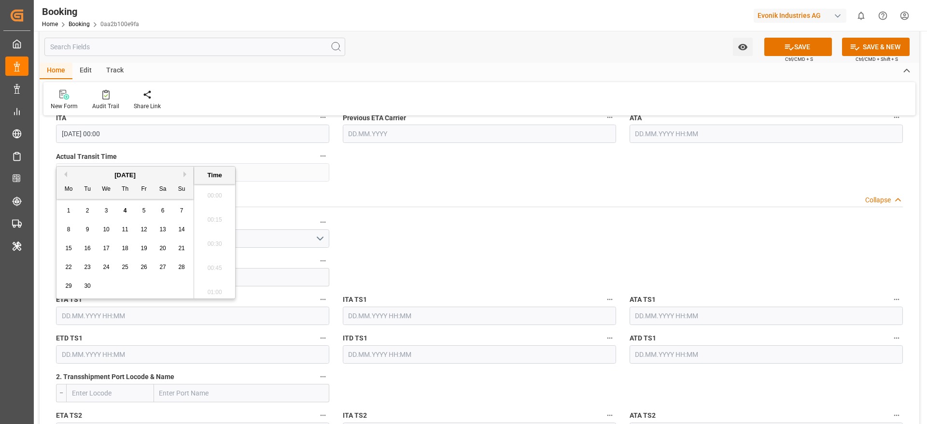
click at [100, 310] on input "text" at bounding box center [192, 316] width 273 height 18
click at [68, 284] on span "29" at bounding box center [68, 285] width 6 height 7
type input "29.09.2025 00:00"
click at [89, 359] on input "text" at bounding box center [192, 354] width 273 height 18
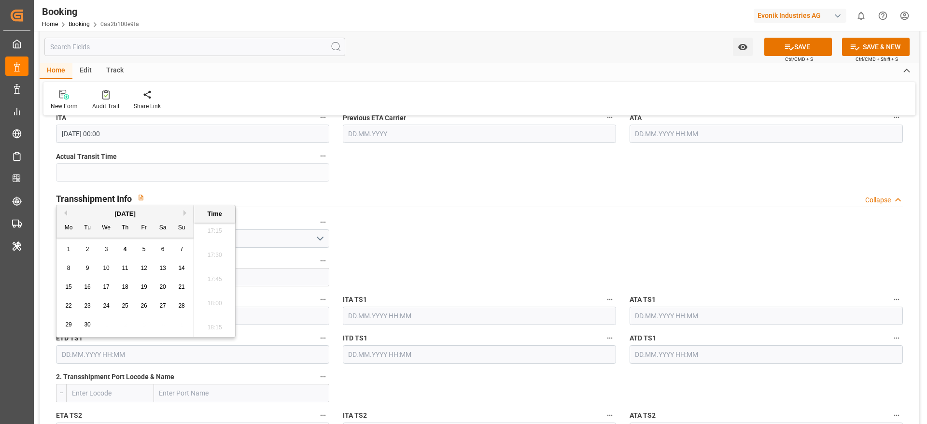
click at [186, 211] on button "Next Month" at bounding box center [186, 213] width 6 height 6
click at [184, 253] on div "5" at bounding box center [182, 250] width 12 height 12
drag, startPoint x: 445, startPoint y: 248, endPoint x: 356, endPoint y: 246, distance: 88.4
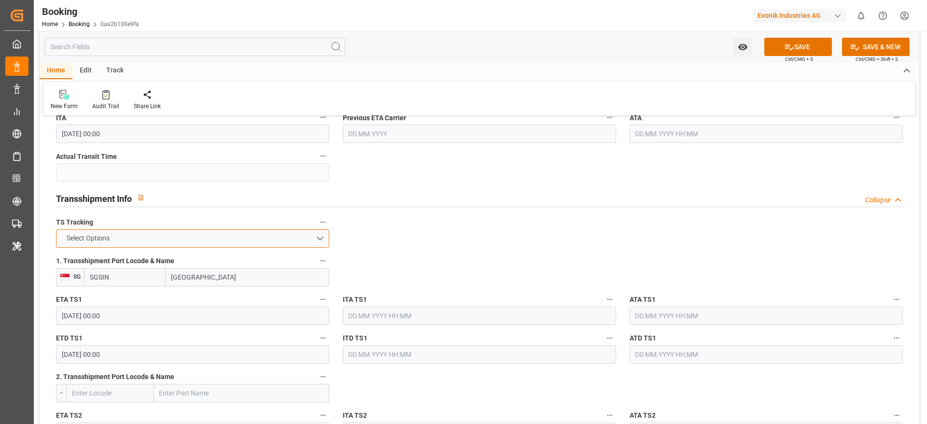
click at [291, 245] on button "Select Options" at bounding box center [192, 238] width 273 height 18
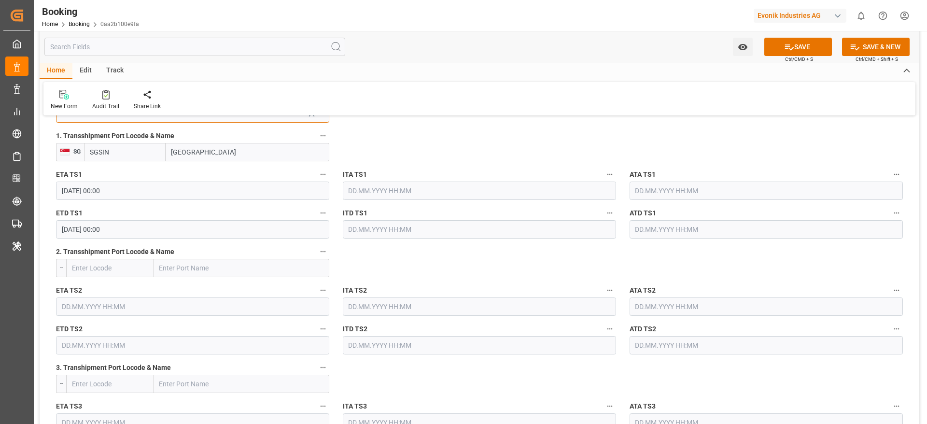
scroll to position [1086, 0]
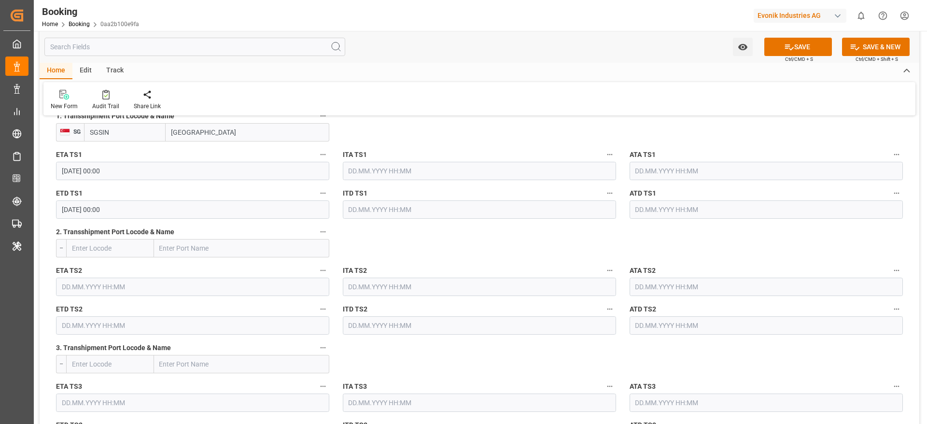
click at [169, 205] on input "05.10.2025 00:00" at bounding box center [192, 209] width 273 height 18
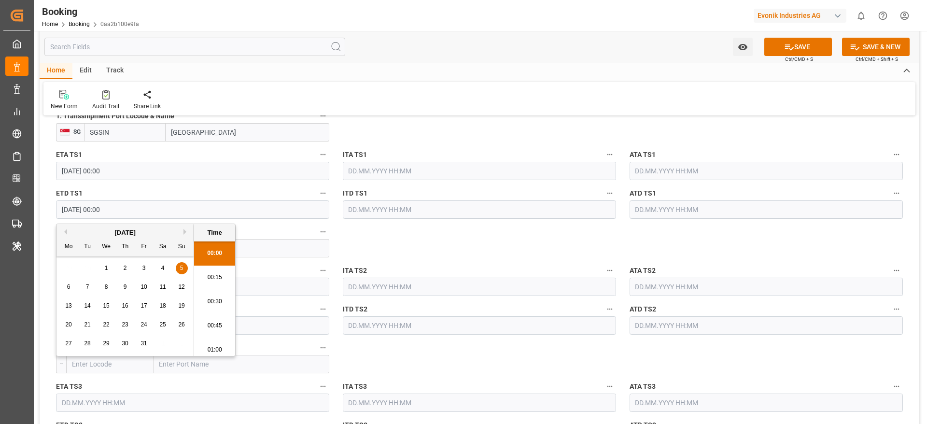
click at [186, 229] on button "Next Month" at bounding box center [186, 232] width 6 height 6
click at [104, 289] on div "5" at bounding box center [106, 288] width 12 height 12
type input "05.11.2025 00:00"
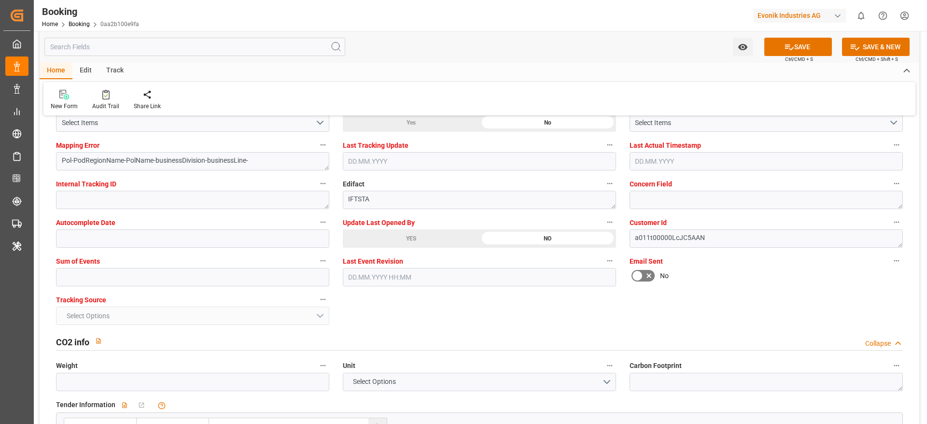
scroll to position [1883, 0]
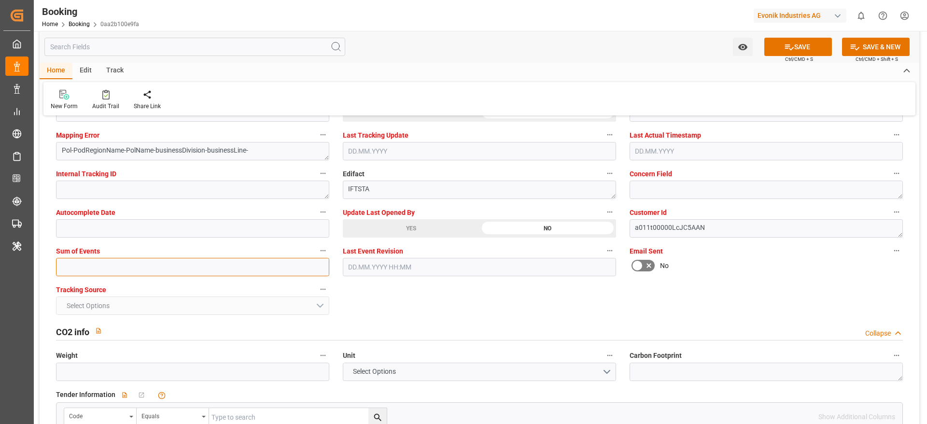
click at [145, 275] on input "text" at bounding box center [192, 267] width 273 height 18
type input "0"
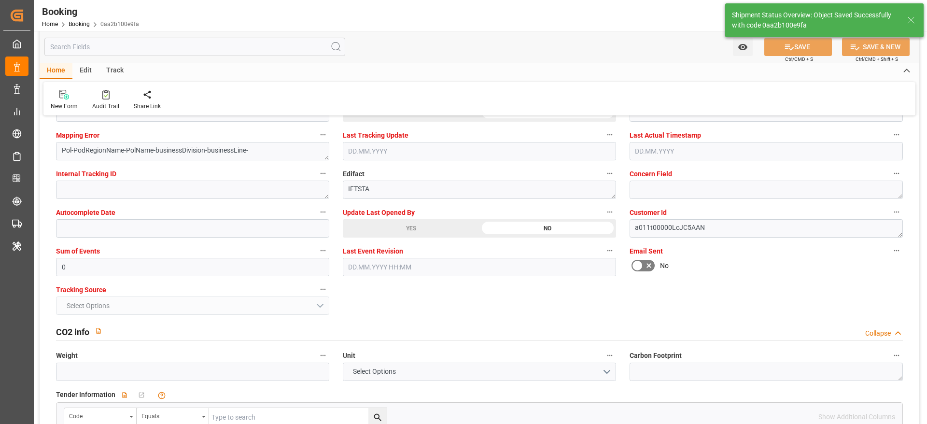
type textarea "[PERSON_NAME]"
type textarea "businessDivision-businessLine-"
type textarea "Yes"
type input "29.09.2025 00:00"
type input "05.11.2025 00:00"
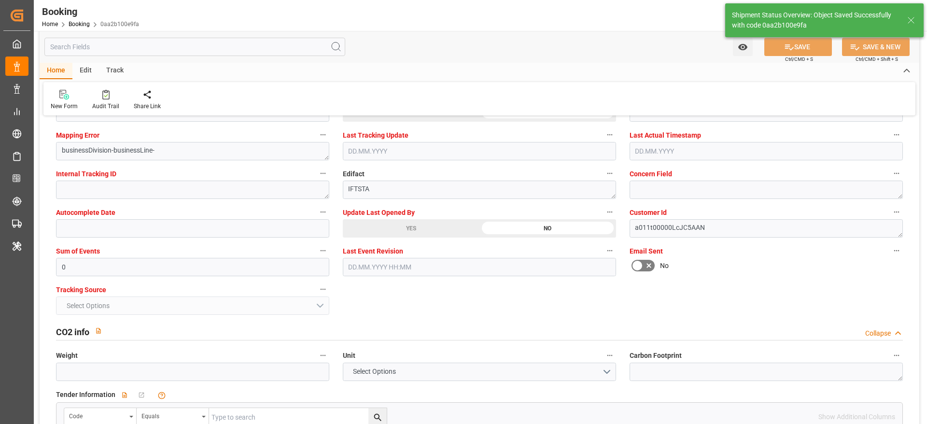
type input "04.09.2025 12:26"
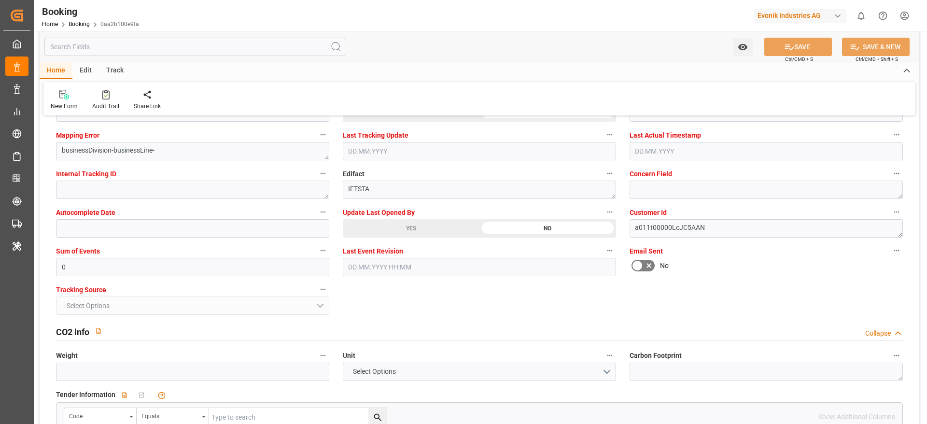
click at [336, 312] on div "Select Options" at bounding box center [193, 305] width 288 height 18
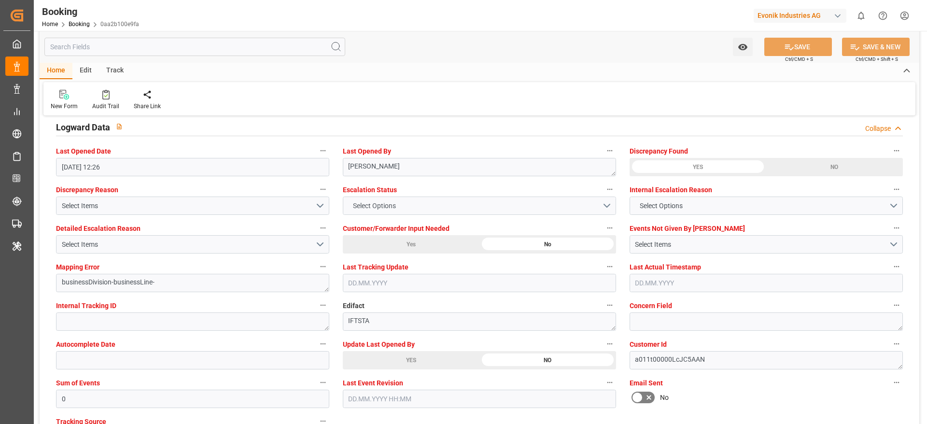
scroll to position [1738, 0]
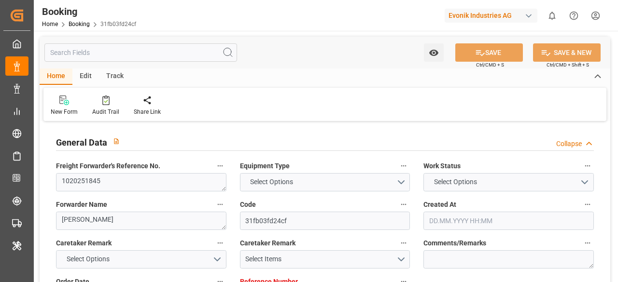
type input "7001250202"
type input "9349538"
type input "Hapag [PERSON_NAME]"
type input "Hapag [PERSON_NAME] Aktiengesellschaft"
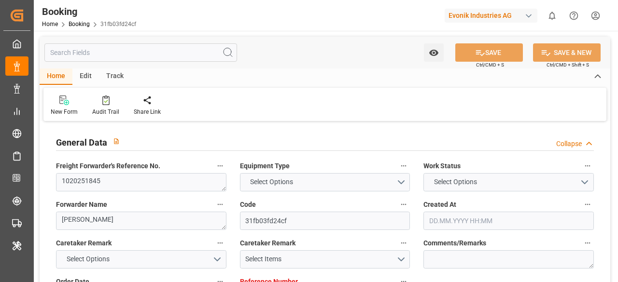
type input "NLRTM"
type input "USCHS"
type input "USMEM"
type input "0"
type input "NLRTM"
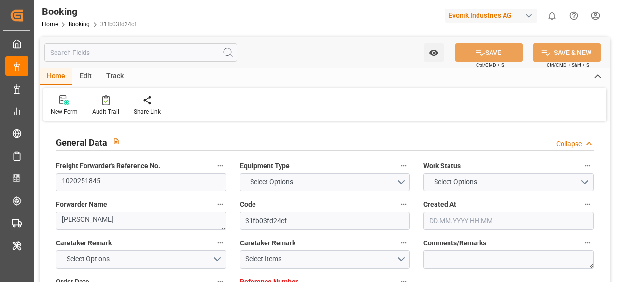
type input "USCHS"
type input "9349538"
type input "[DATE] 12:58"
type input "[DATE]"
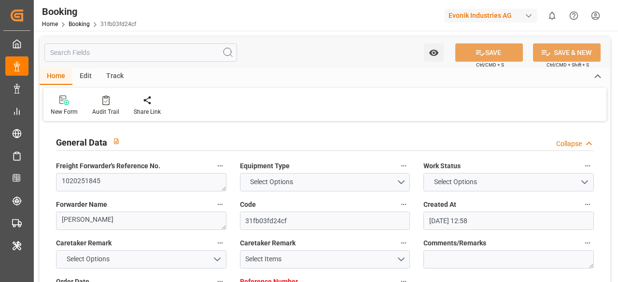
type input "[DATE]"
type input "[DATE] 00:00"
type input "[DATE] 08:00"
type input "[DATE] 00:00"
type input "[DATE] 13:00"
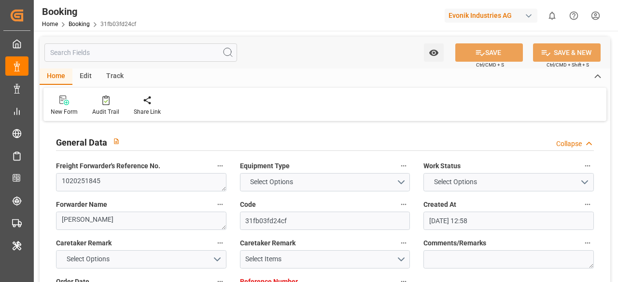
type input "[DATE] 00:00"
type input "[DATE]"
type input "[DATE] 18:12"
type input "[DATE]"
type input "22.08.2025 08:11"
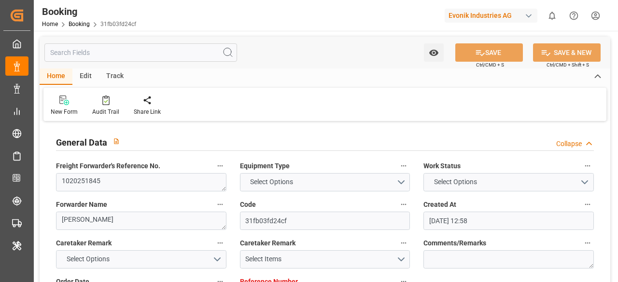
type input "24.09.2025 12:00"
type input "08.09.2025 08:00"
type input "16.09.2025 13:00"
type input "17.09.2025 01:50"
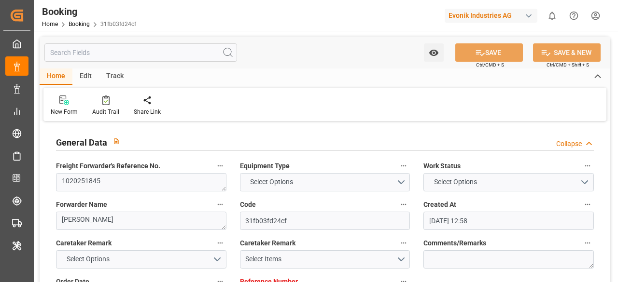
type input "19.09.2025 12:00"
type input "21.09.2025 01:50"
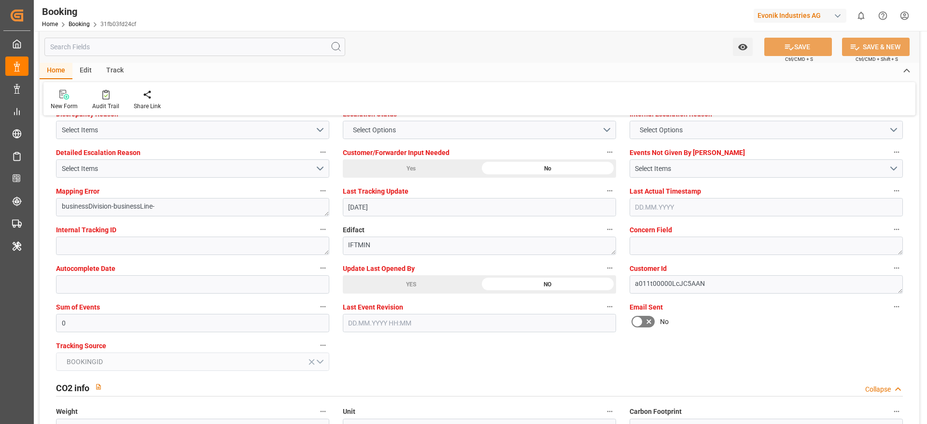
scroll to position [1883, 0]
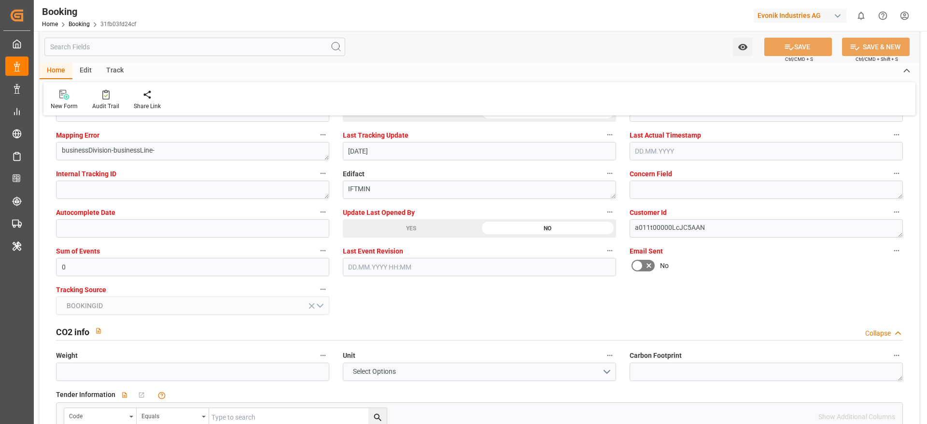
click at [401, 228] on div "YES" at bounding box center [411, 228] width 137 height 18
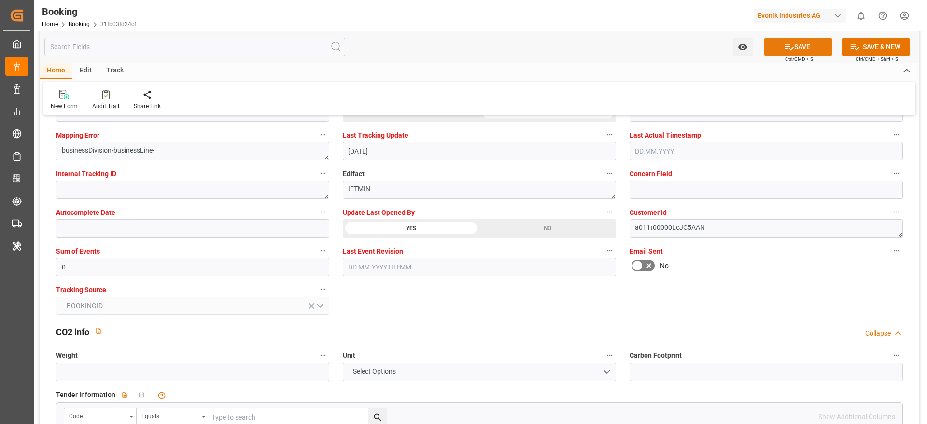
click at [618, 49] on button "SAVE" at bounding box center [798, 47] width 68 height 18
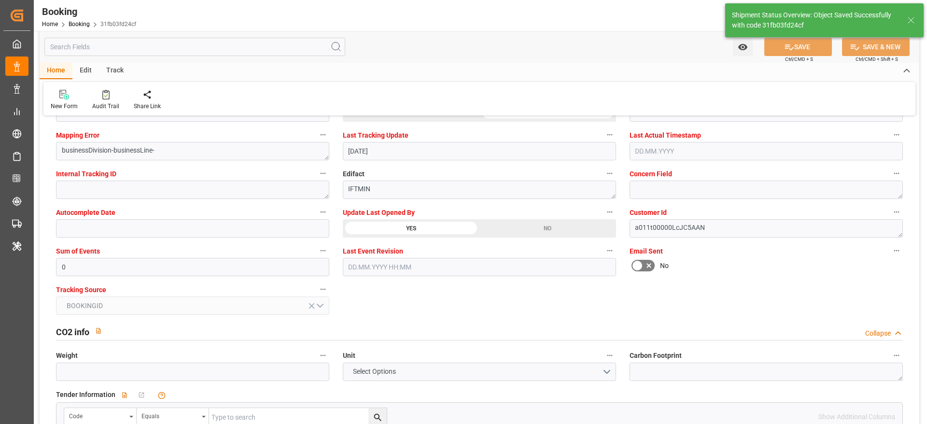
type textarea "[PERSON_NAME]"
type input "04.09.2025 12:36"
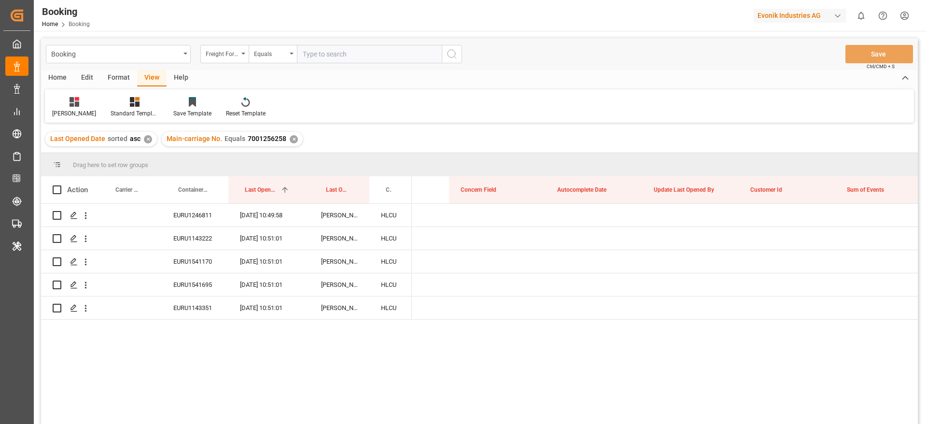
scroll to position [0, 7302]
